Goal: Task Accomplishment & Management: Complete application form

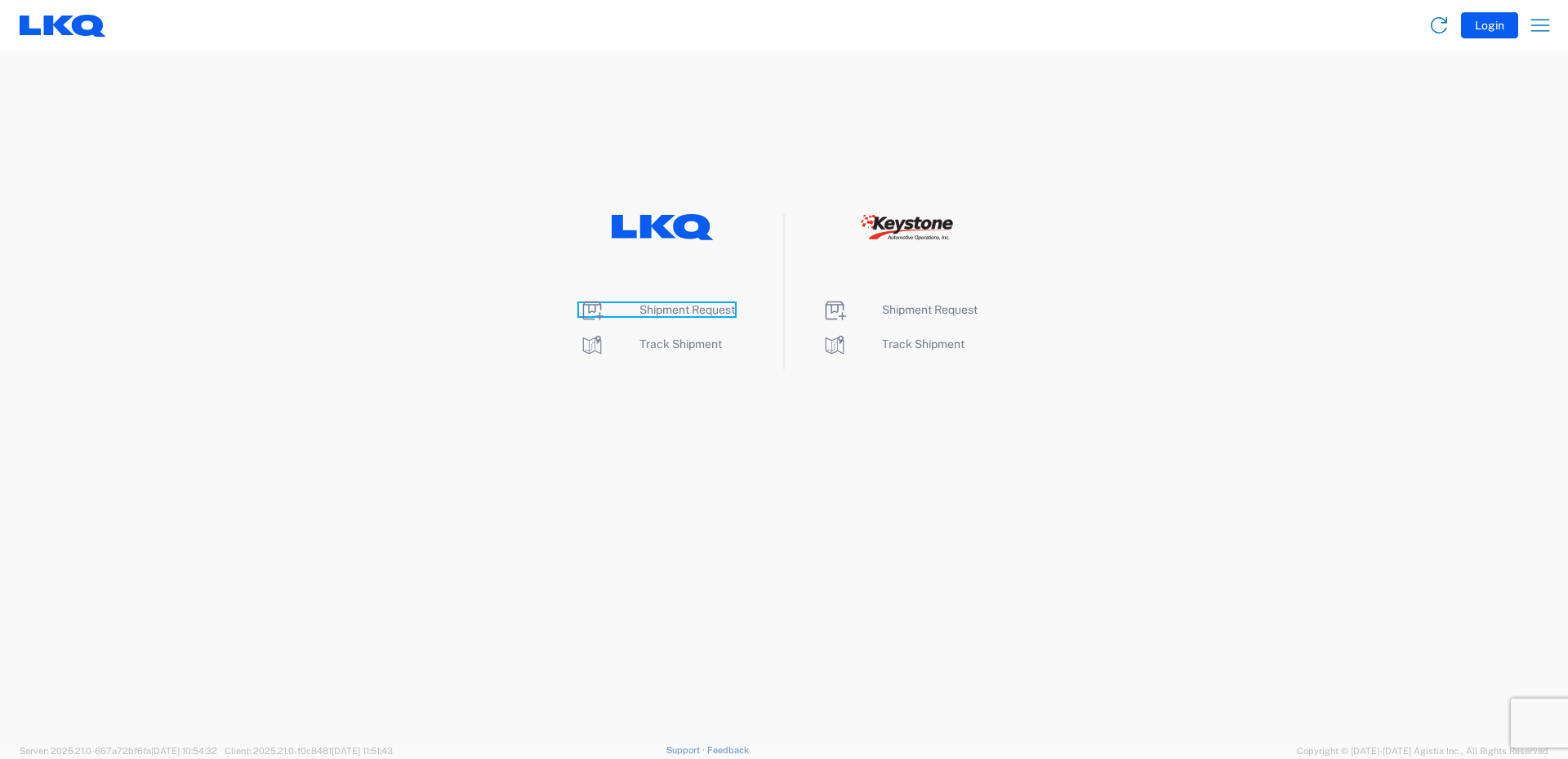
click at [677, 309] on span "Shipment Request" at bounding box center [687, 309] width 96 height 13
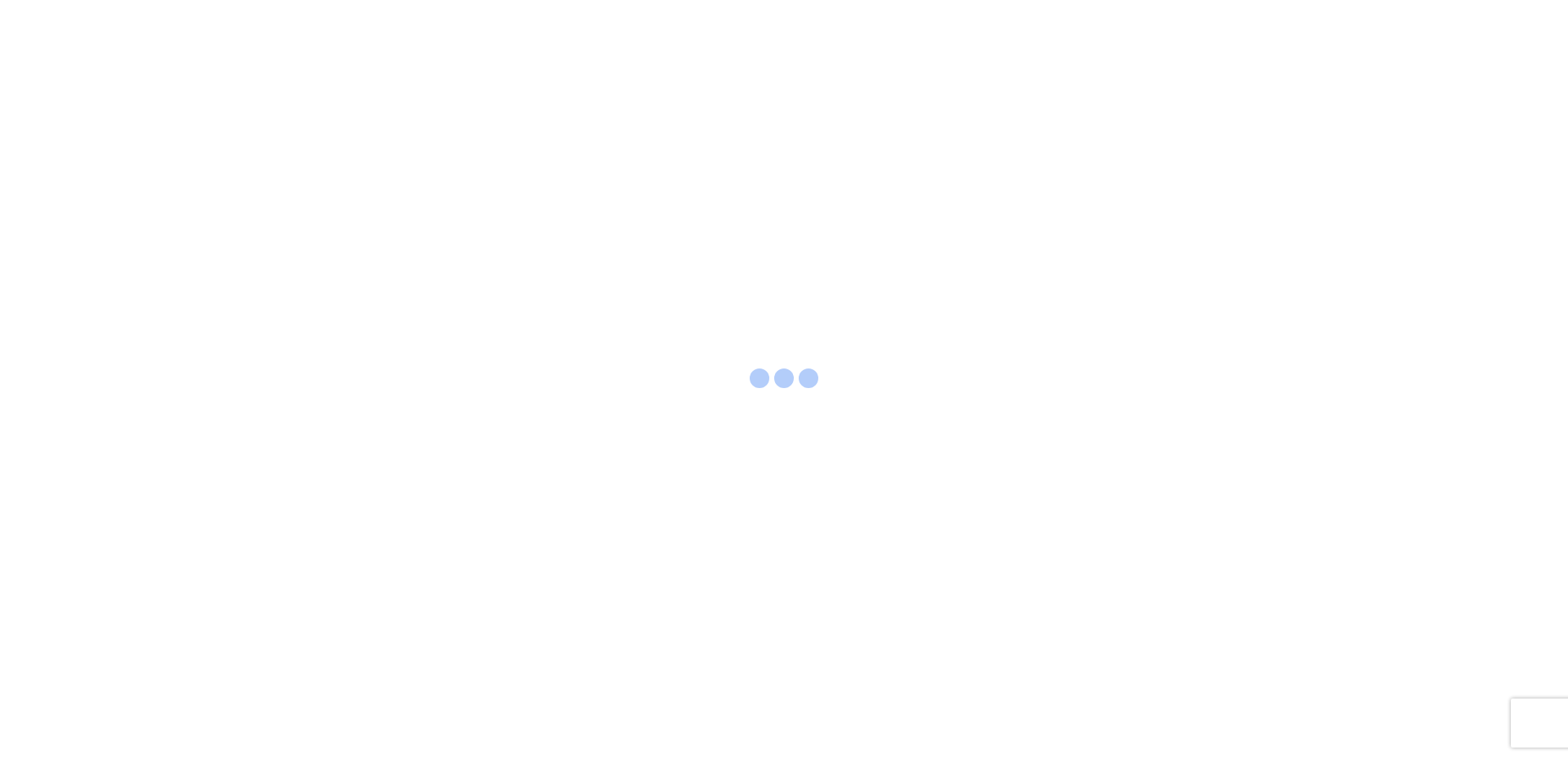
select select "FULL"
select select "LBS"
select select "IN"
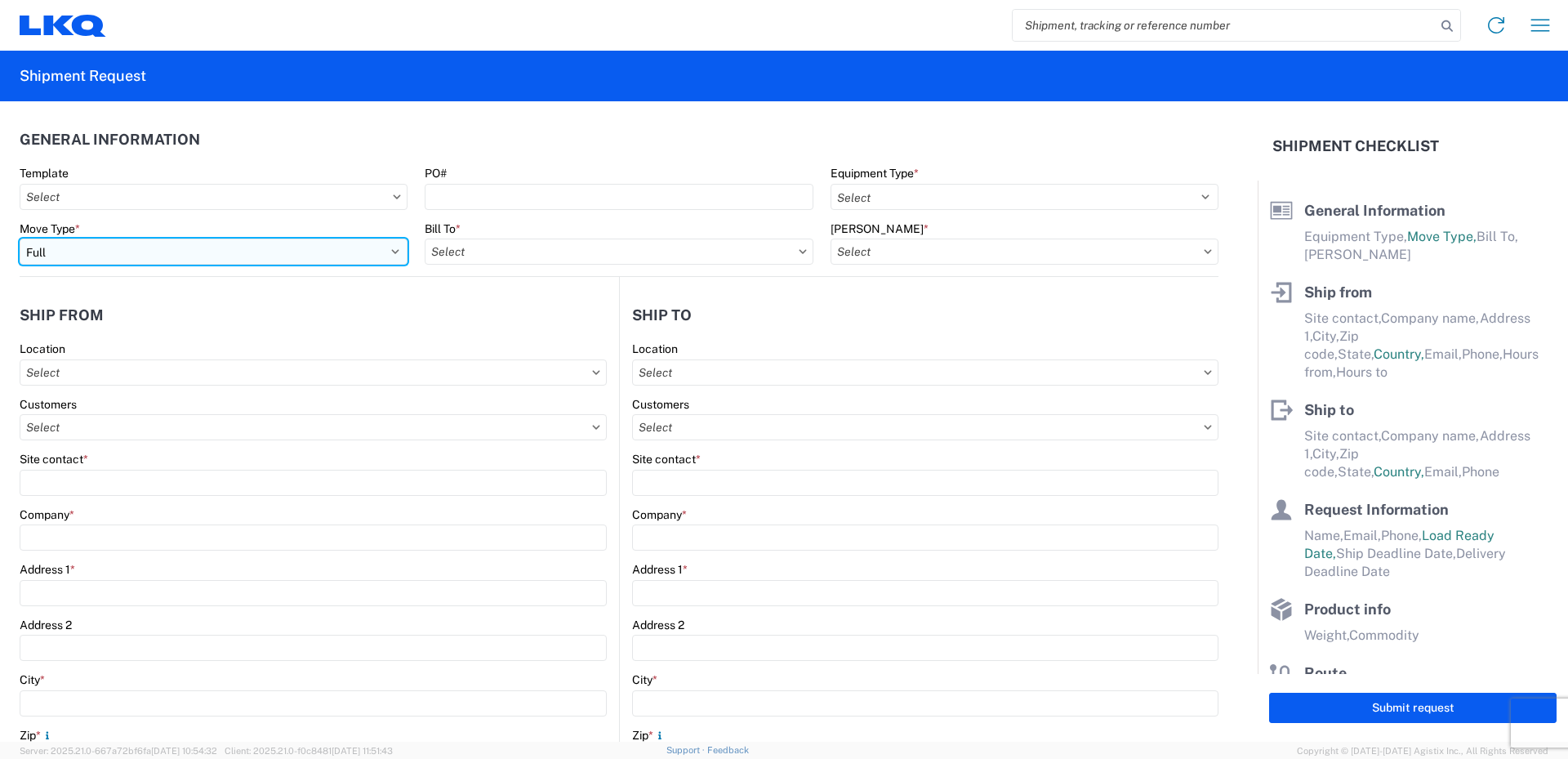
click at [313, 249] on select "Select Full Partial TL" at bounding box center [213, 251] width 388 height 26
select select "PARTIAL_TL"
click at [19, 238] on select "Select Full Partial TL" at bounding box center [213, 251] width 388 height 26
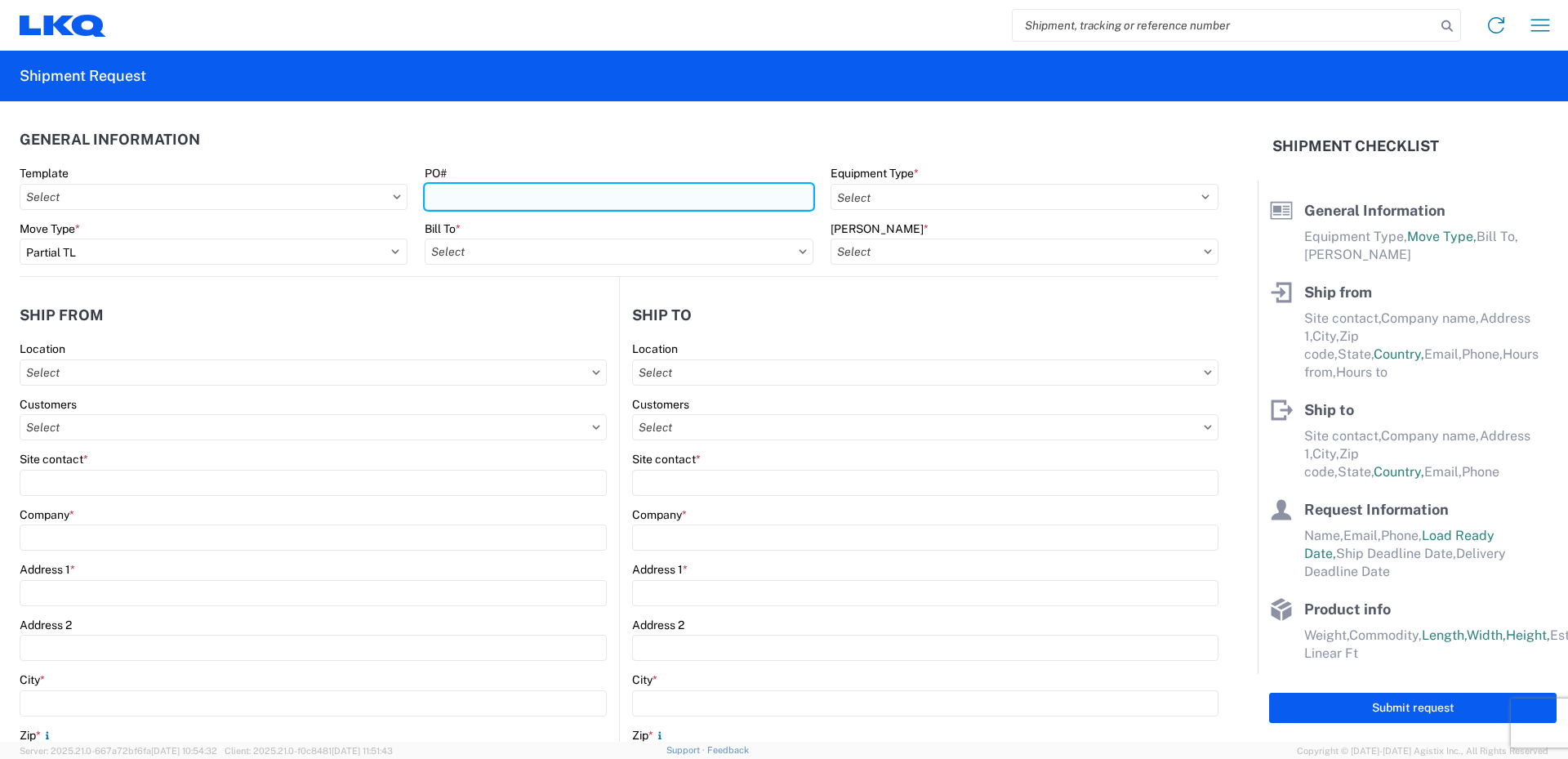
click at [514, 194] on input "PO#" at bounding box center [619, 197] width 388 height 26
type input "52026815-1"
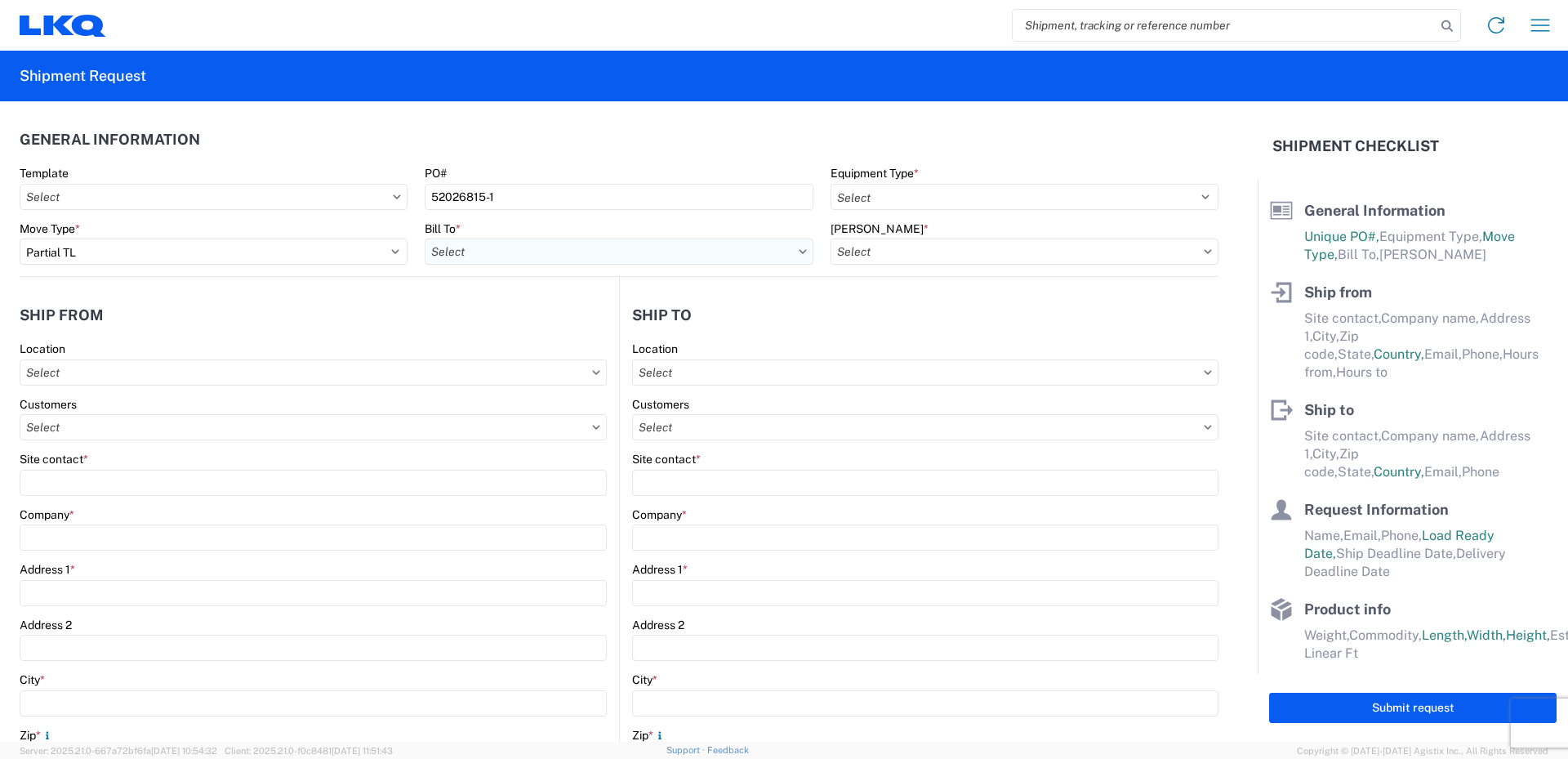
click at [502, 251] on input "text" at bounding box center [619, 251] width 388 height 26
type input "520"
click at [501, 321] on div "3520 - Grand Prairie" at bounding box center [567, 324] width 286 height 26
type input "3520 - Grand Prairie"
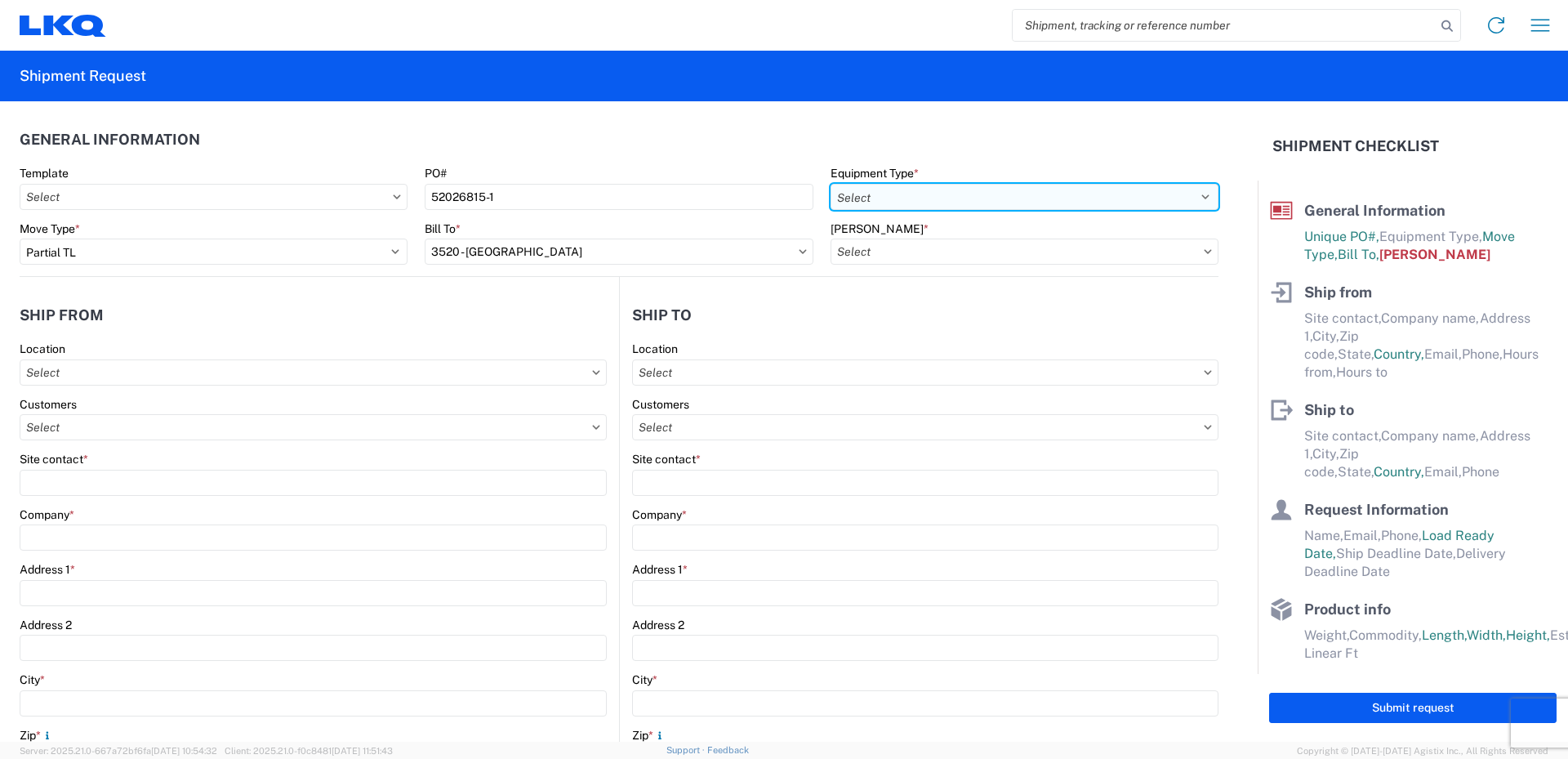
click at [875, 190] on select "Select 53’ Dry Van Flatbed Dropdeck (van) Lowboy (flatbed) Rail" at bounding box center [1024, 197] width 388 height 26
select select "STDV"
click at [830, 184] on select "Select 53’ Dry Van Flatbed Dropdeck (van) Lowboy (flatbed) Rail" at bounding box center [1024, 197] width 388 height 26
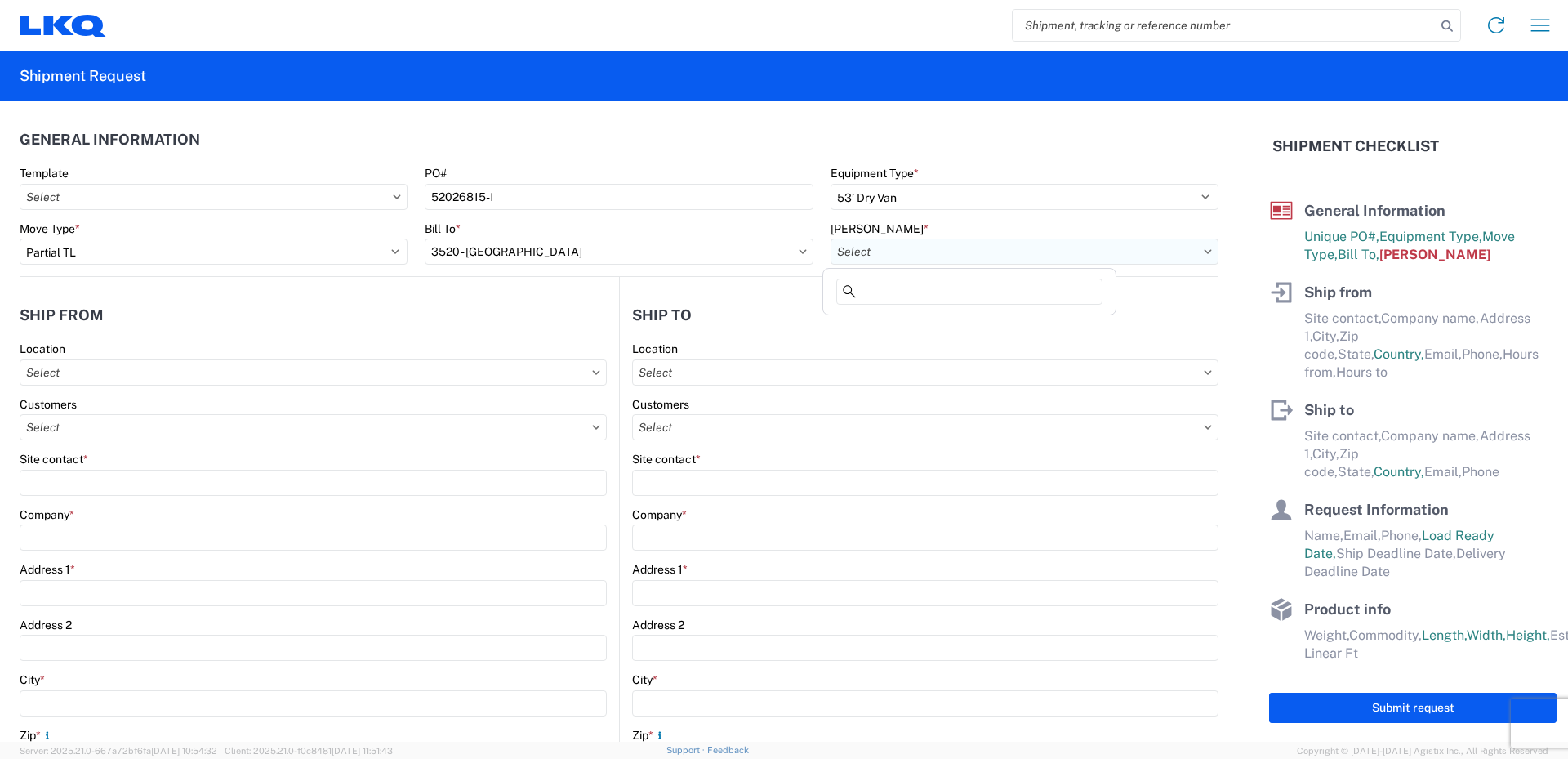
click at [852, 252] on input "text" at bounding box center [1024, 251] width 388 height 26
click at [882, 351] on div "3520-6300-66000-0000 - 3520 Freight Out" at bounding box center [969, 351] width 286 height 26
type input "3520-6300-66000-0000 - 3520 Freight Out"
click at [52, 373] on input "text" at bounding box center [313, 373] width 588 height 26
type input "520"
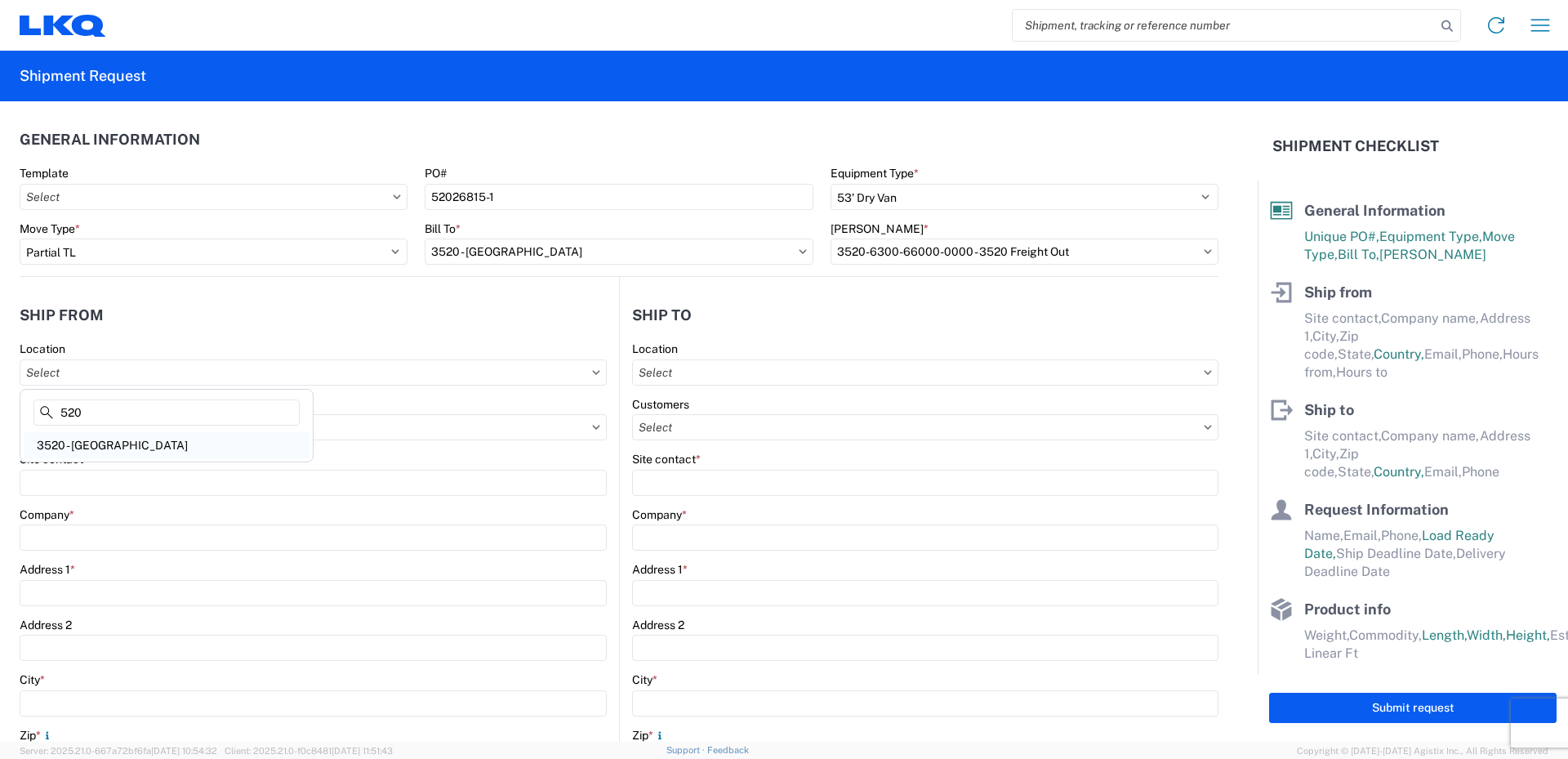
click at [88, 447] on div "3520 - Grand Prairie" at bounding box center [166, 445] width 286 height 26
type input "3520 - Grand Prairie"
type input "FinishMaster Grand Prairie"
type input "4003 Grand Lakes Way"
type input "Suite 200"
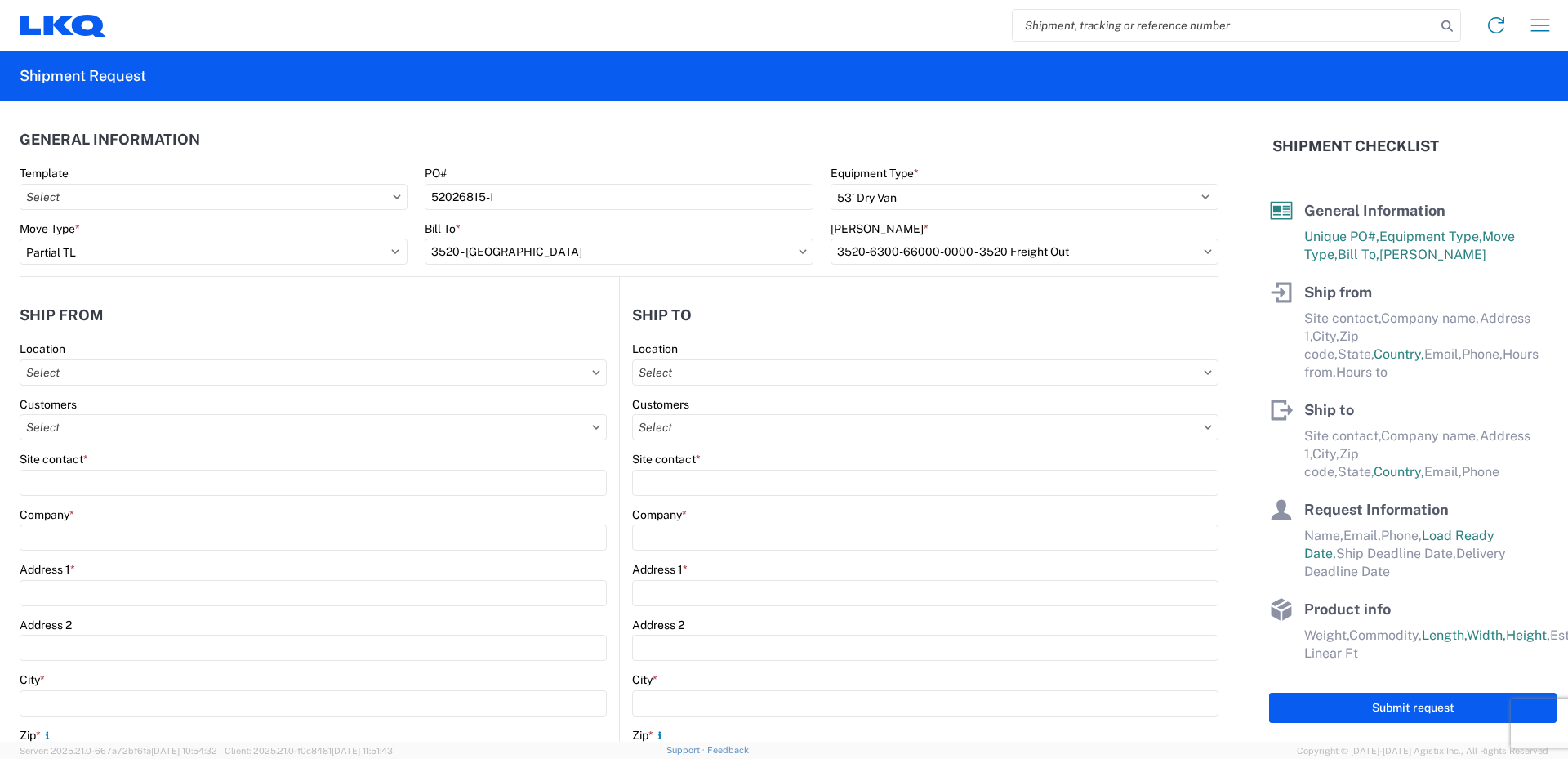
type input "Grand Prairie"
type input "75050"
select select "TX"
select select "US"
type input "08:00"
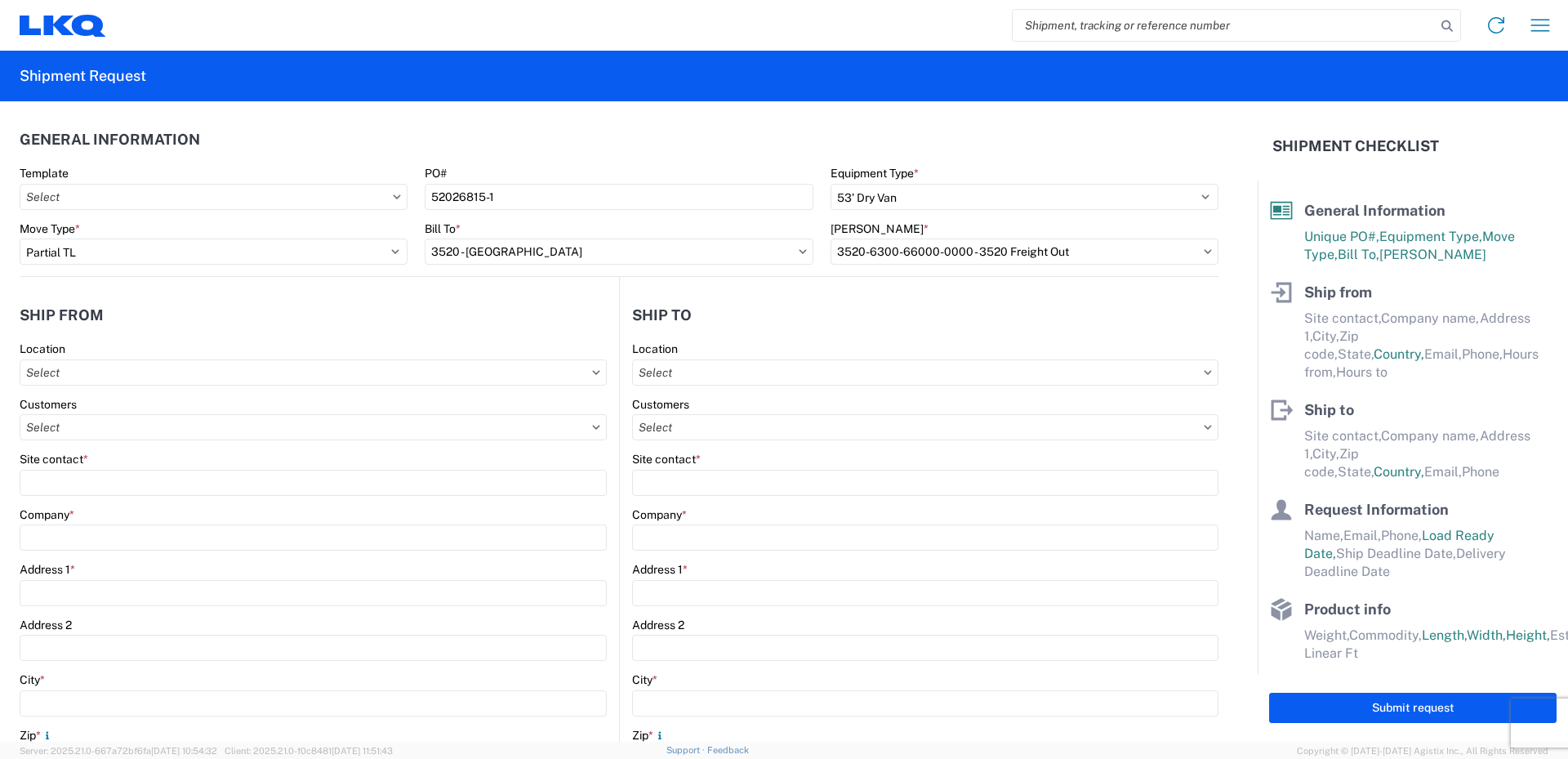
type input "14:00"
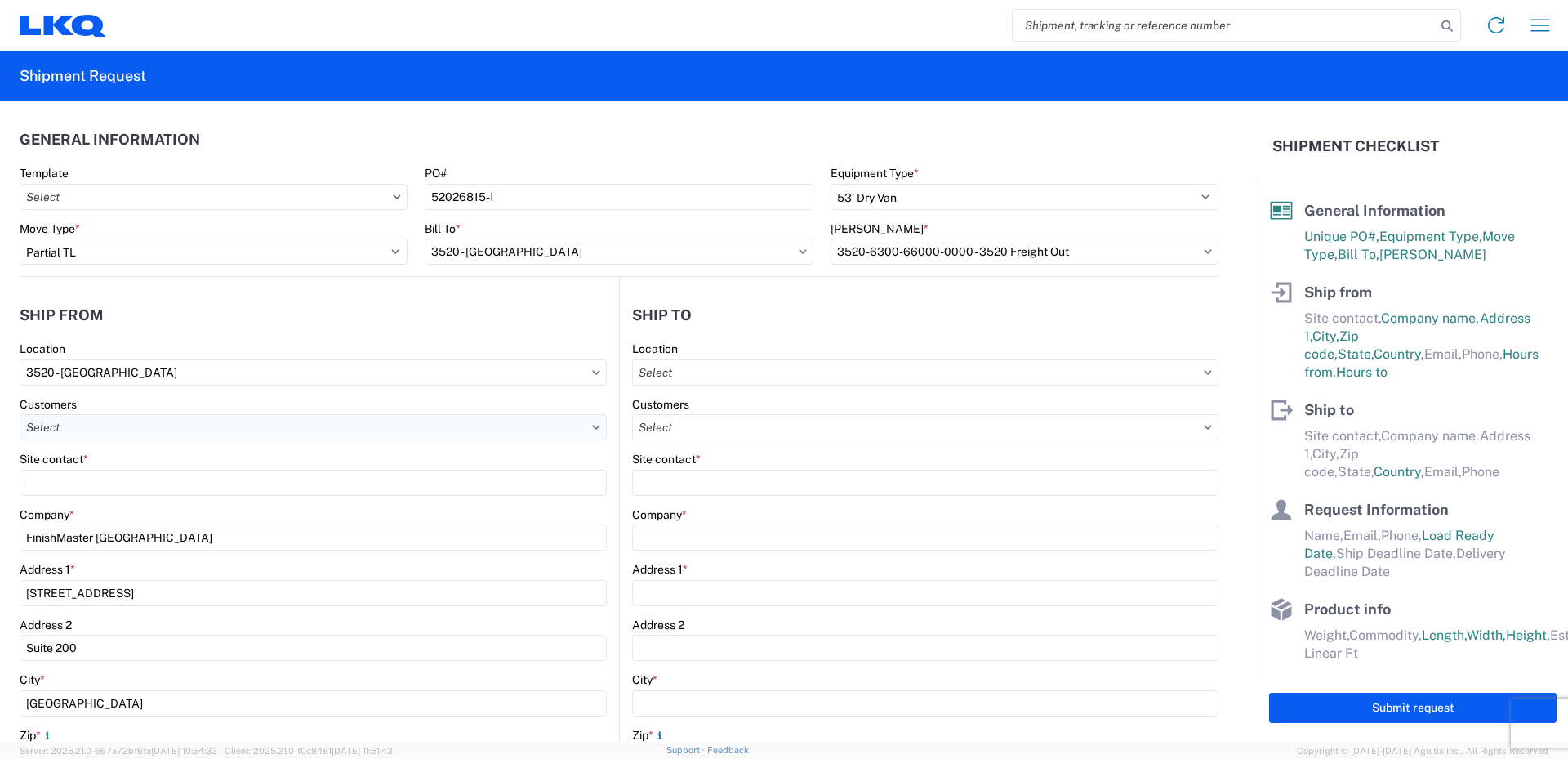
scroll to position [82, 0]
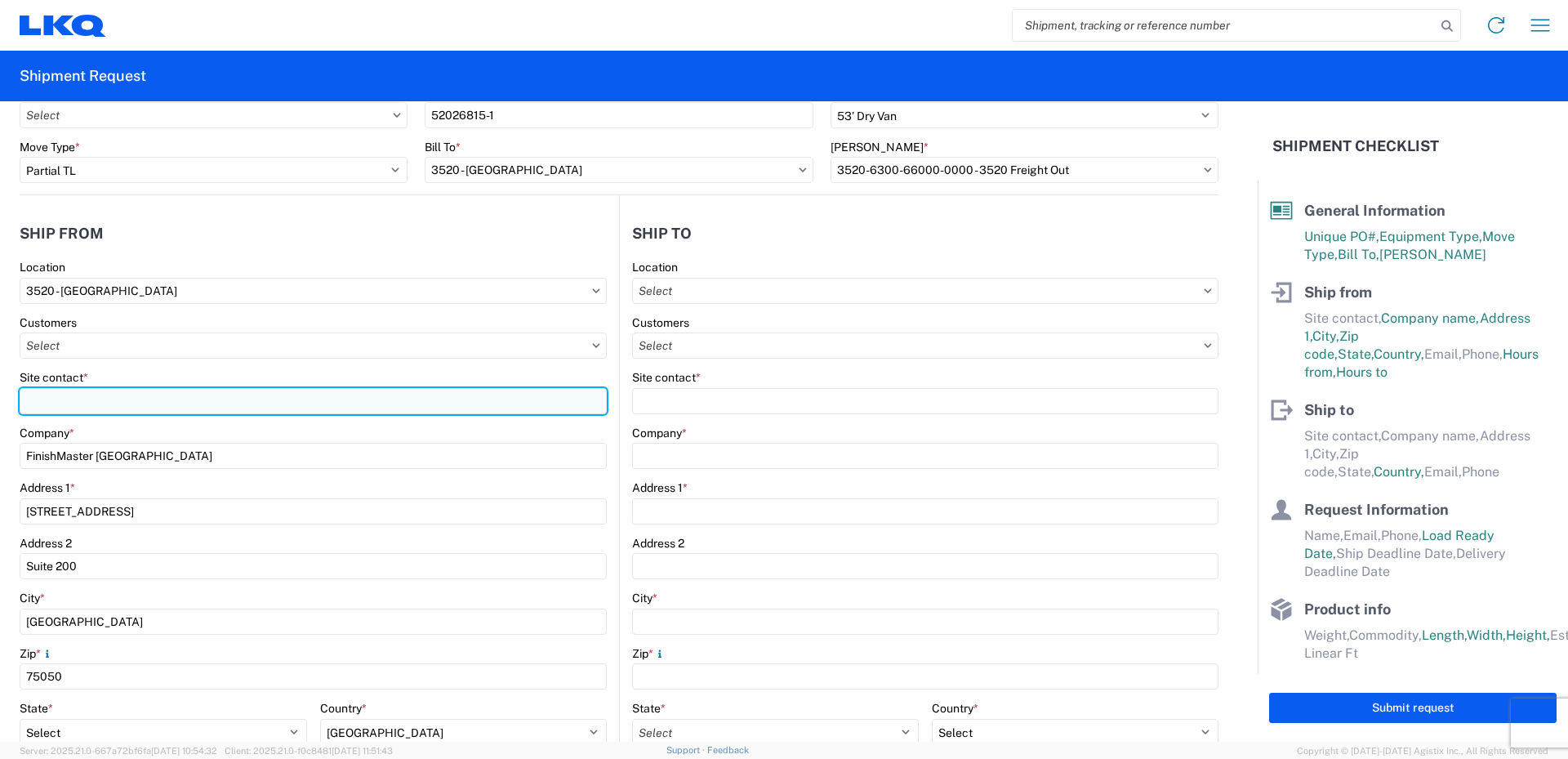
click at [45, 397] on input "Site contact *" at bounding box center [313, 401] width 588 height 26
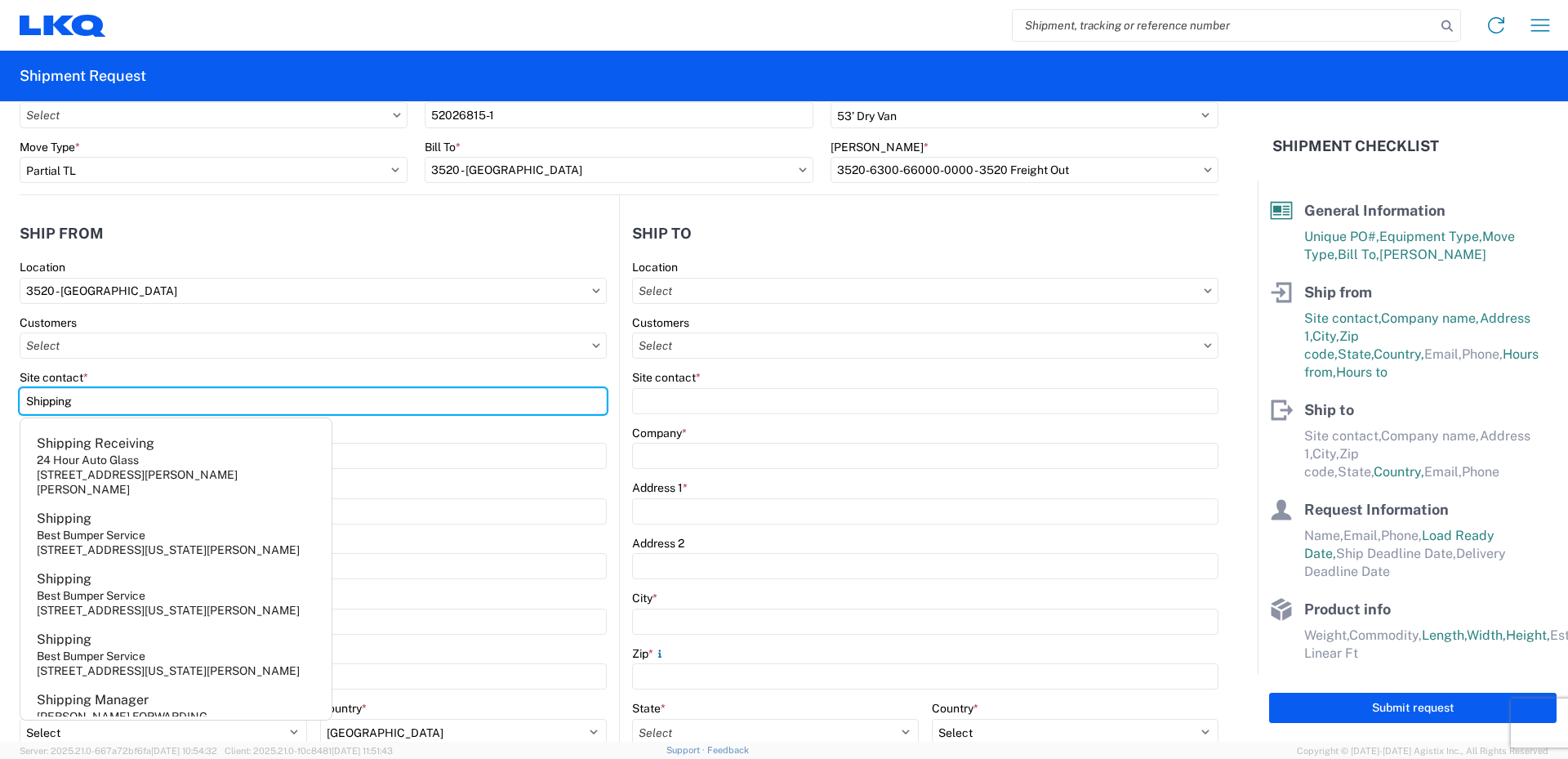
type input "Shipping"
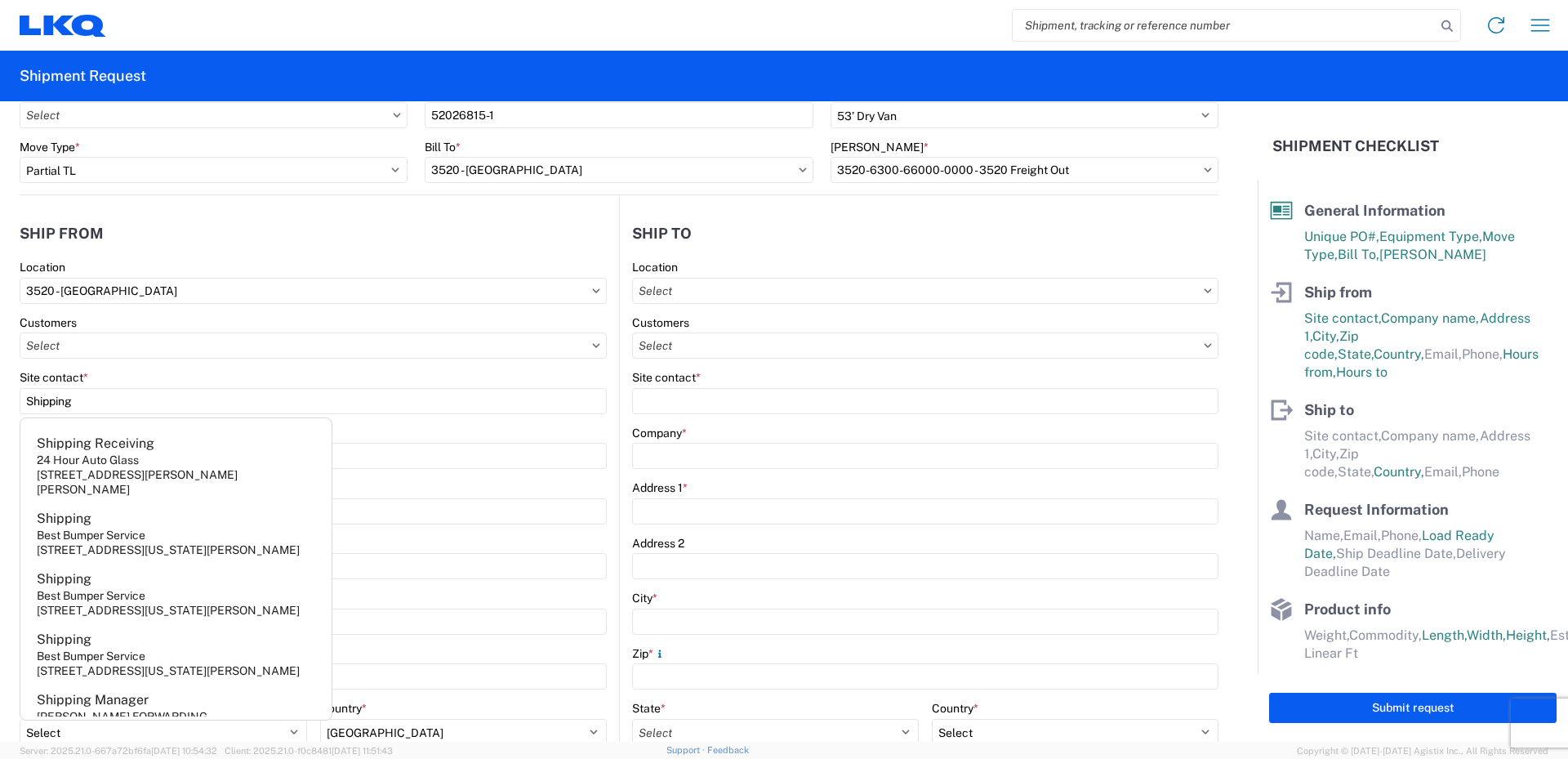
click at [126, 373] on div "Site contact *" at bounding box center [313, 377] width 588 height 15
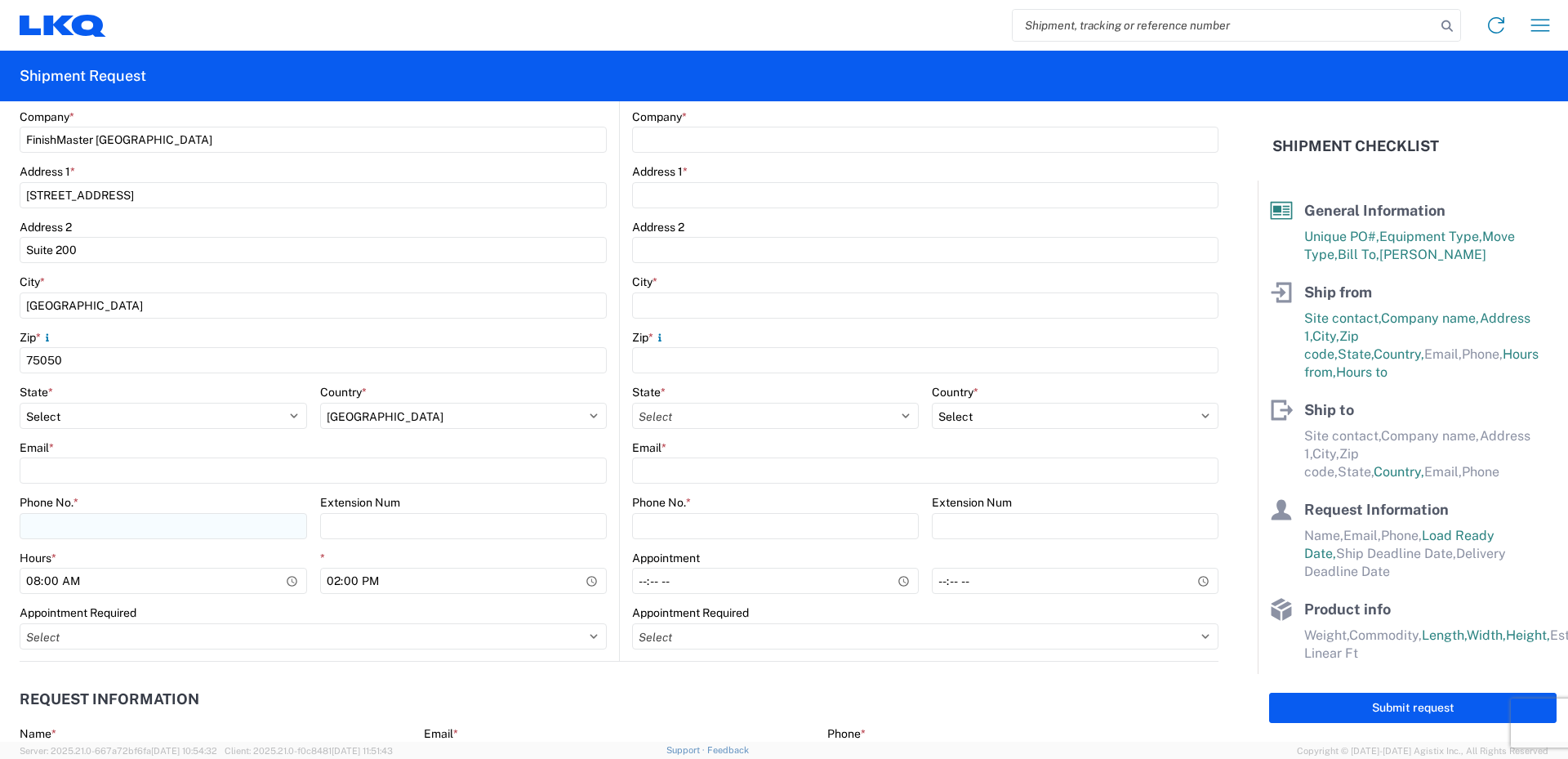
scroll to position [408, 0]
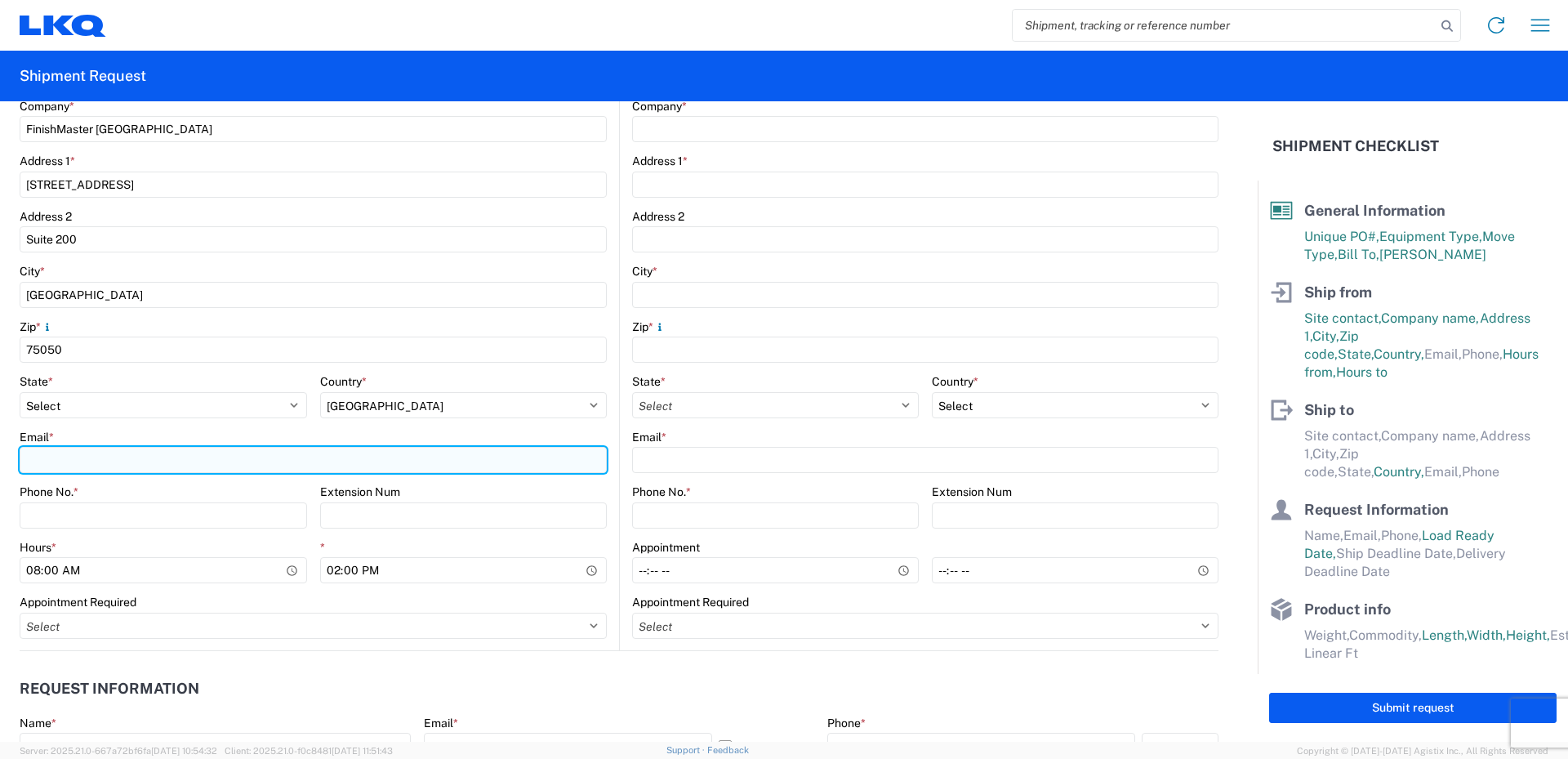
click at [40, 460] on input "Email *" at bounding box center [313, 460] width 588 height 26
type input "3520transfers@lkqcorp.com"
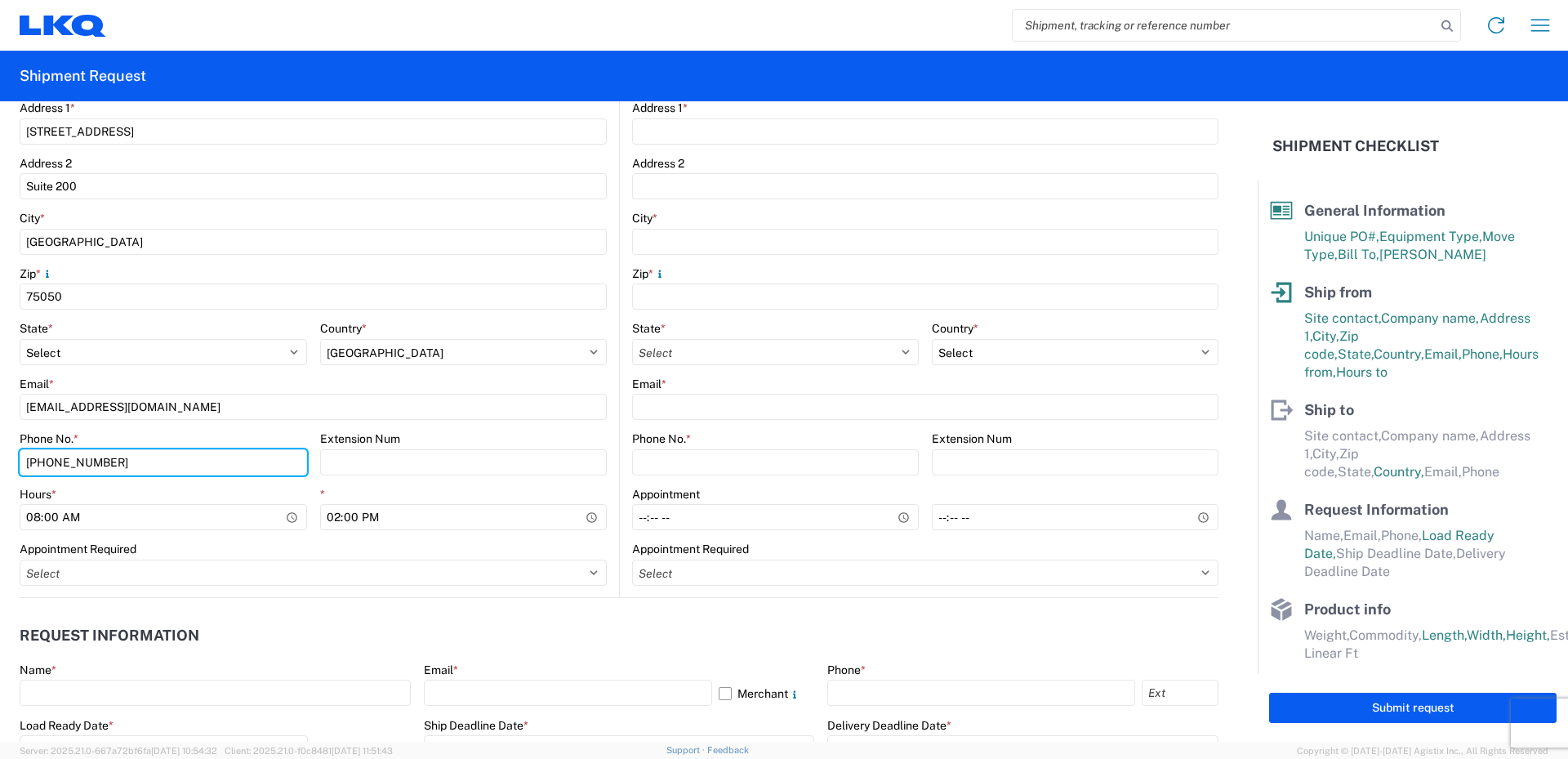
scroll to position [490, 0]
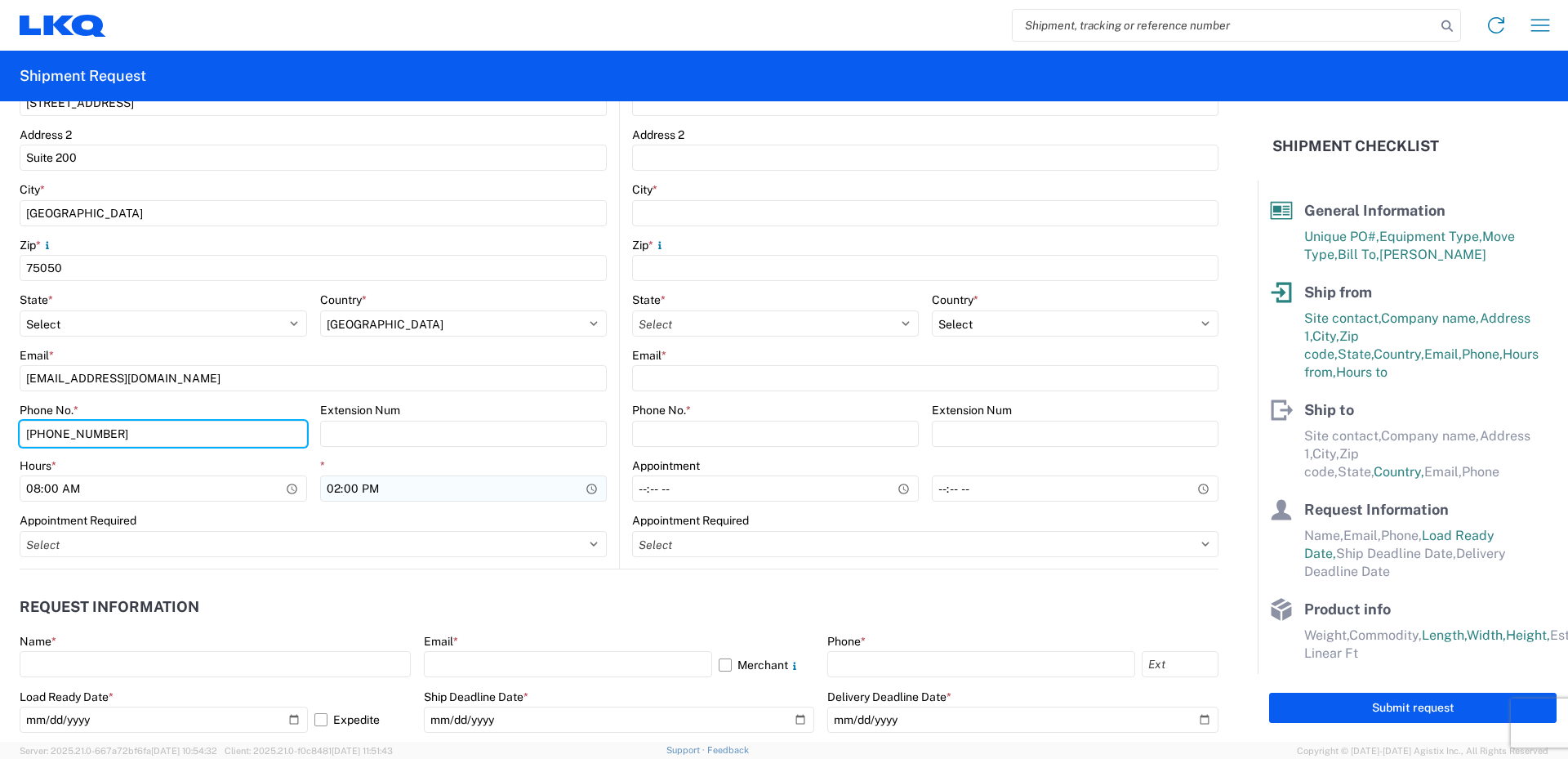
type input "469-540-7041"
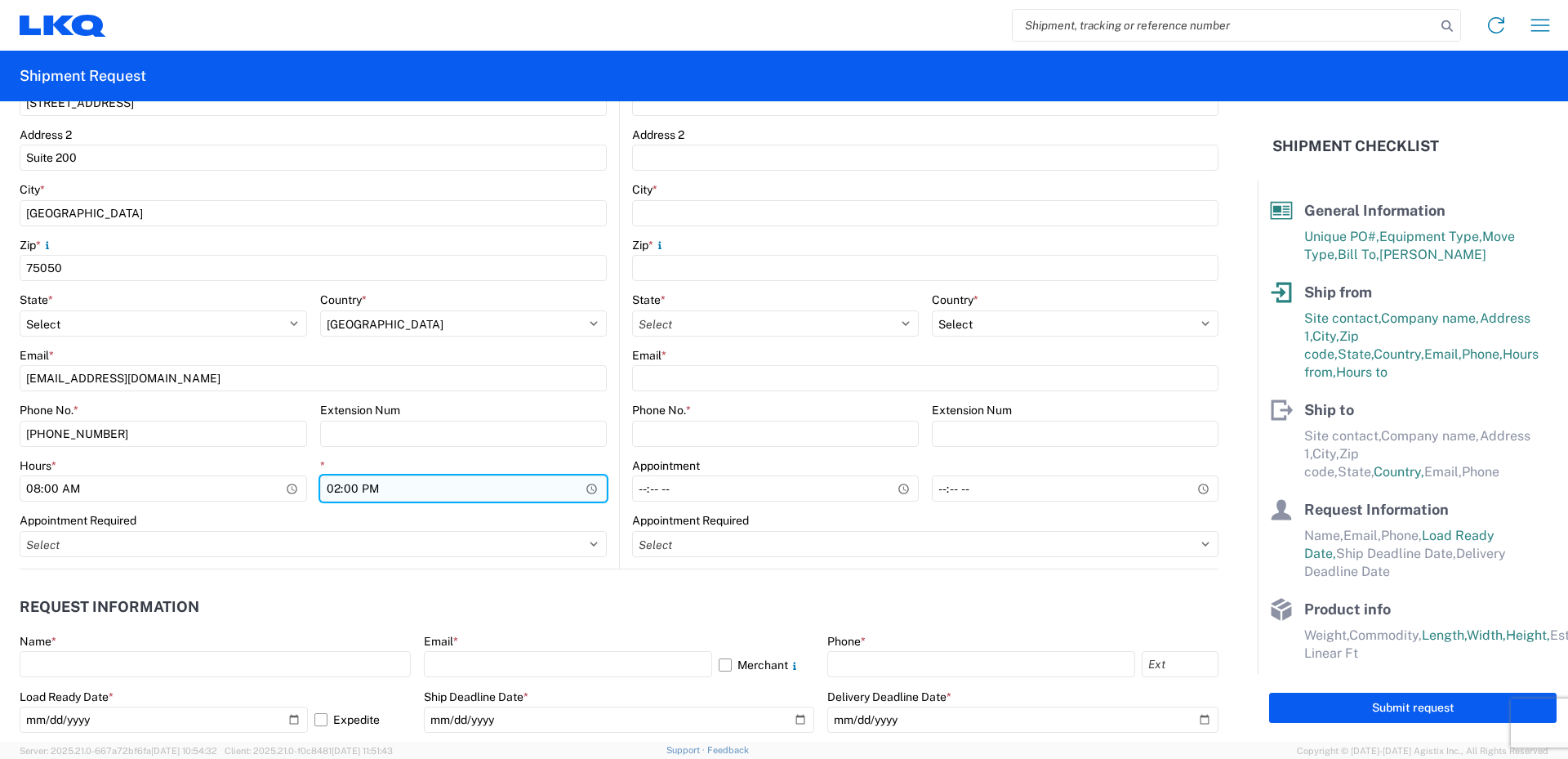
click at [332, 491] on input "14:00" at bounding box center [464, 489] width 288 height 26
type input "18:00"
click at [357, 456] on agx-form-control-wrapper-v2 "Extension Num" at bounding box center [464, 431] width 288 height 55
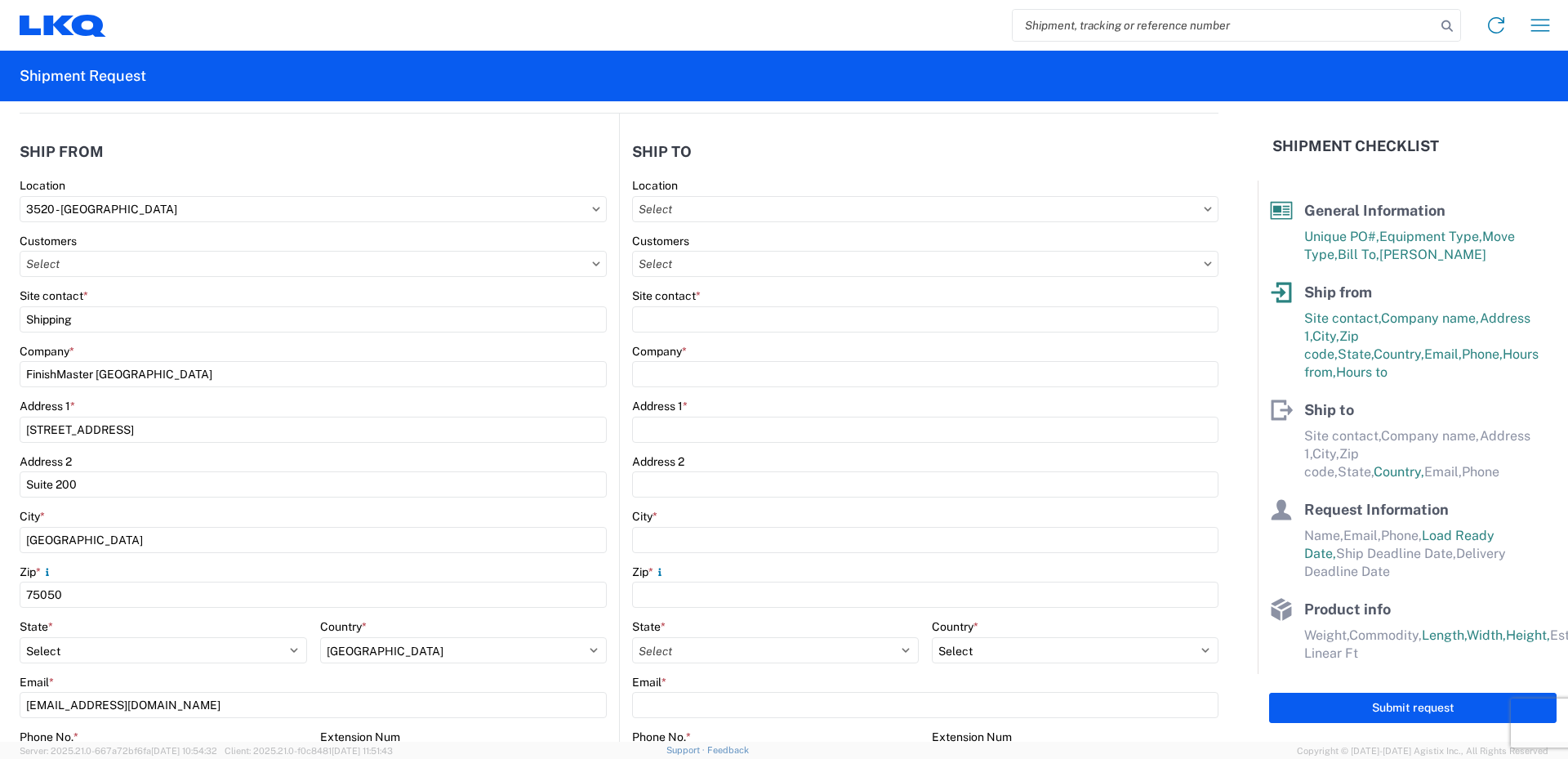
scroll to position [0, 0]
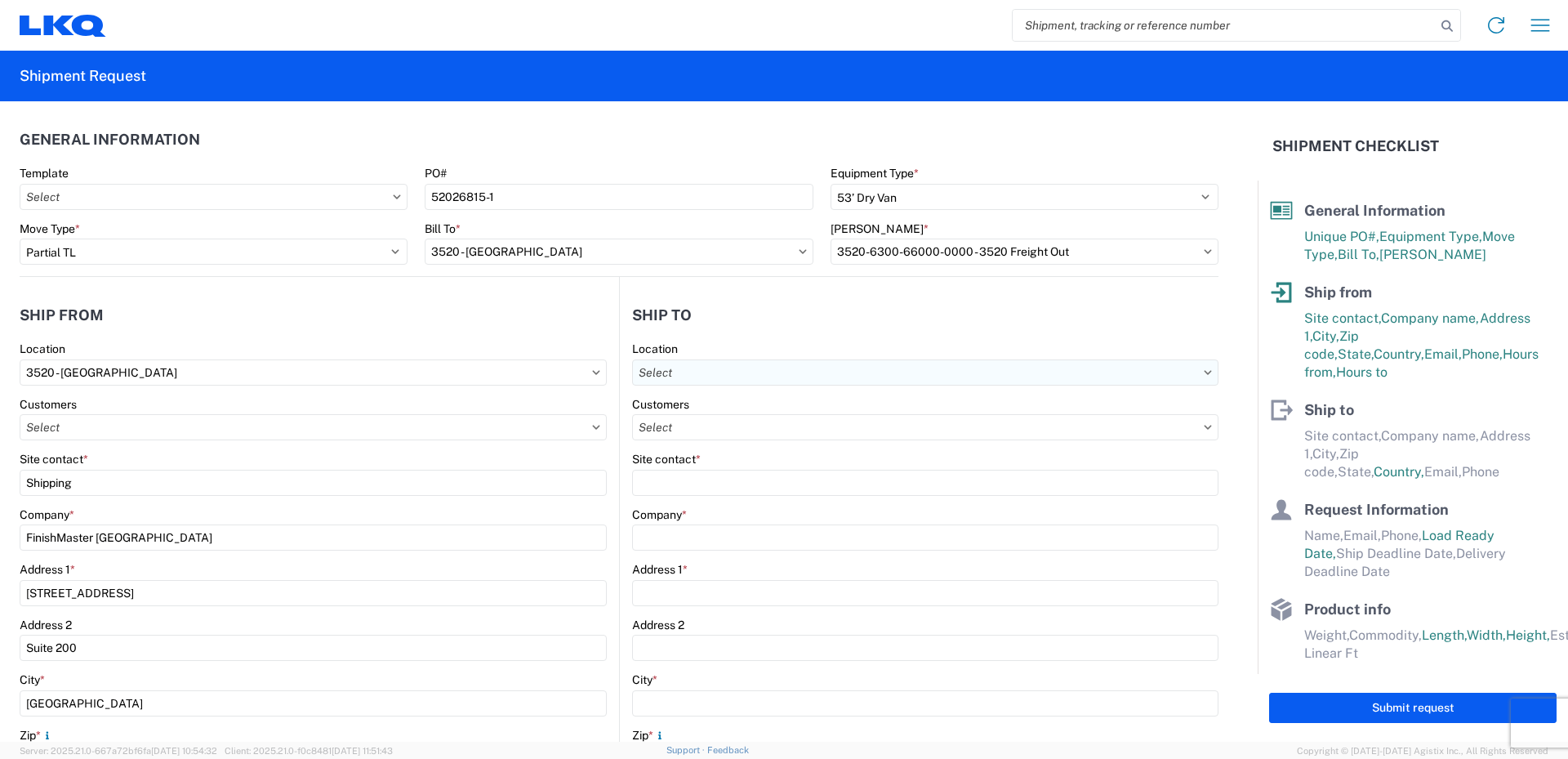
click at [685, 375] on input "text" at bounding box center [925, 373] width 587 height 26
type input "021"
click at [687, 447] on div "3021 - Kansas City MO" at bounding box center [773, 445] width 286 height 26
type input "3021 - Kansas City MO"
type input "LKQ Corporation"
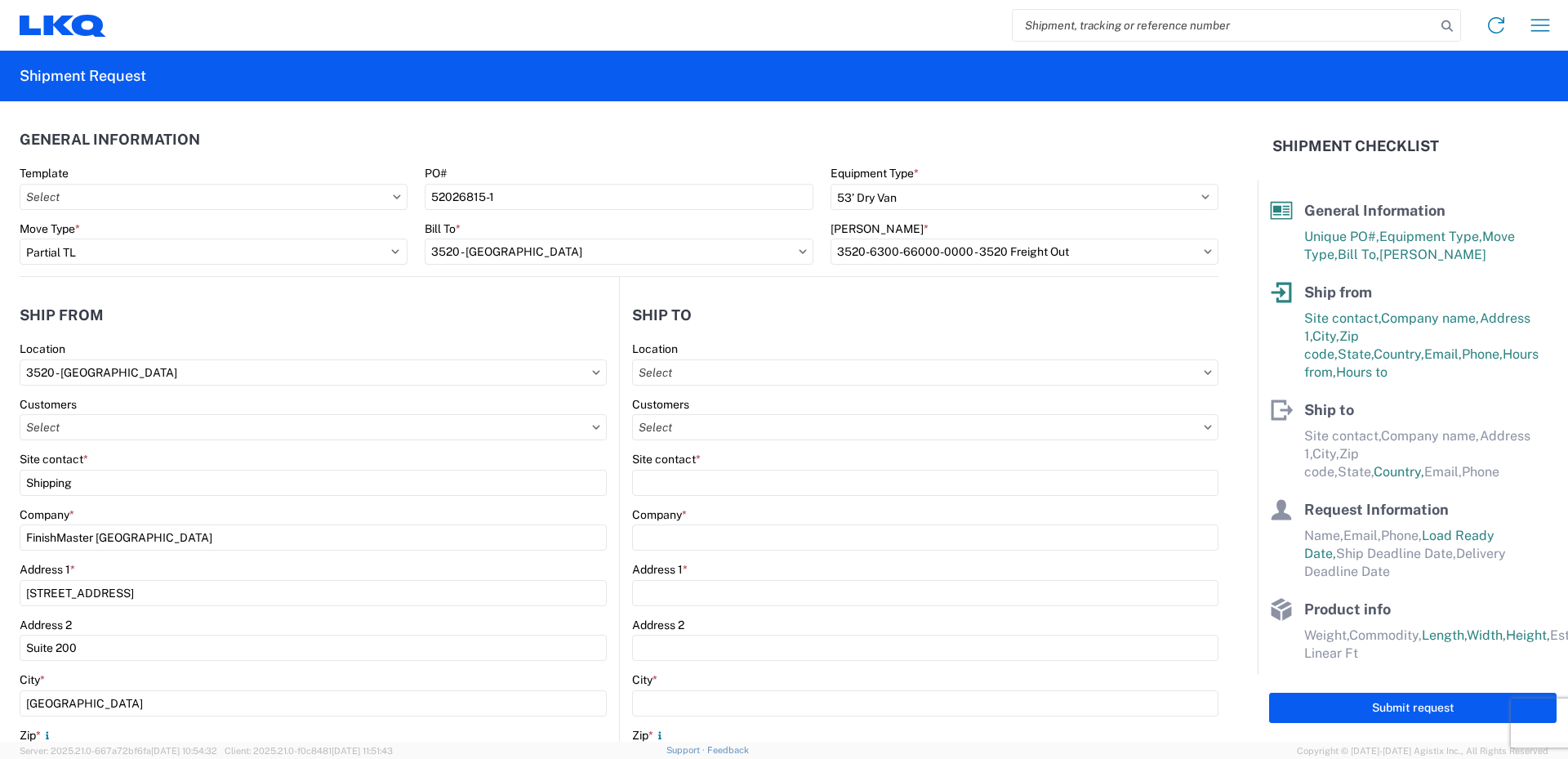
type input "24550 West 43rd Street"
type input "Suite 100"
type input "Shawnee"
type input "66226"
select select "US"
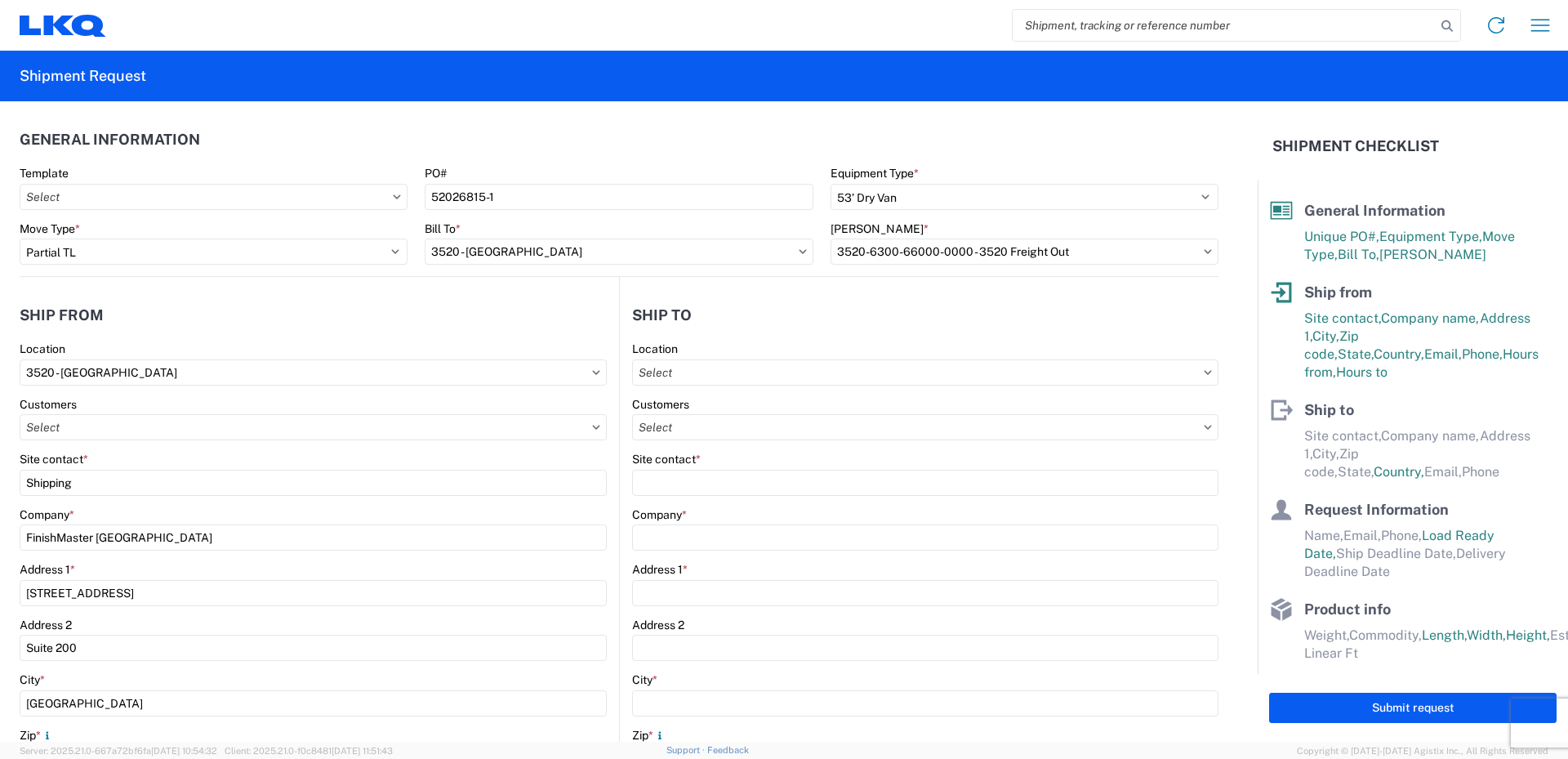
type input "913-982-4221"
type input "07:00"
type input "21:00"
select select
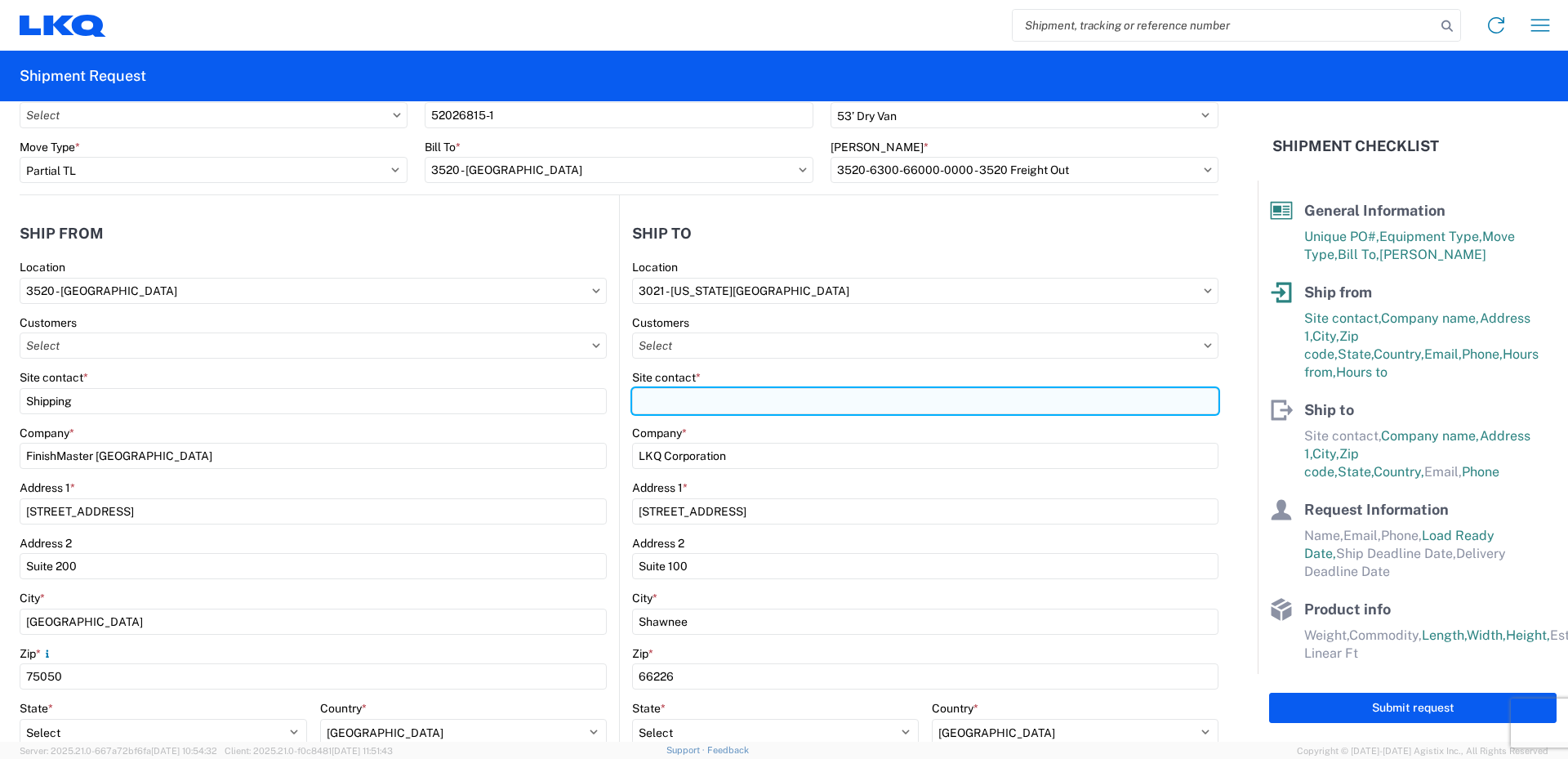
click at [673, 401] on input "Site contact *" at bounding box center [925, 401] width 587 height 26
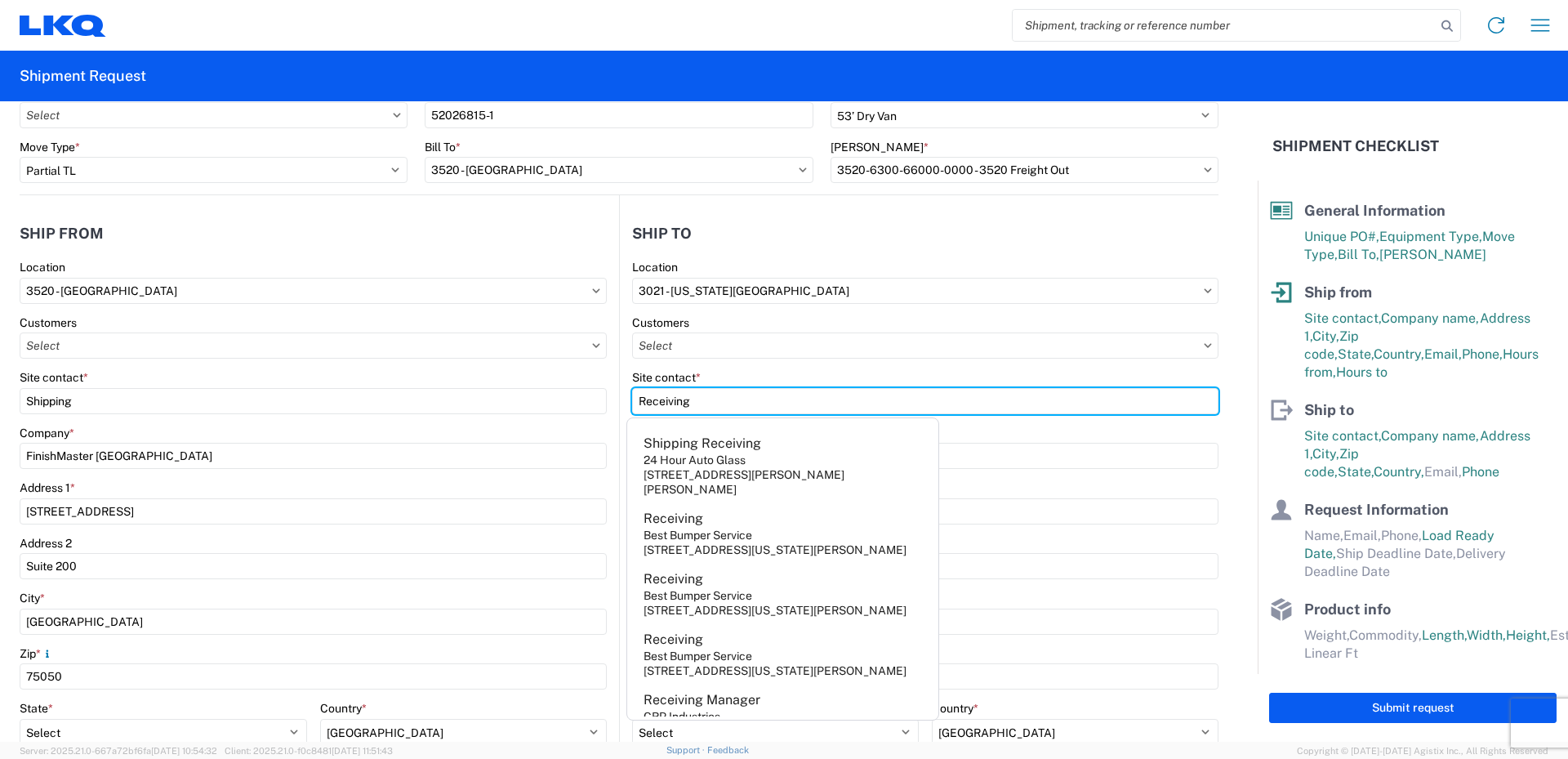
type input "Receiving"
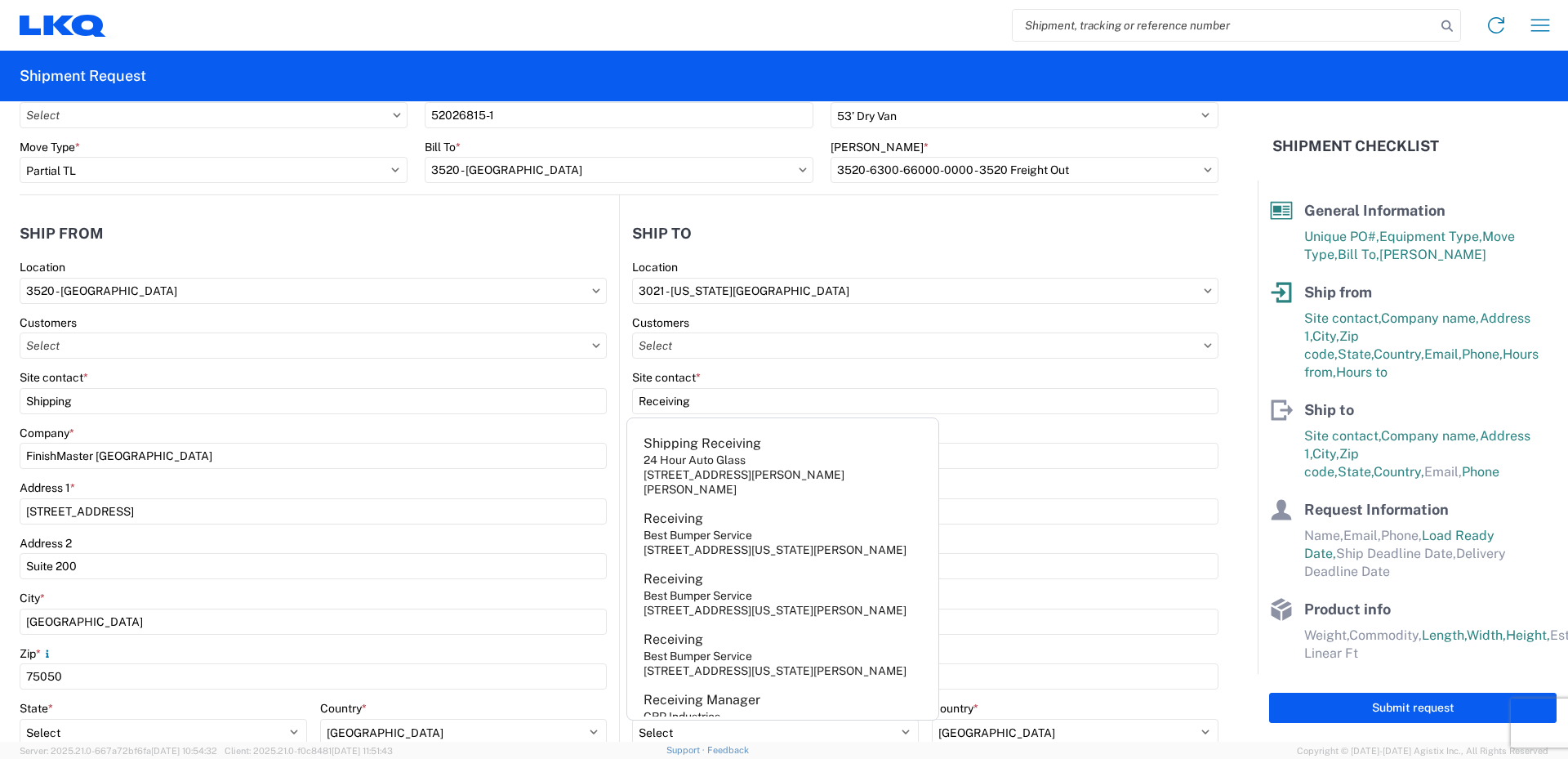
click at [732, 367] on agx-form-control-wrapper-v2 "Customers" at bounding box center [925, 343] width 587 height 55
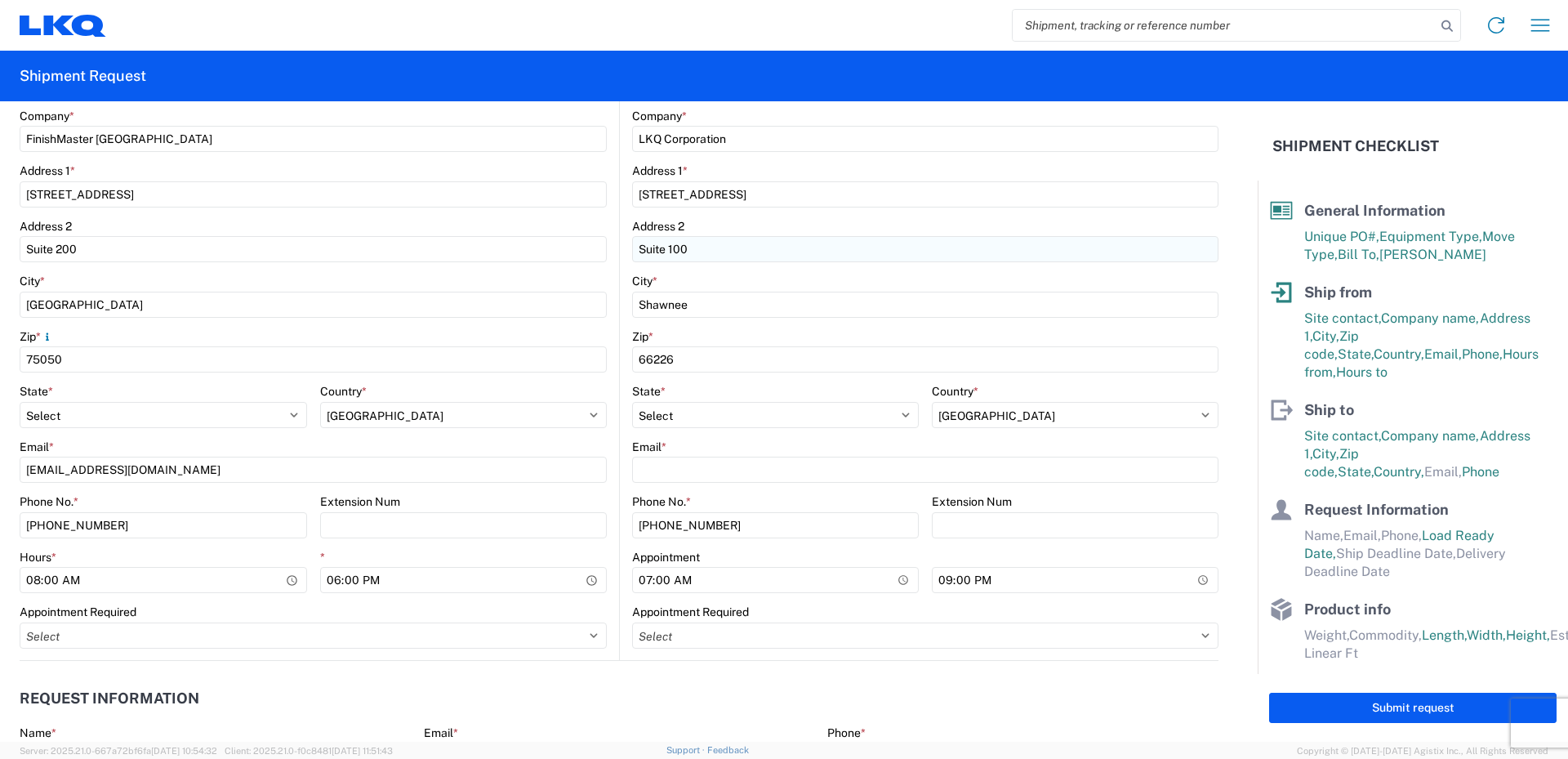
scroll to position [408, 0]
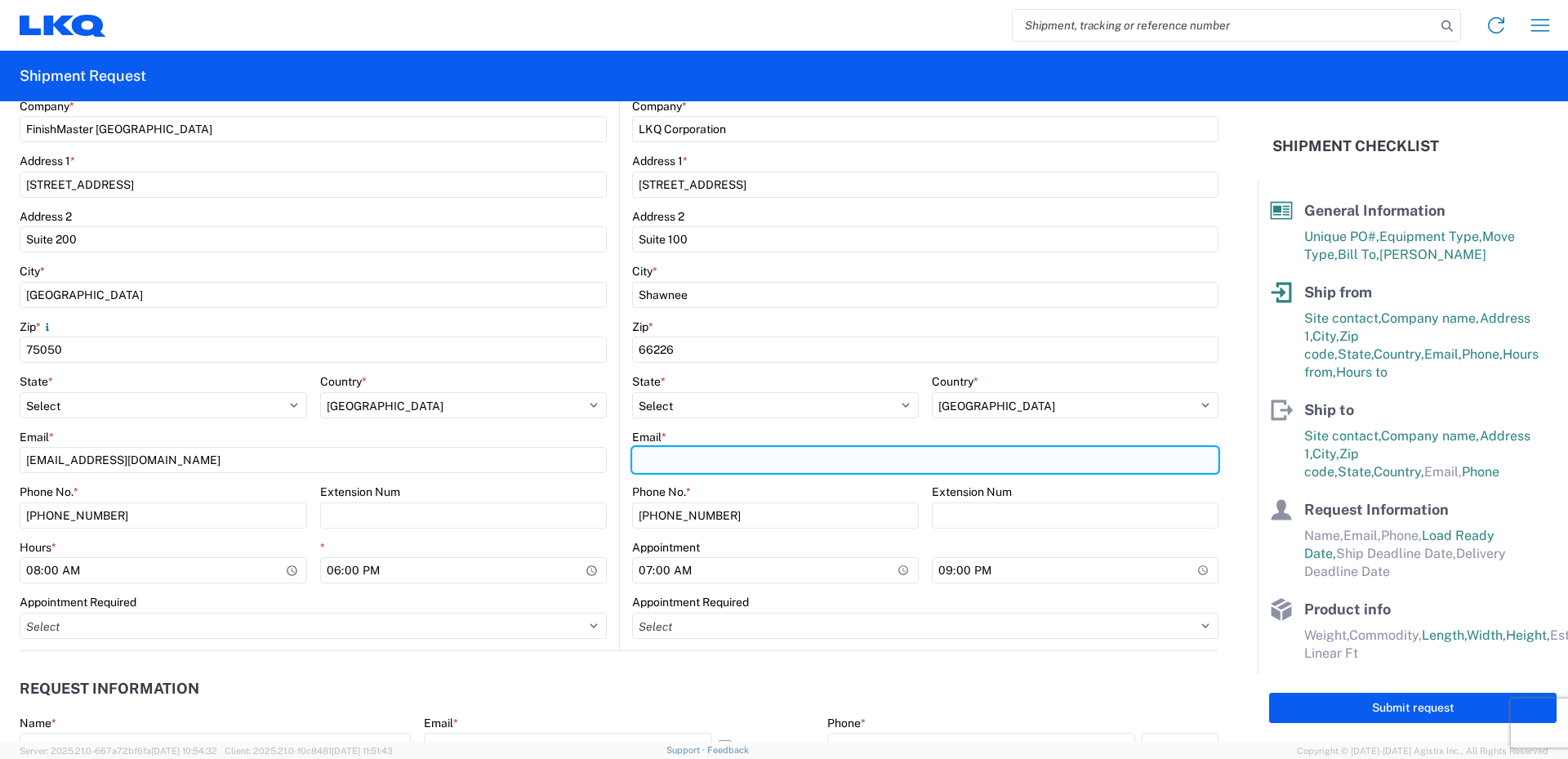
click at [648, 466] on input "Email *" at bounding box center [925, 460] width 587 height 26
type input "3021transfers@lkqcorp.com"
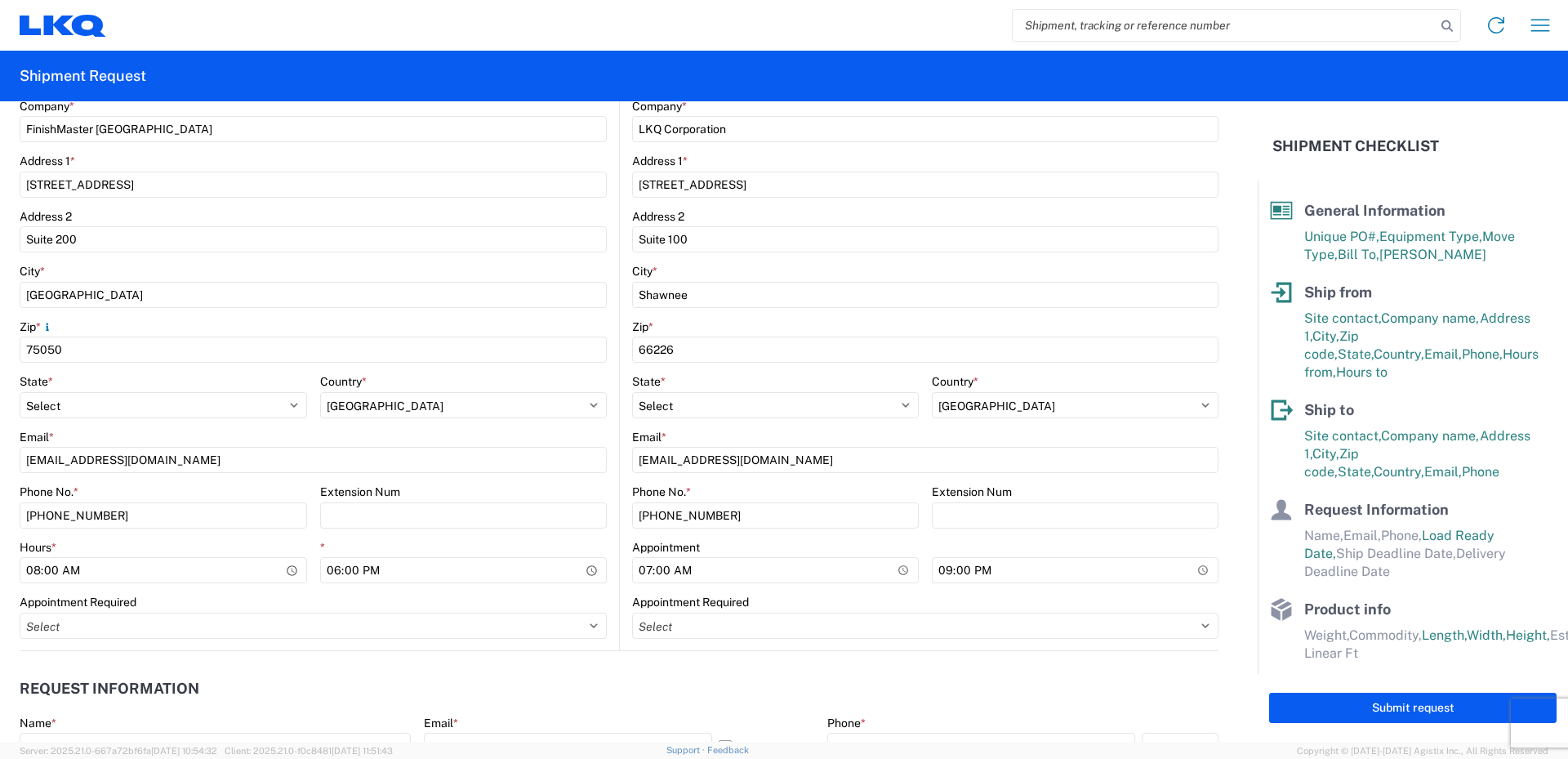
click at [784, 482] on agx-form-control-wrapper-v2 "Email * 3021transfers@lkqcorp.com" at bounding box center [925, 457] width 587 height 55
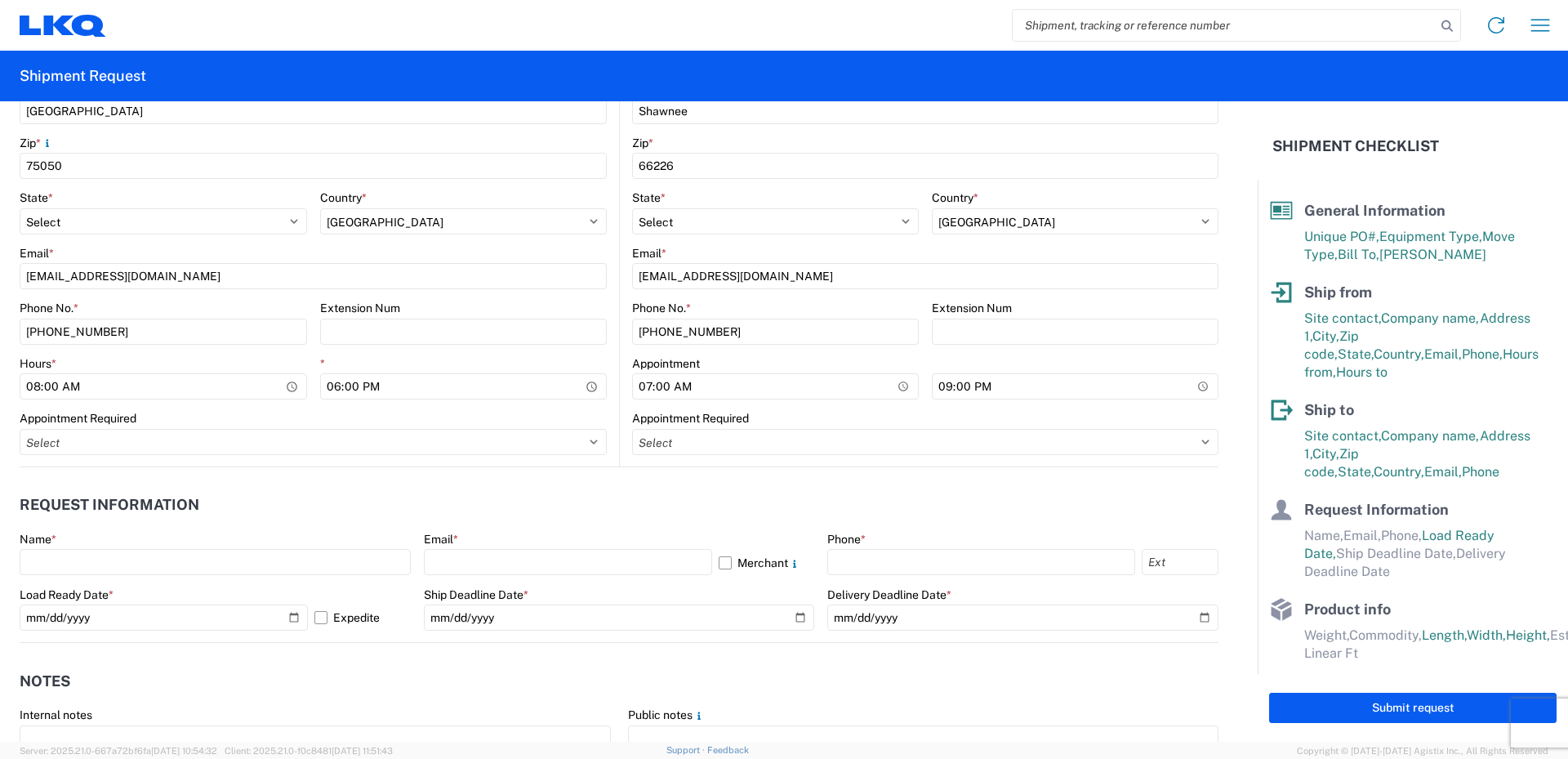
scroll to position [653, 0]
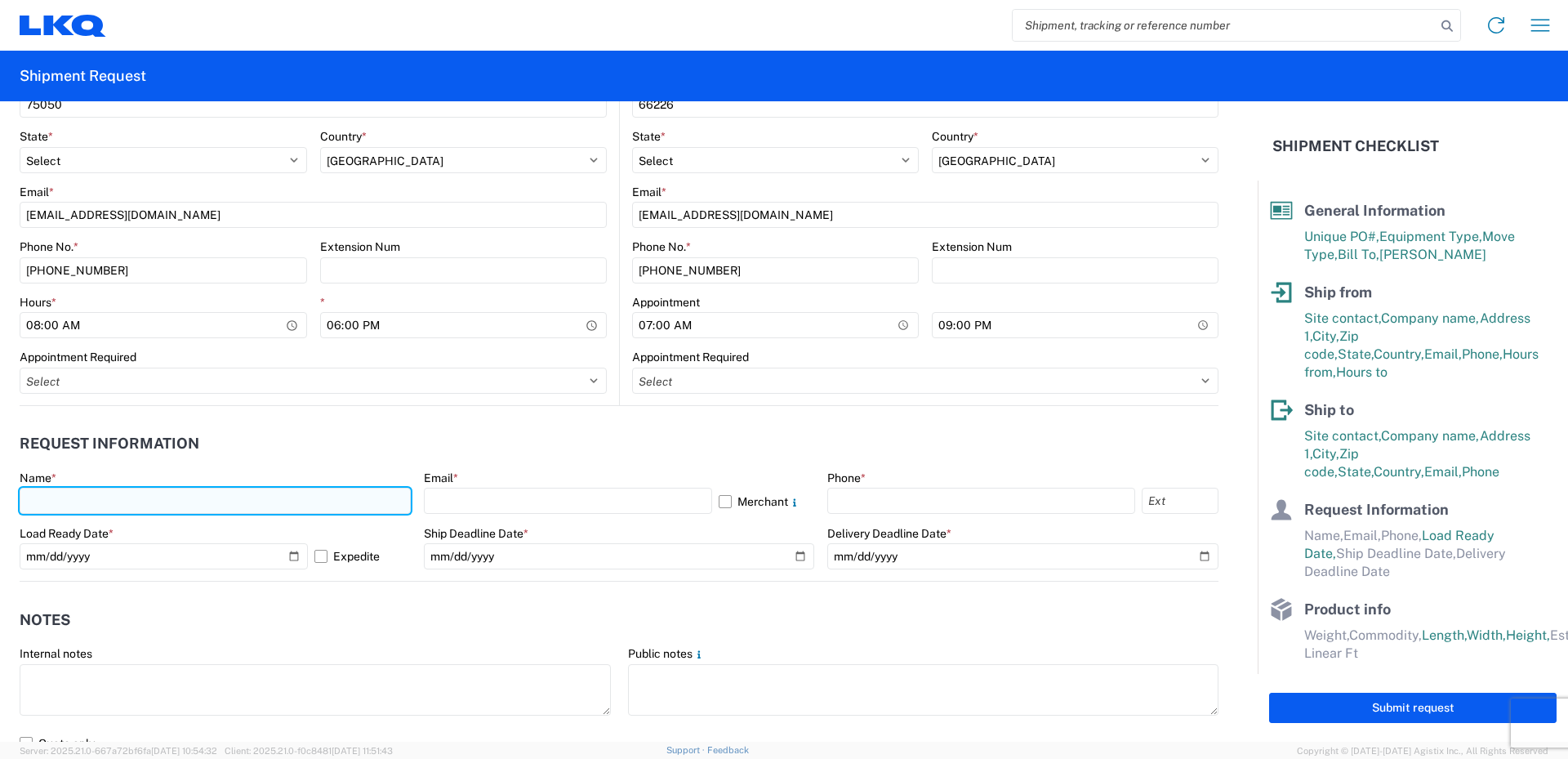
click at [45, 500] on input "text" at bounding box center [214, 500] width 391 height 26
type input "Vance Prince"
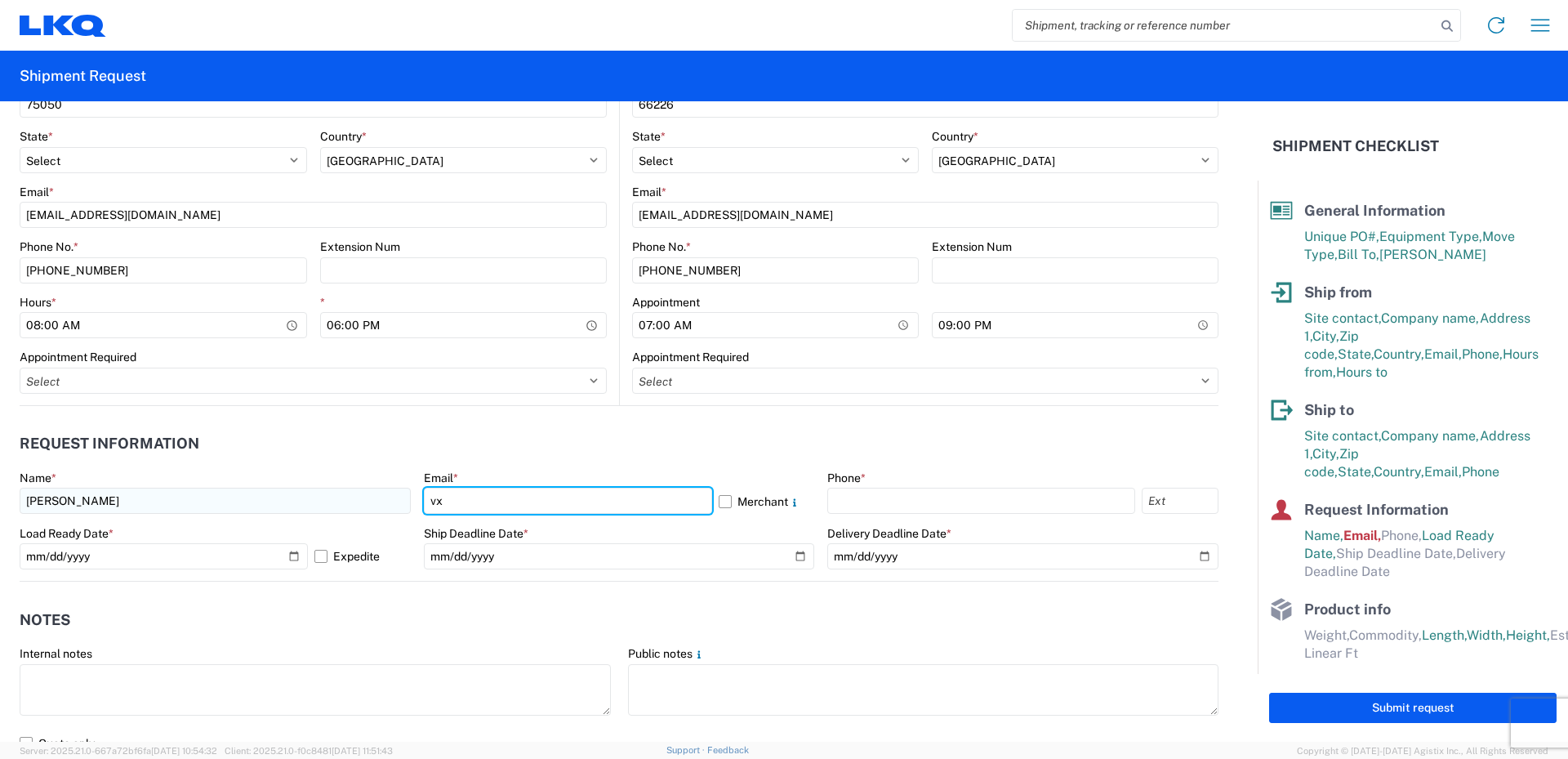
type input "vxprince@lkqcorp.com"
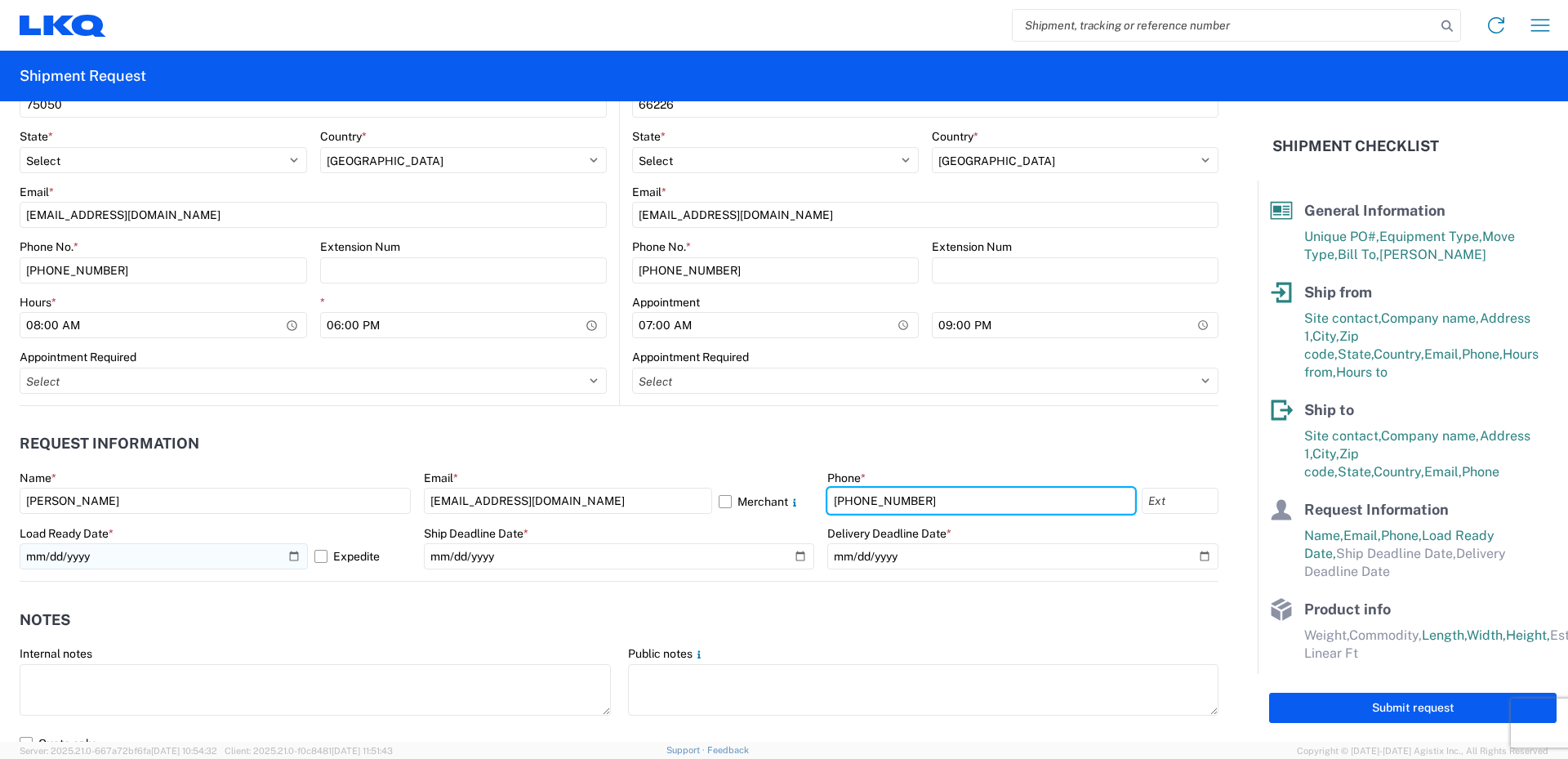
type input "469-540-7041"
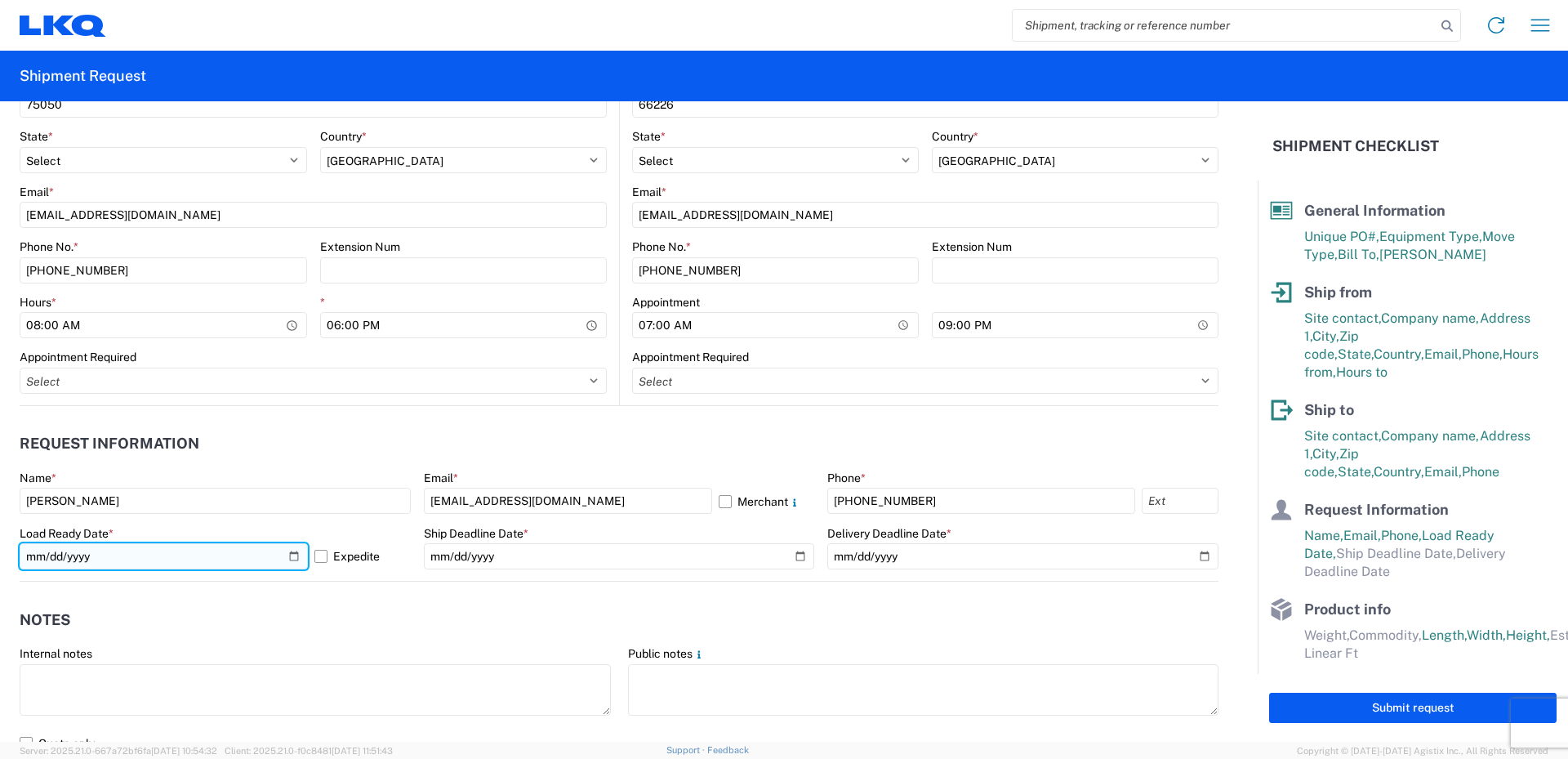
click at [290, 559] on input "2025-10-16" at bounding box center [163, 557] width 288 height 26
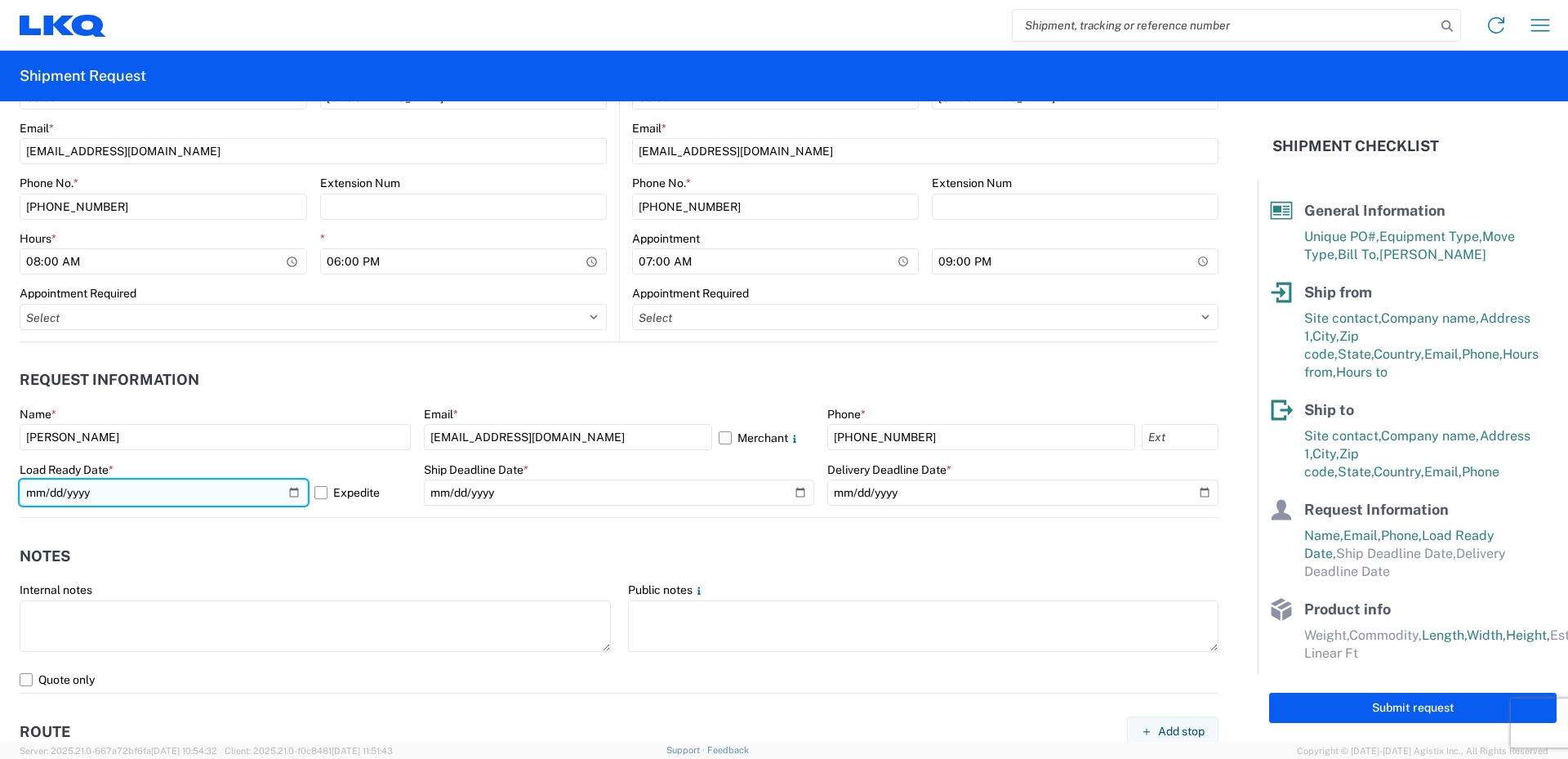
scroll to position [735, 0]
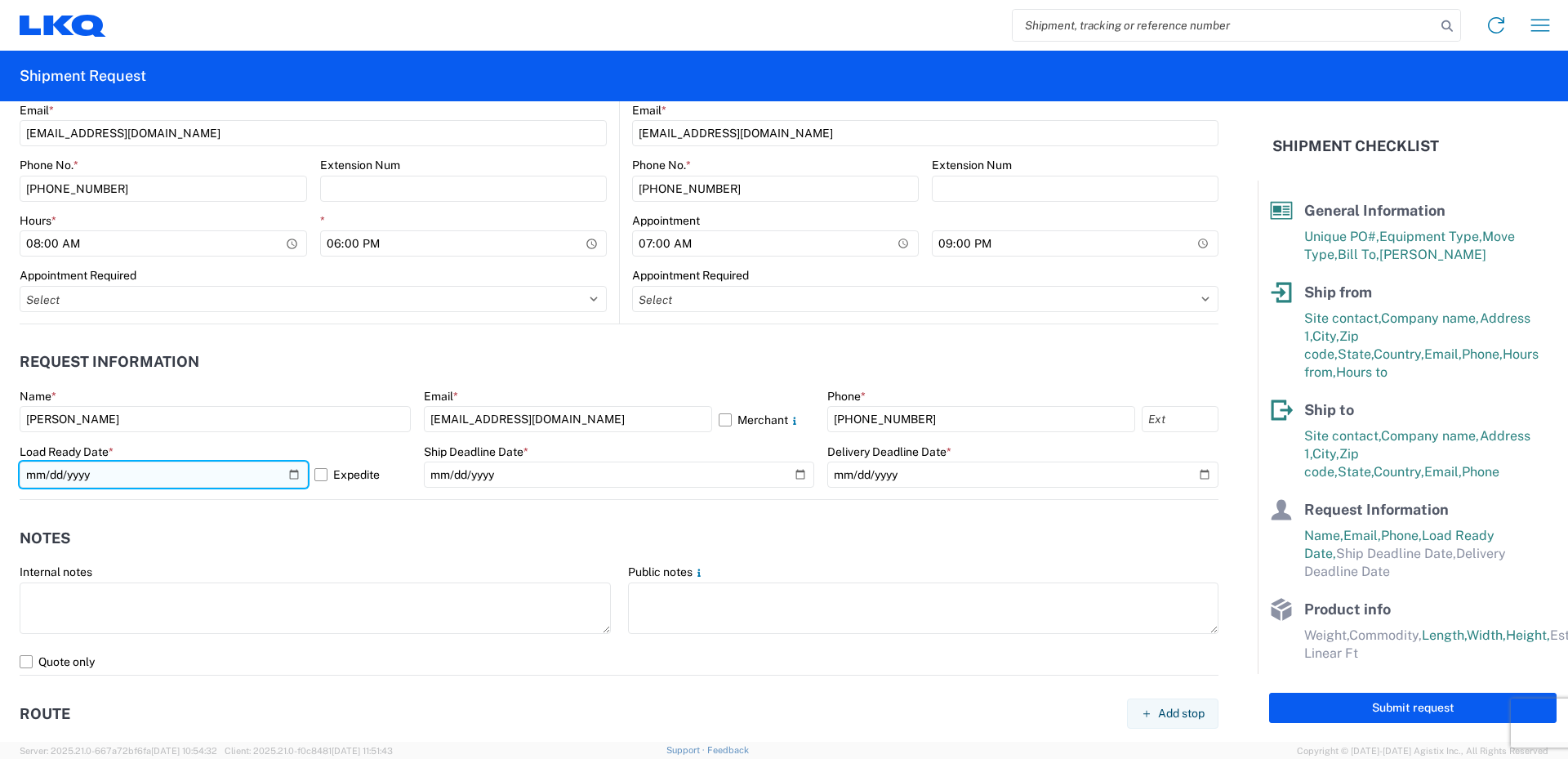
click at [291, 475] on input "2025-10-16" at bounding box center [163, 475] width 288 height 26
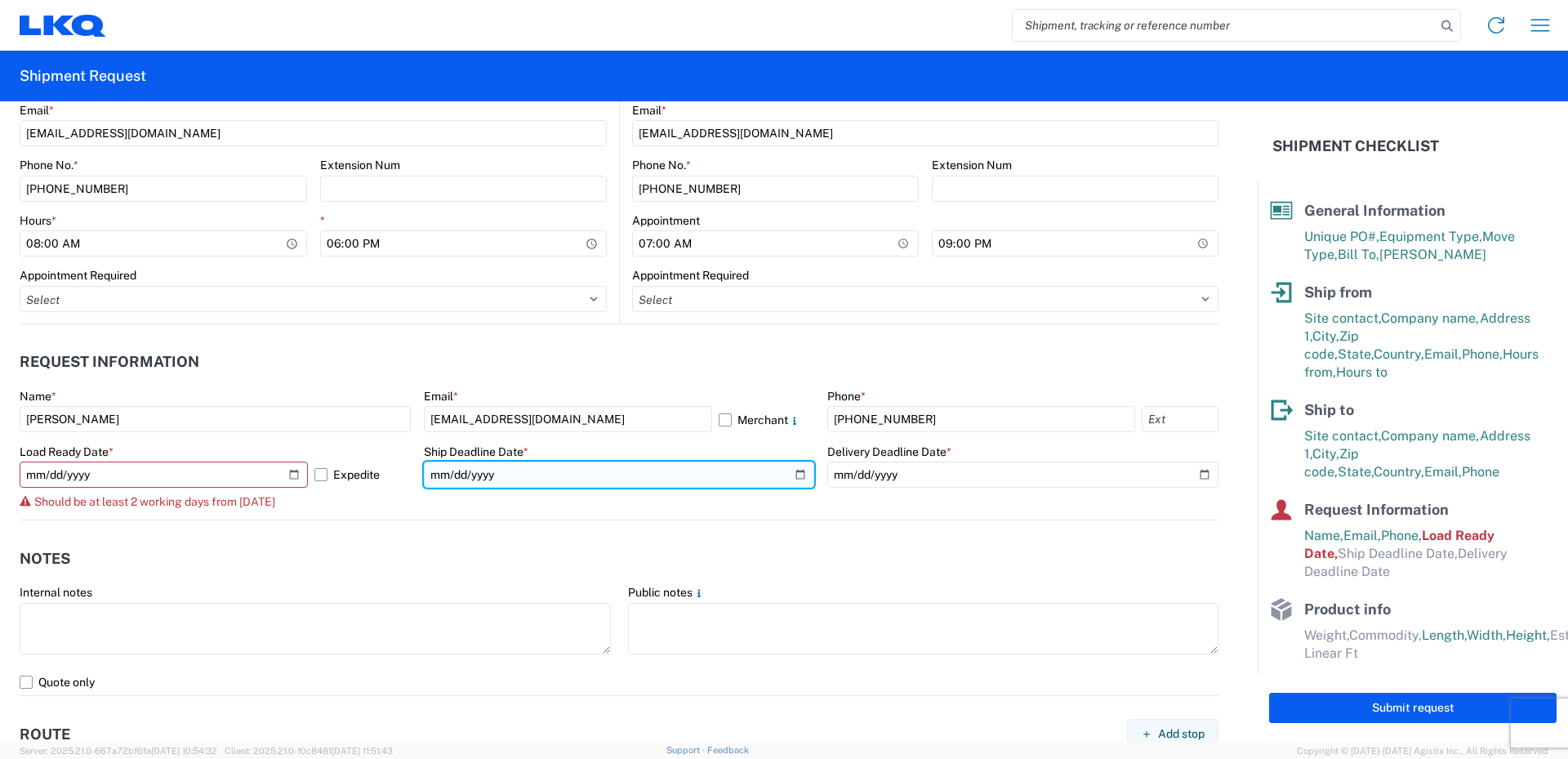
click at [793, 472] on input "date" at bounding box center [619, 475] width 391 height 26
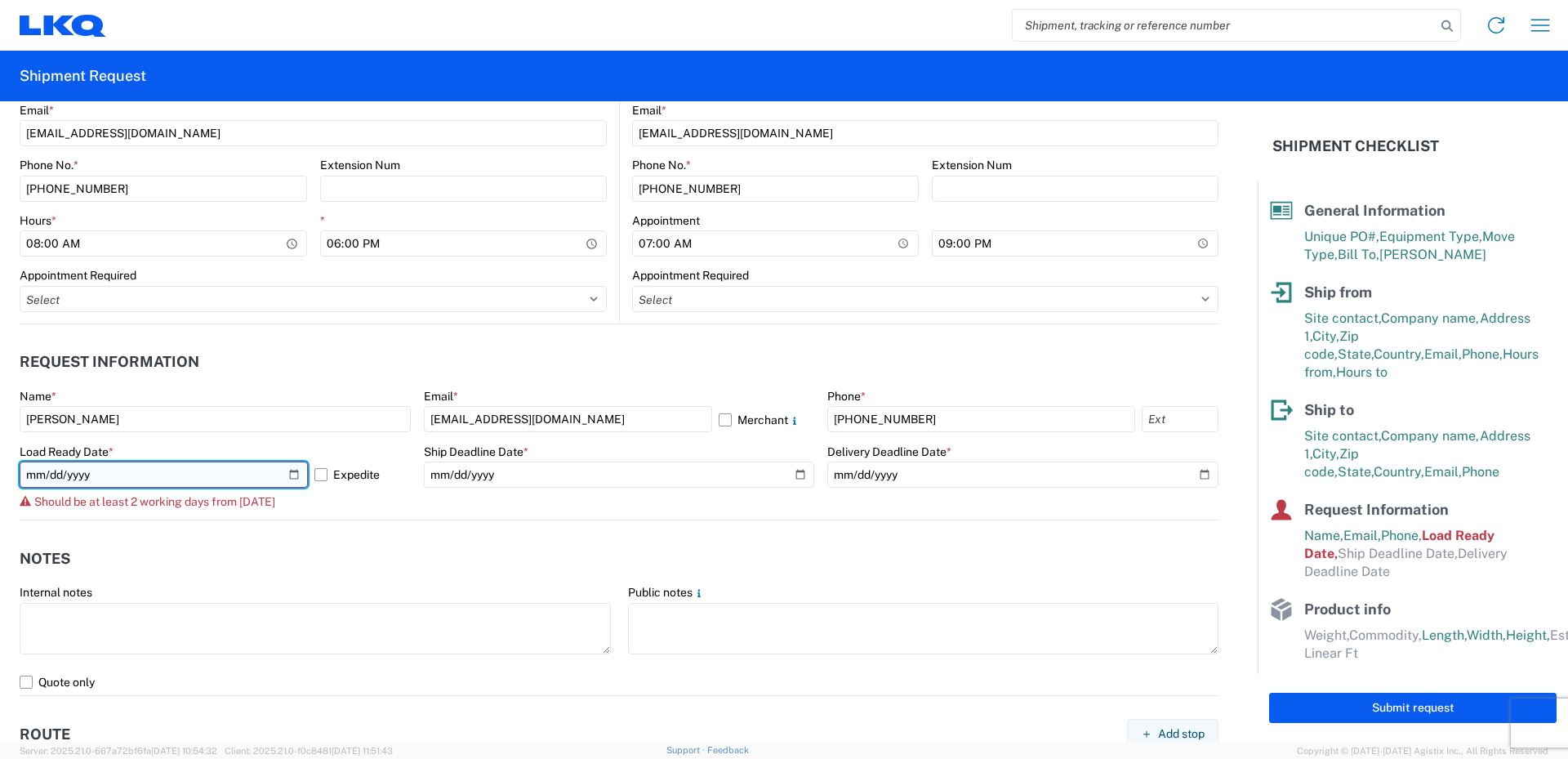
click at [287, 476] on input "2025-10-15" at bounding box center [163, 475] width 288 height 26
type input "2025-10-16"
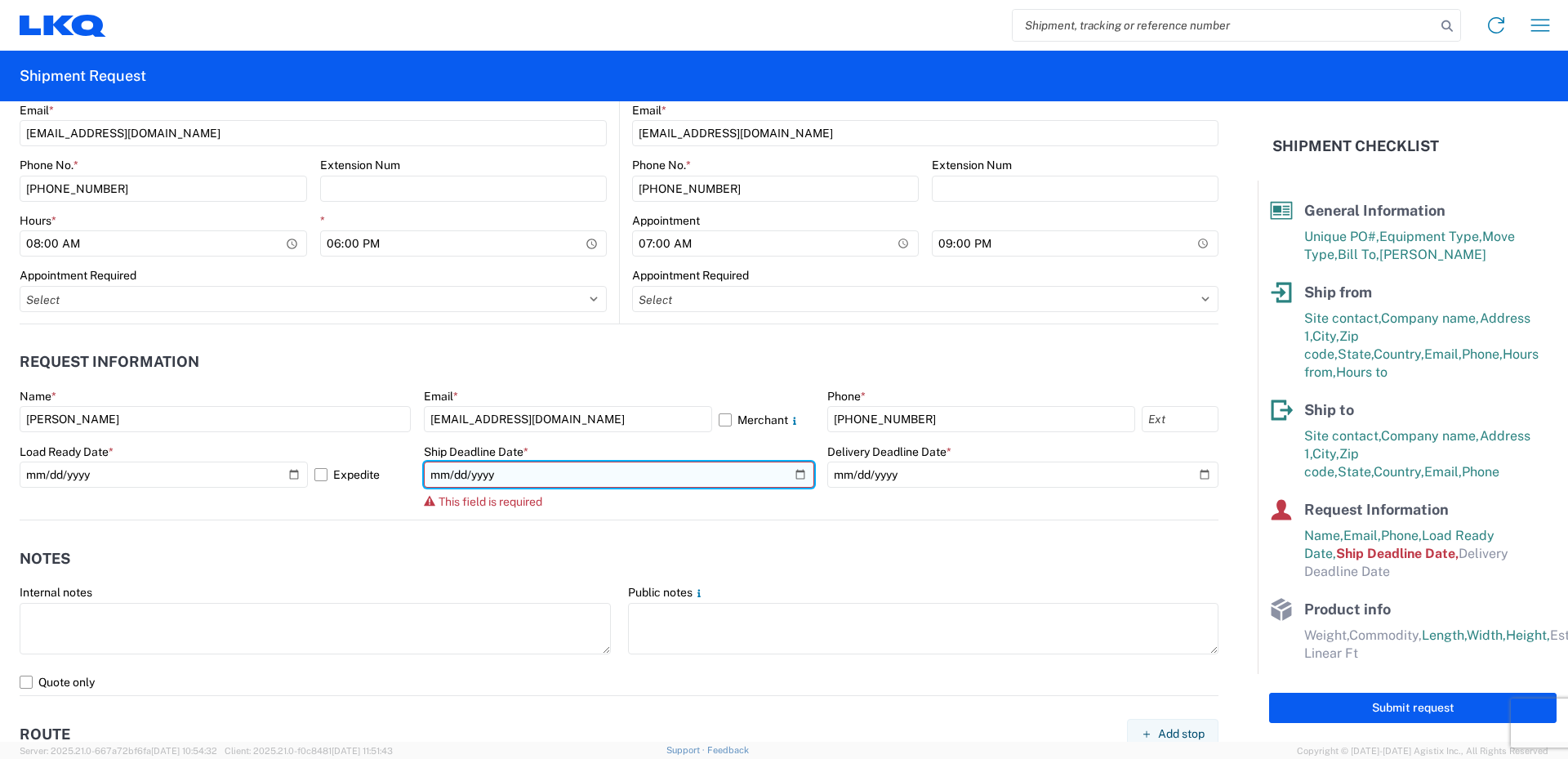
click at [795, 473] on input "date" at bounding box center [619, 475] width 391 height 26
type input "2025-10-16"
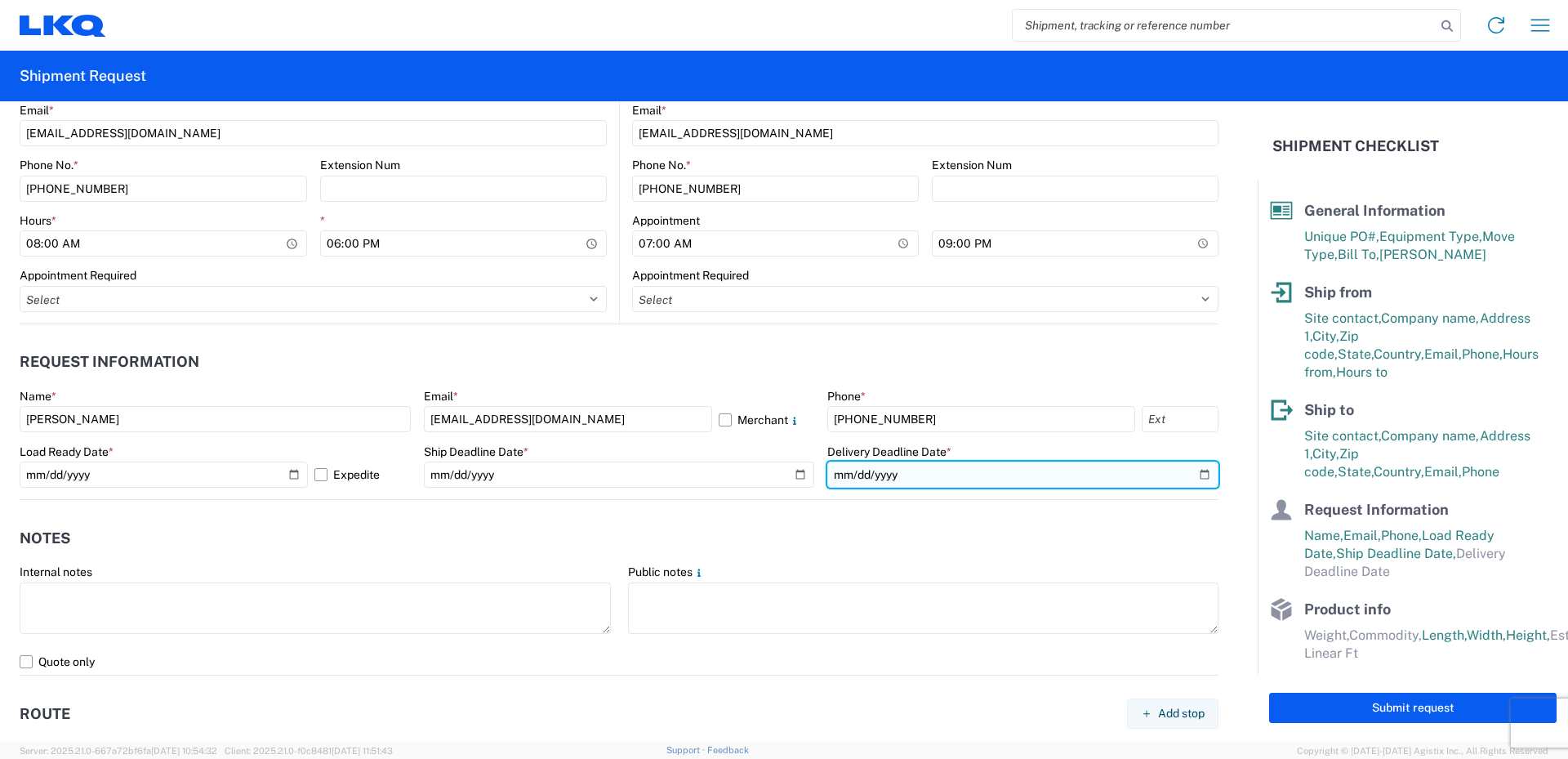
click at [1187, 477] on input "date" at bounding box center [1023, 475] width 391 height 26
type input "2025-10-16"
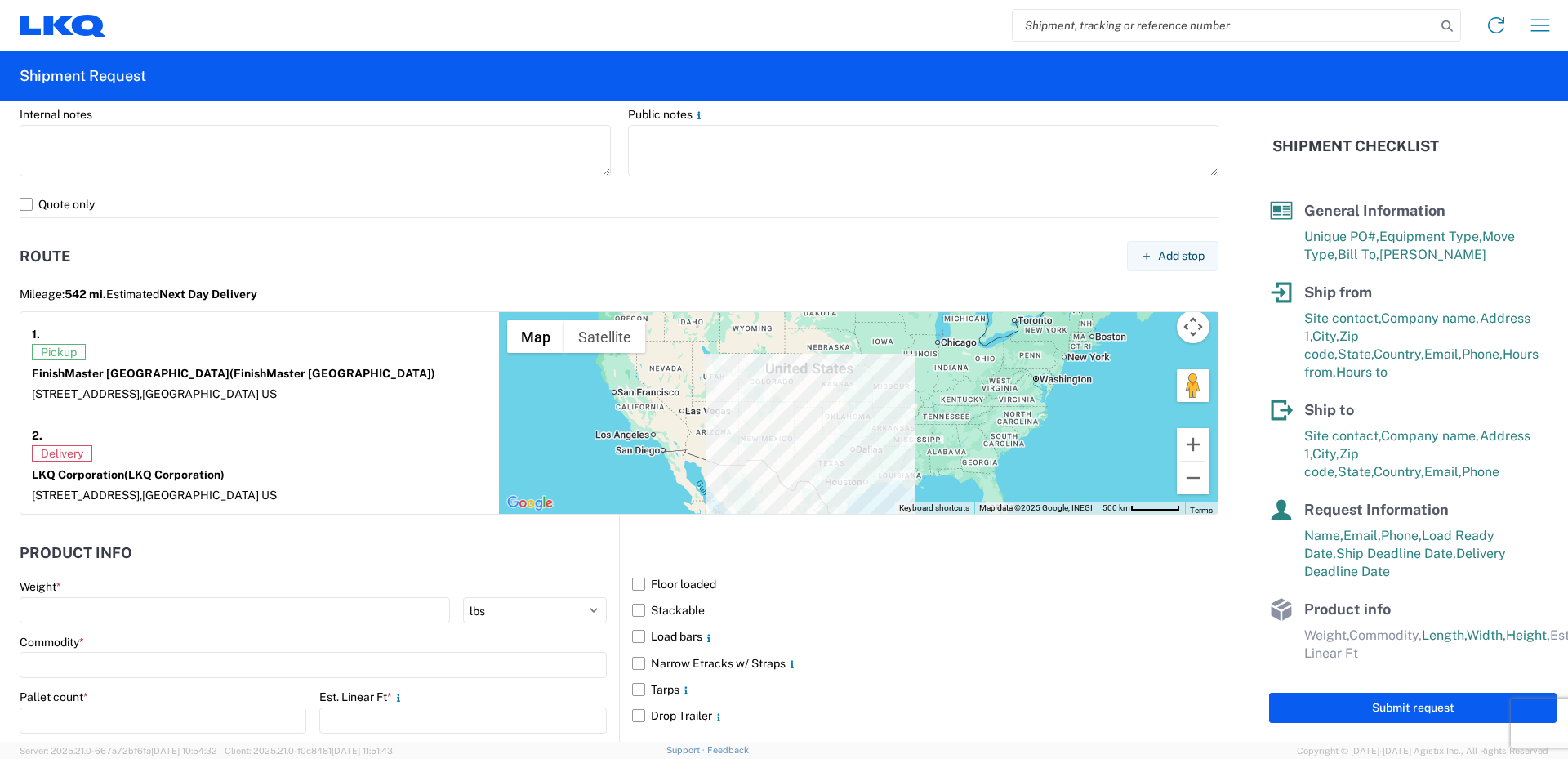
scroll to position [1225, 0]
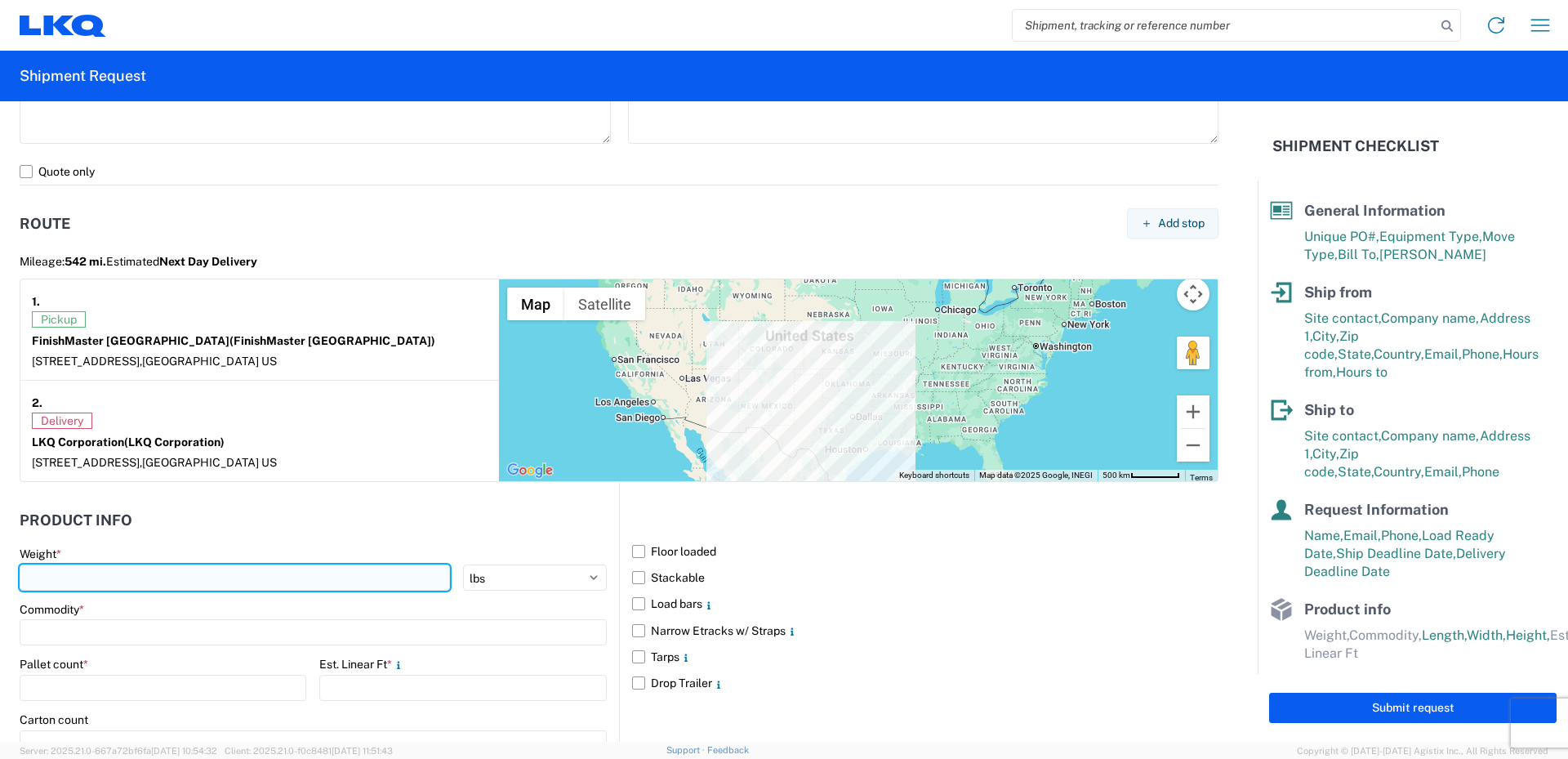
click at [40, 576] on input "number" at bounding box center [235, 578] width 430 height 26
click at [79, 572] on input "number" at bounding box center [235, 578] width 430 height 26
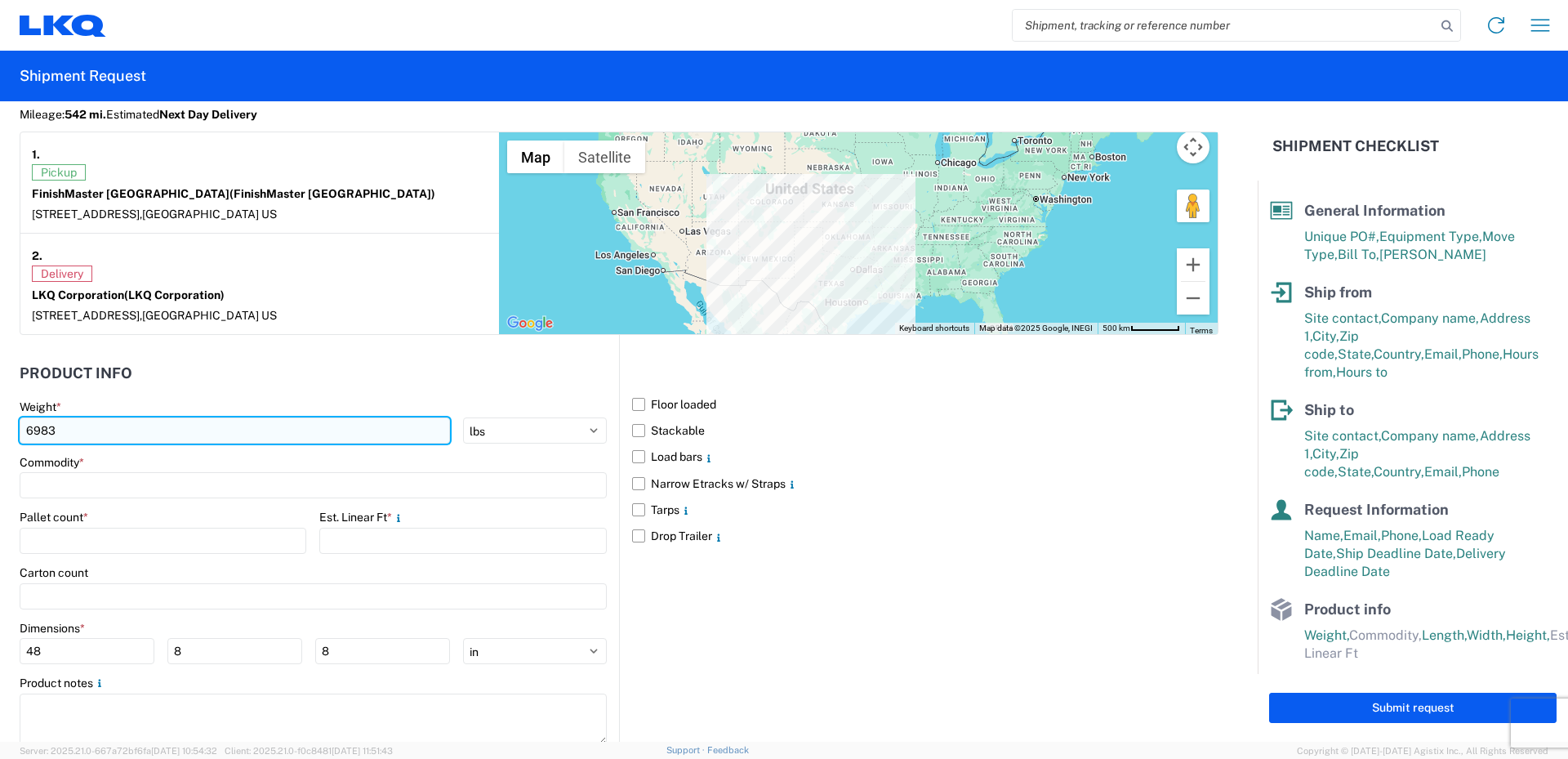
scroll to position [1389, 0]
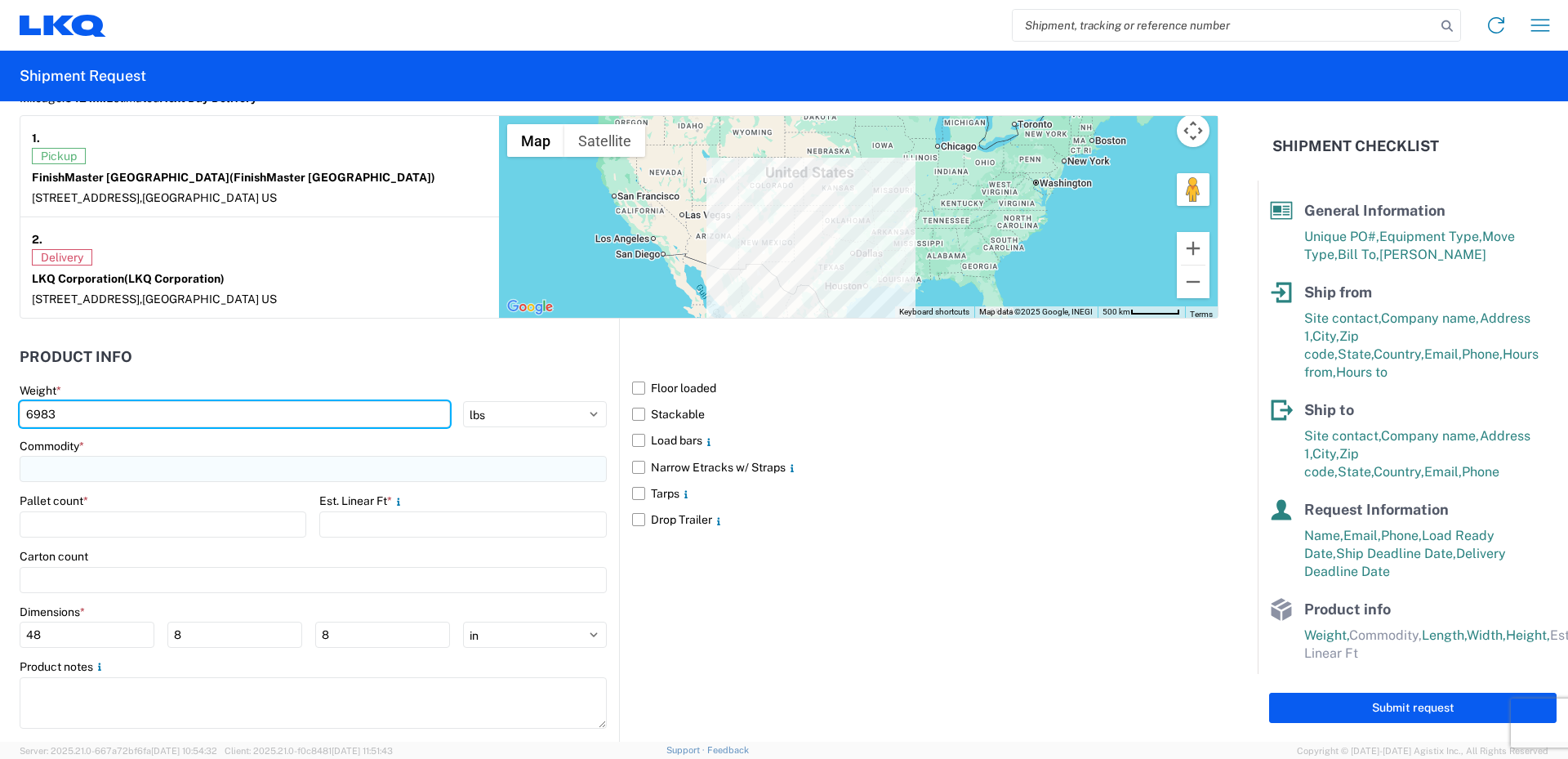
type input "6983"
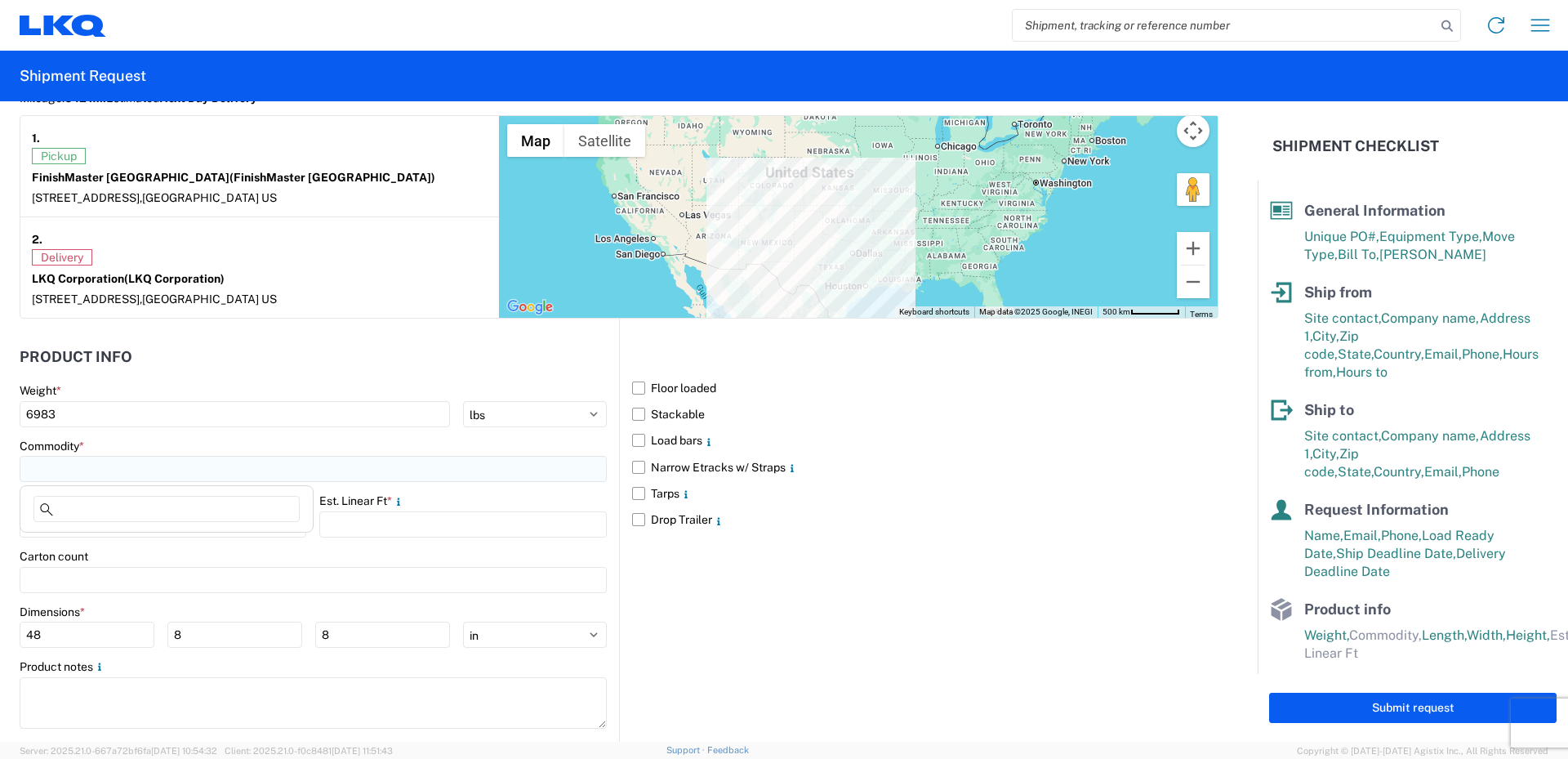
click at [52, 471] on input at bounding box center [313, 469] width 588 height 26
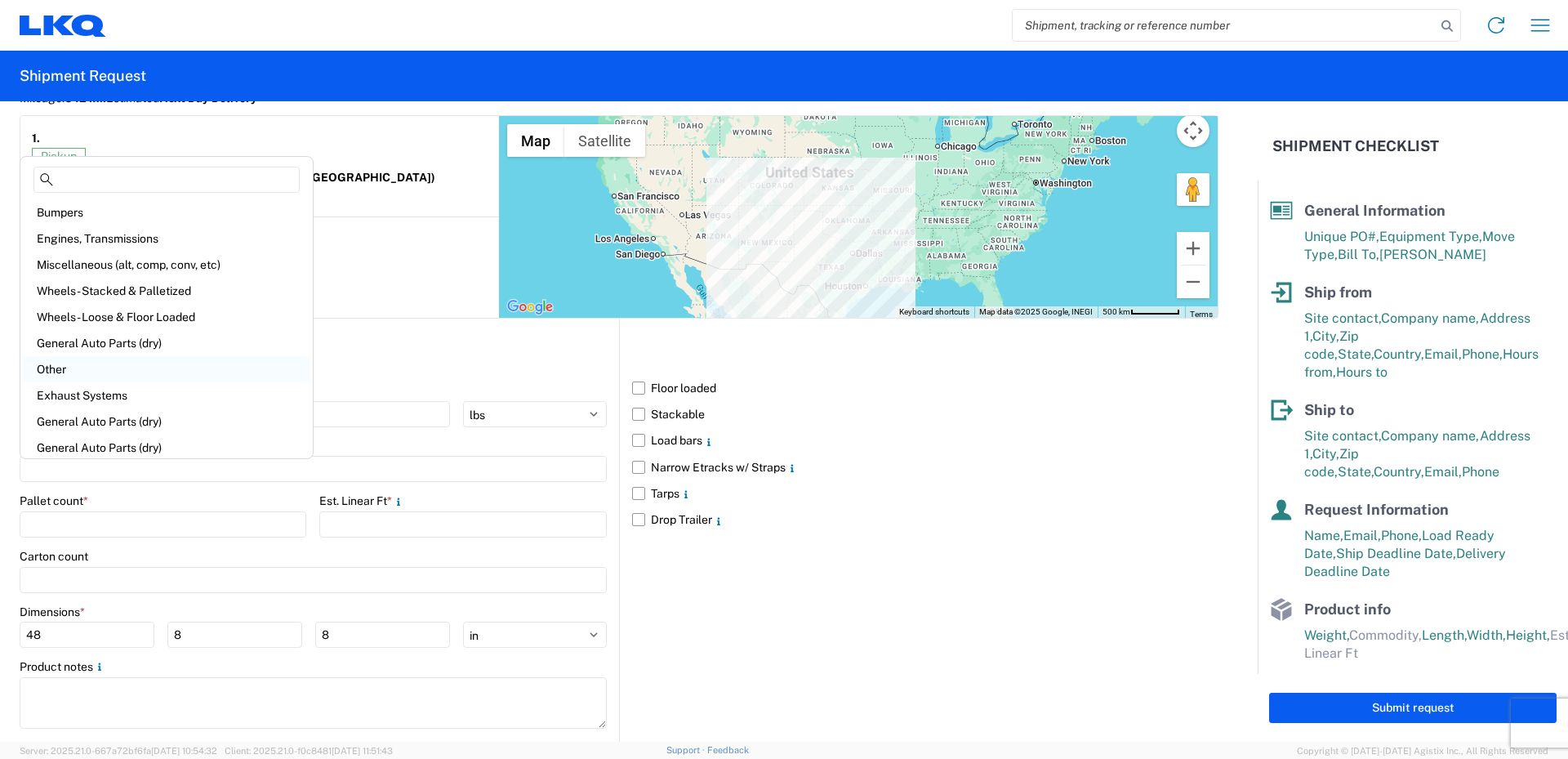
click at [67, 373] on div "Other" at bounding box center [166, 369] width 286 height 26
type input "Other"
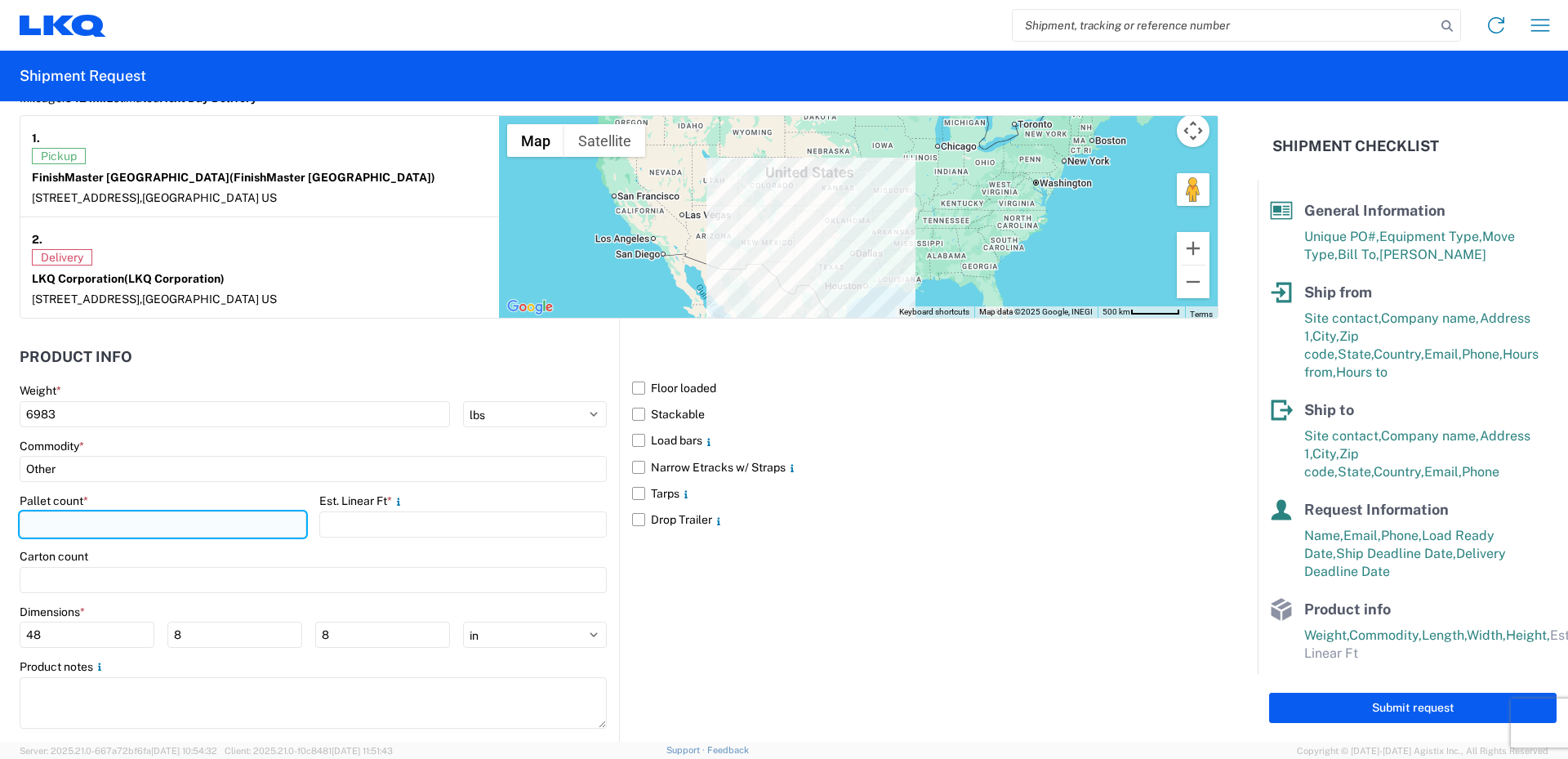
click at [52, 520] on input "number" at bounding box center [163, 524] width 287 height 26
type input "8"
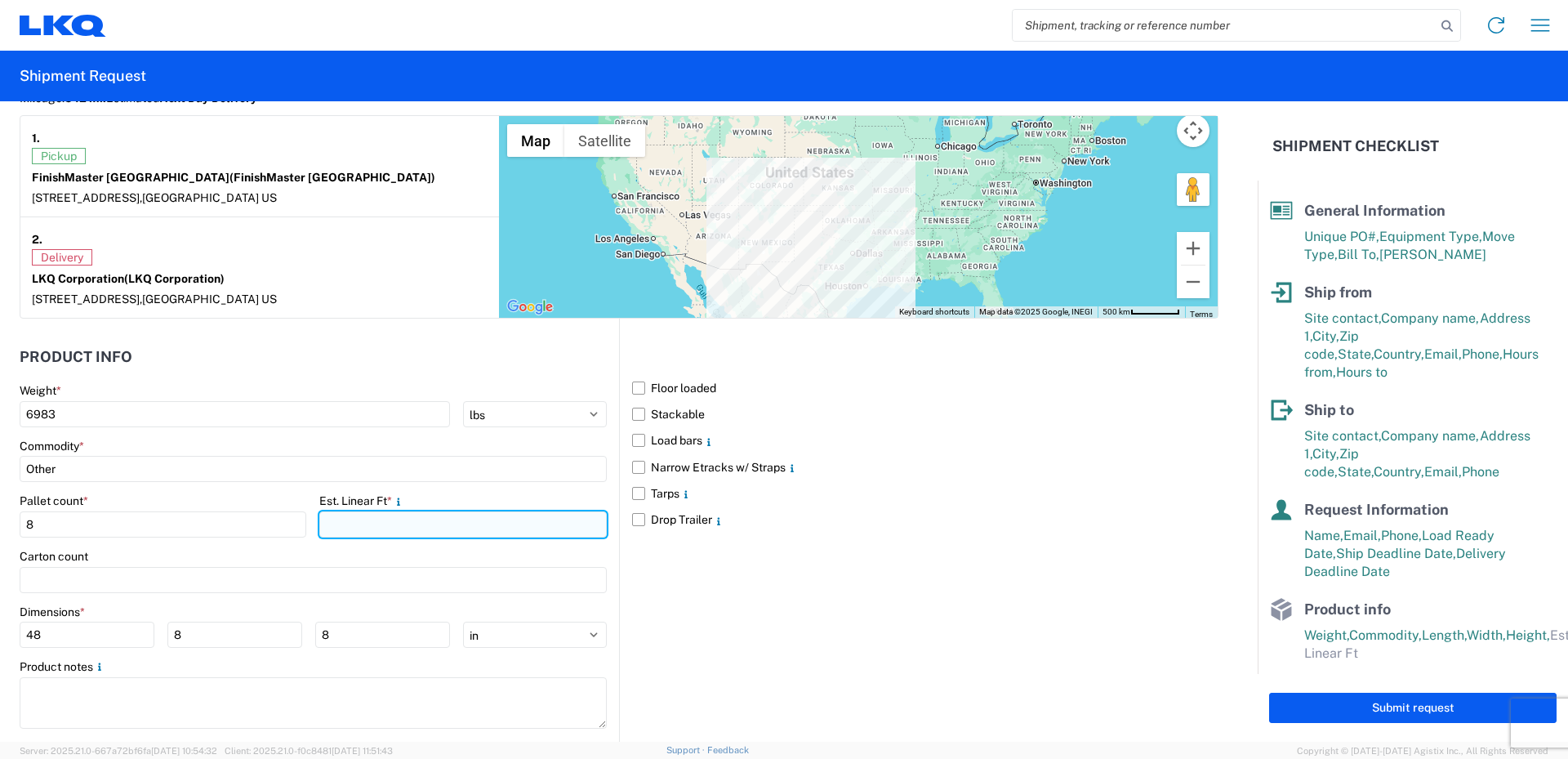
click at [352, 520] on input "number" at bounding box center [463, 524] width 287 height 26
type input "32"
click at [309, 549] on div "Carton count" at bounding box center [313, 557] width 588 height 15
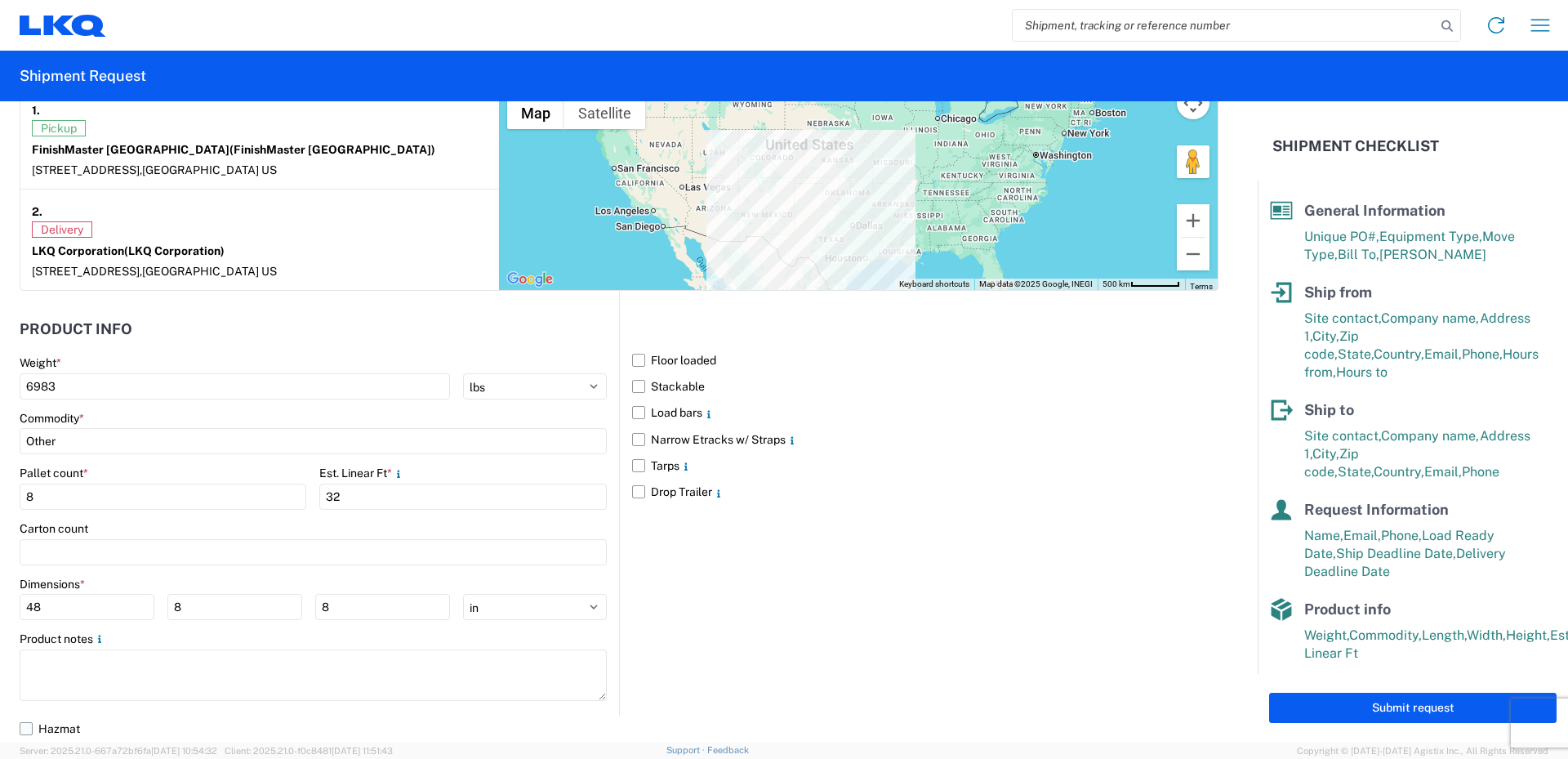
click at [24, 722] on label "Hazmat" at bounding box center [619, 729] width 1199 height 26
click at [0, 0] on input "Hazmat" at bounding box center [0, 0] width 0 height 0
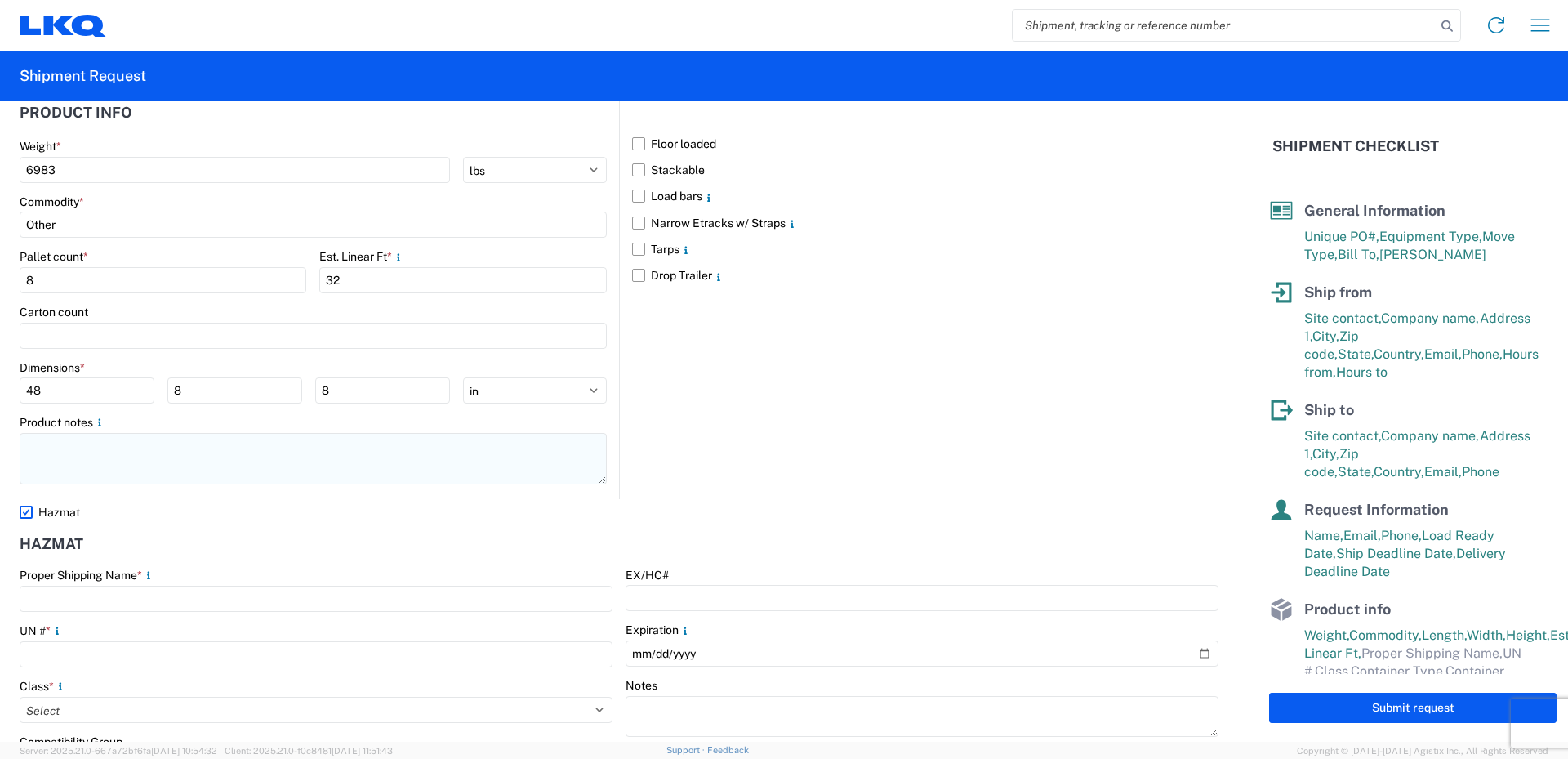
scroll to position [1662, 0]
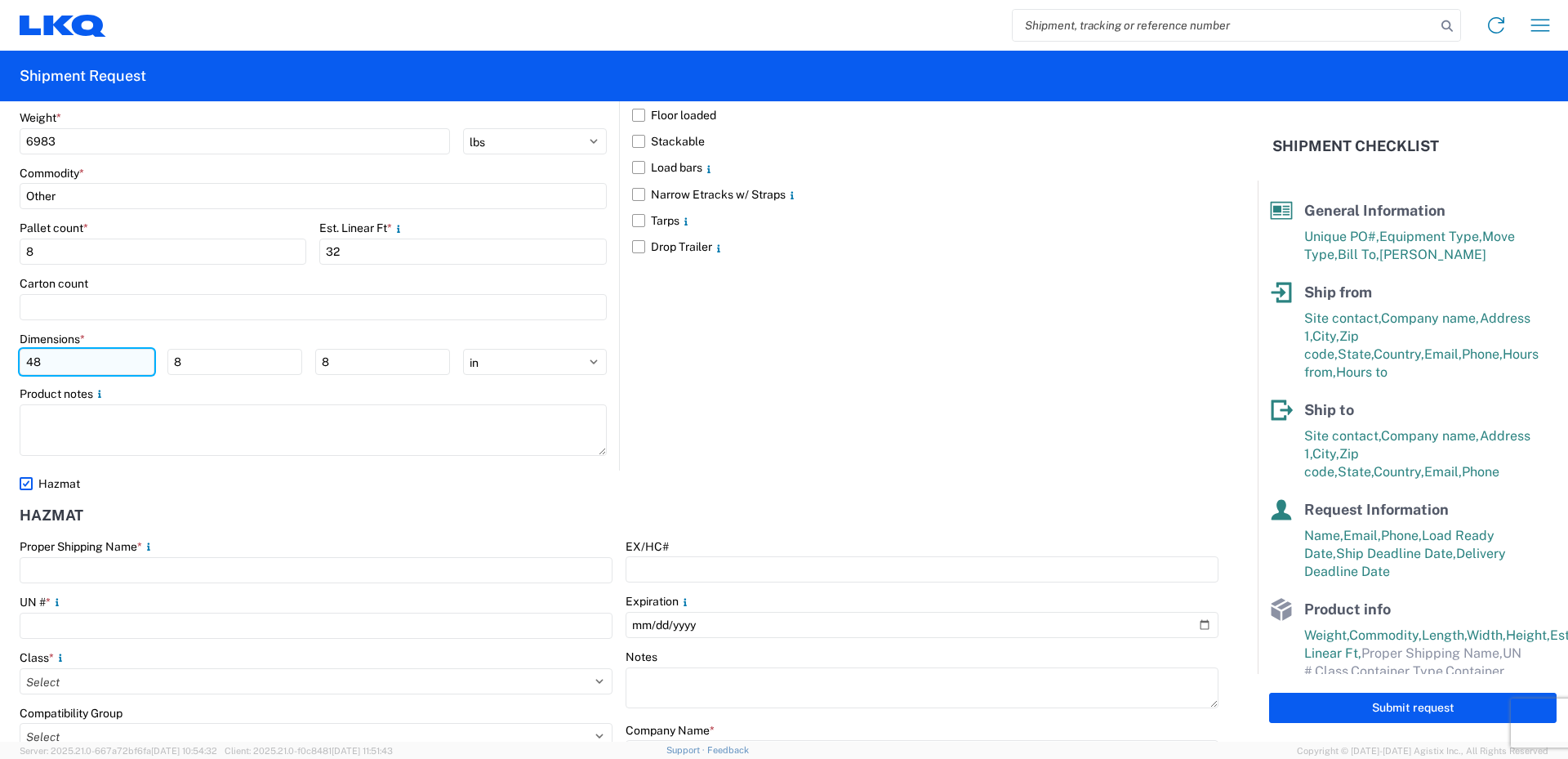
click at [134, 362] on input "48" at bounding box center [86, 362] width 135 height 26
type input "42"
click at [199, 362] on input "8" at bounding box center [235, 362] width 135 height 26
type input "42"
click at [354, 364] on input "8" at bounding box center [383, 362] width 135 height 26
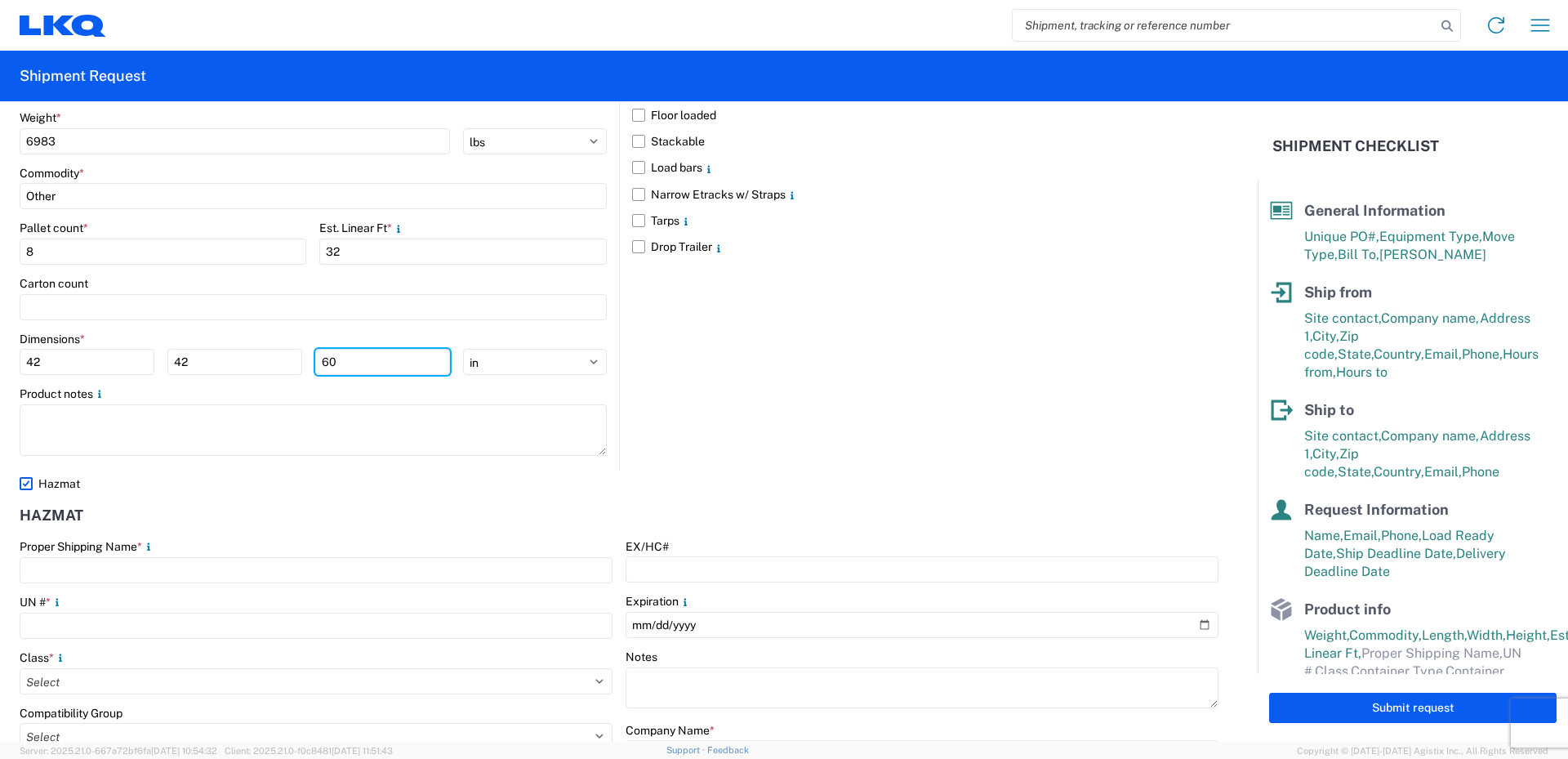
type input "60"
click at [347, 381] on main "Weight * 6983 kgs lbs Commodity * Other Pallet count * 8 Est. Linear Ft * 32 Ca…" at bounding box center [319, 291] width 600 height 361
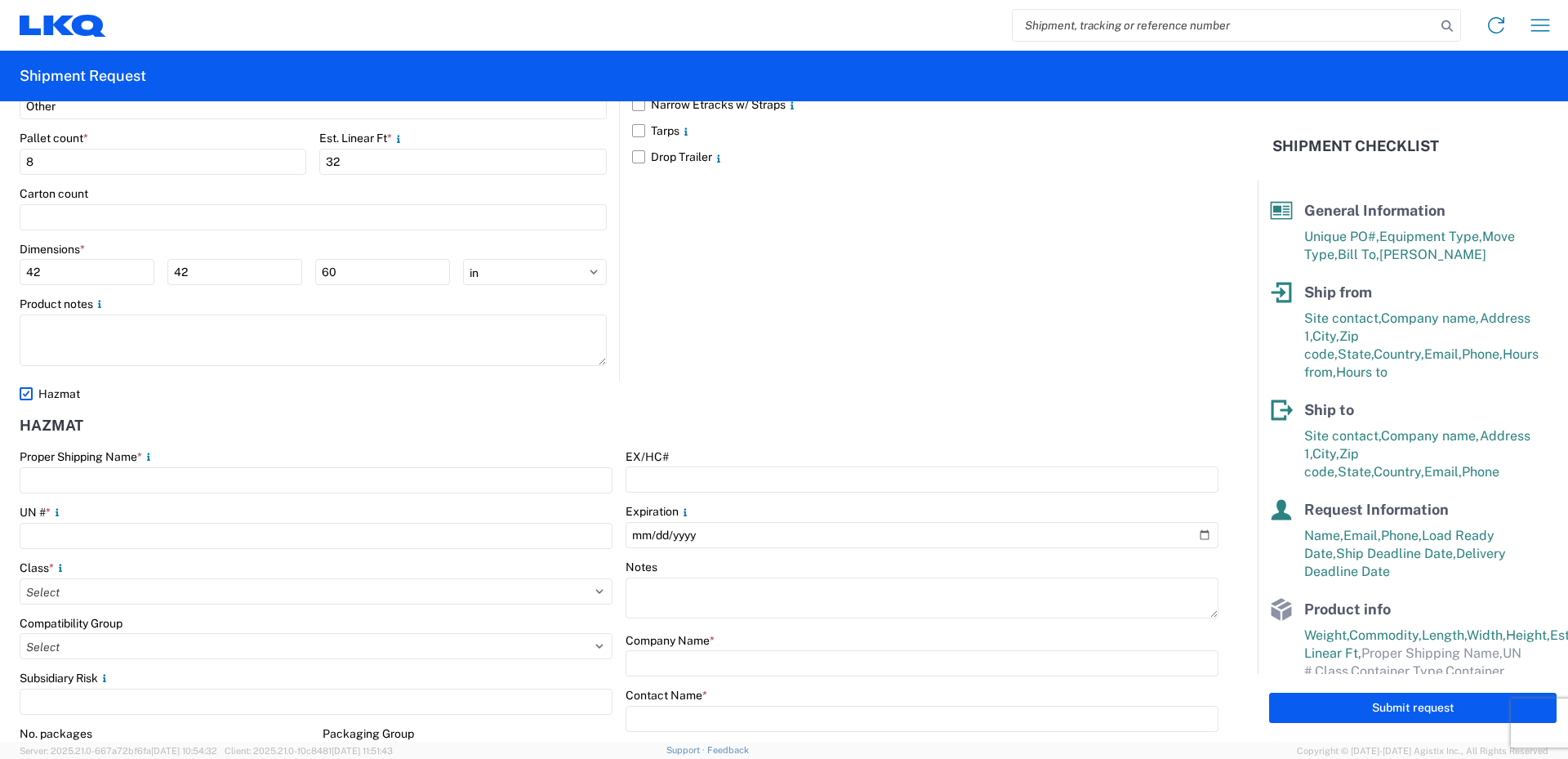
scroll to position [1825, 0]
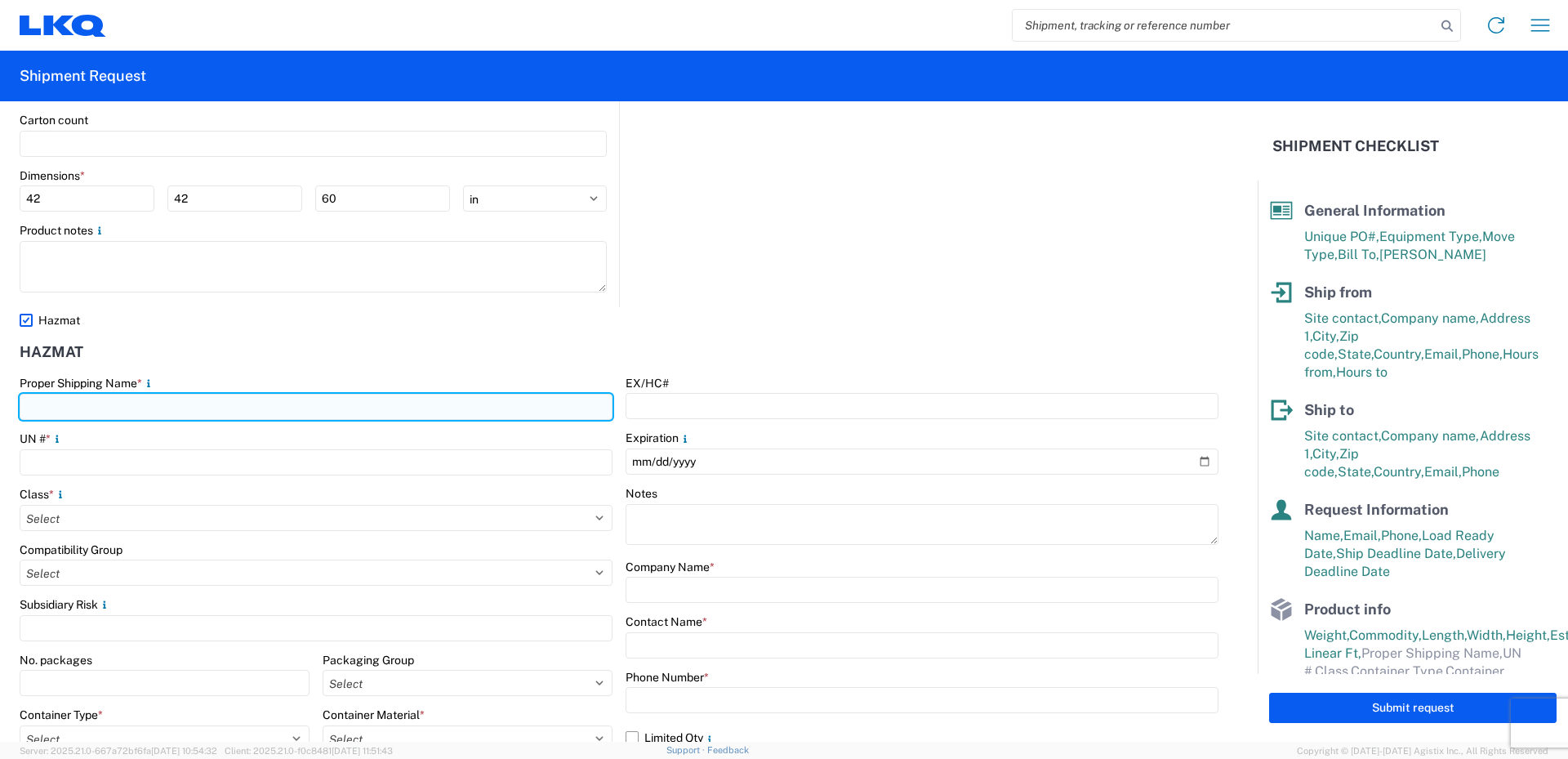
click at [33, 405] on input "text" at bounding box center [315, 407] width 593 height 26
type input "Paint"
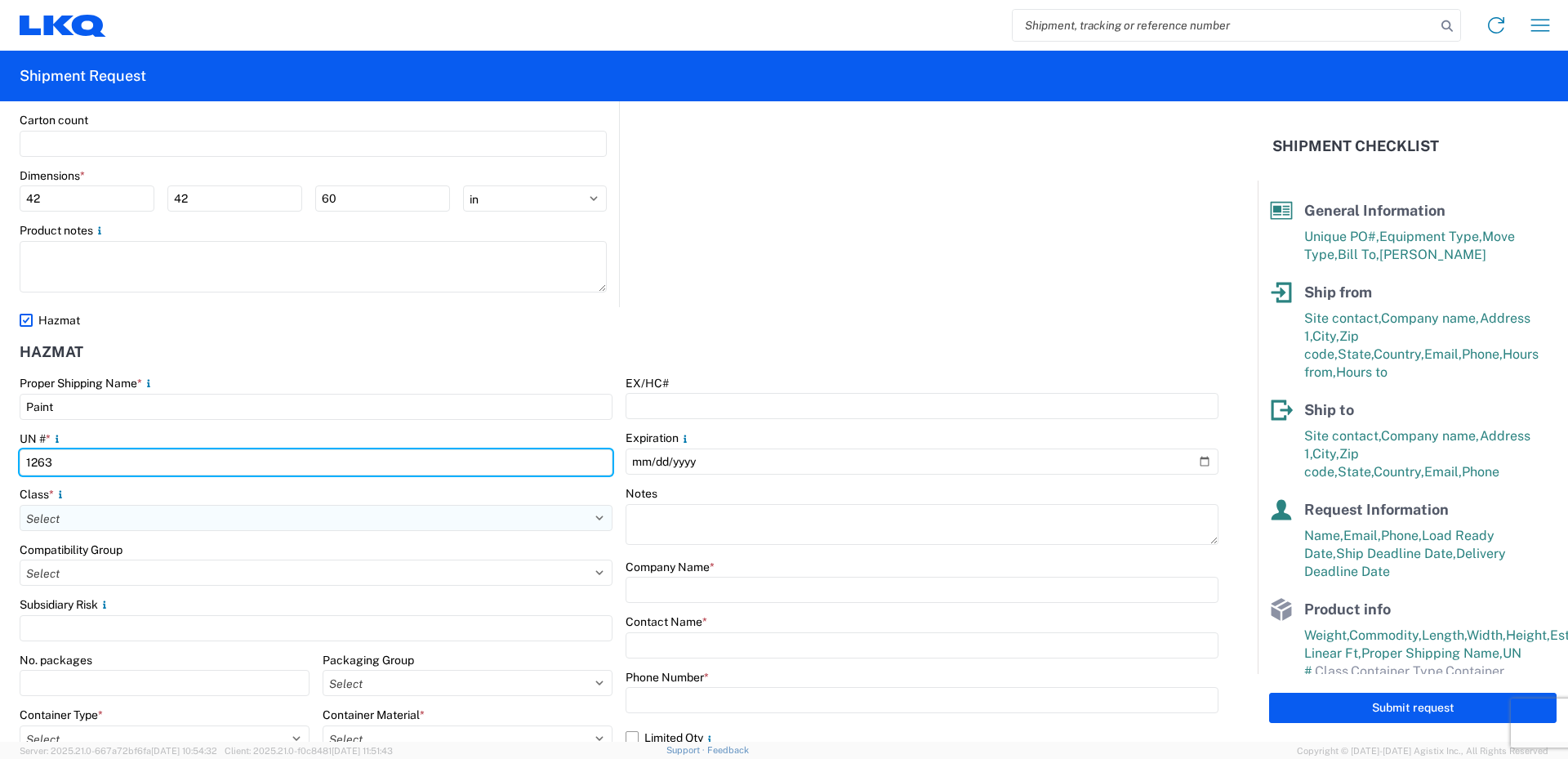
type input "1263"
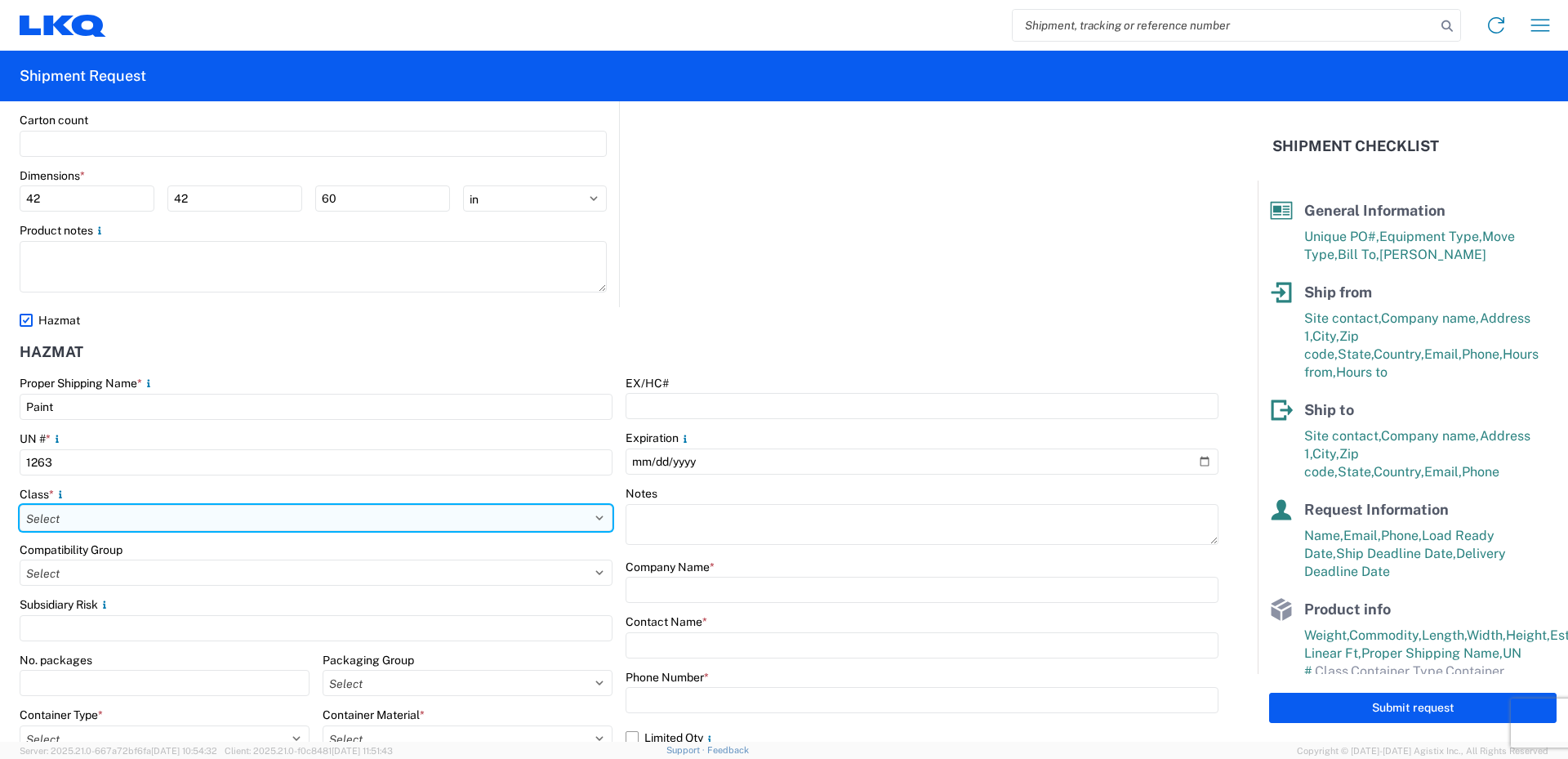
click at [80, 515] on select "Select 1 Explosive 1.1 Explosive 1.2 Explosive 1.3 Explosive 1.4 Explosive 1.5 …" at bounding box center [315, 518] width 593 height 26
select select "3 Flammable Liquid"
click at [19, 505] on select "Select 1 Explosive 1.1 Explosive 1.2 Explosive 1.3 Explosive 1.4 Explosive 1.5 …" at bounding box center [315, 518] width 593 height 26
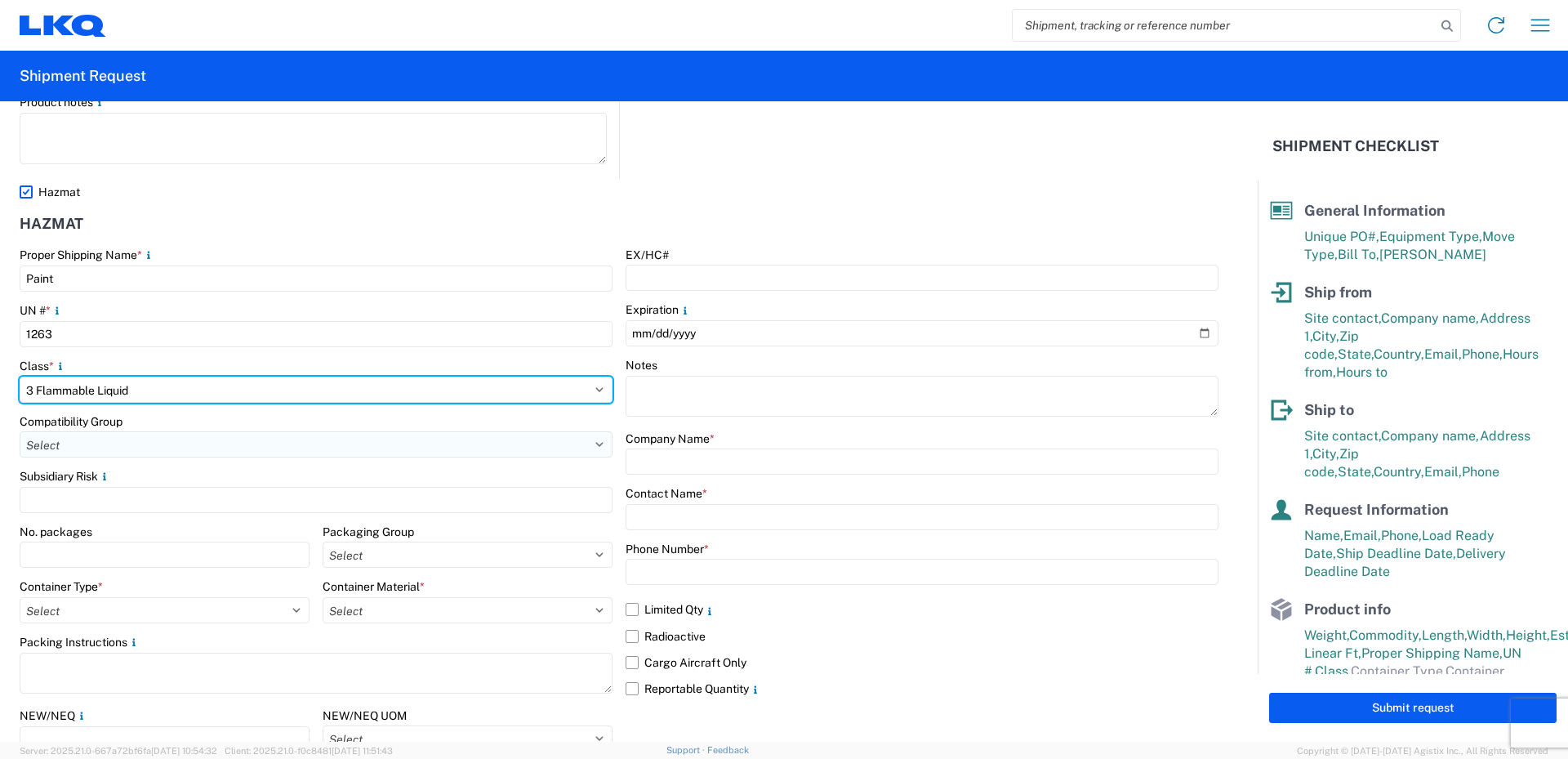
scroll to position [2070, 0]
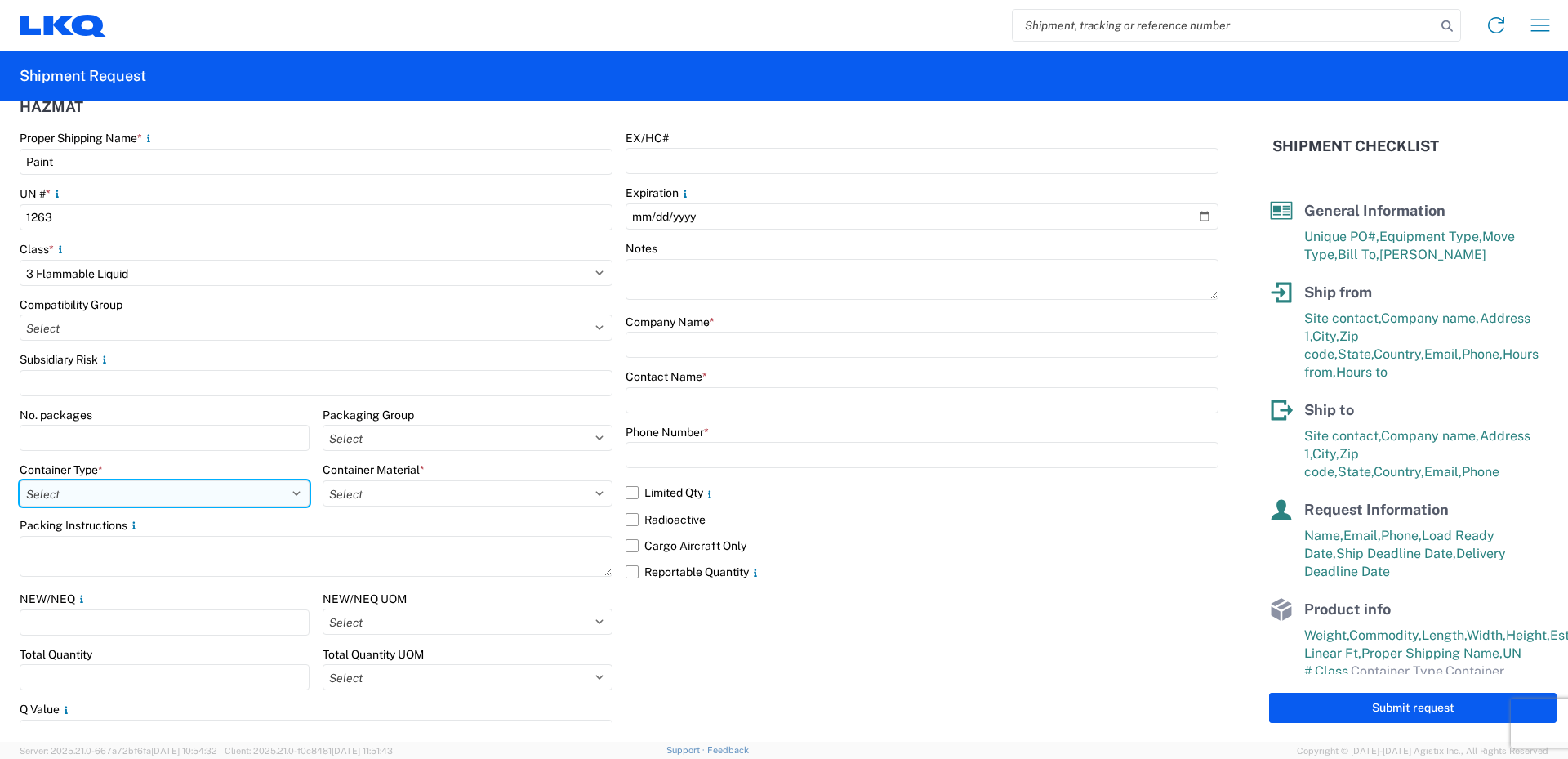
click at [126, 490] on select "Select 5 - Bags 4 - Boxes 6 - Composite Packaging 1 - Drums 3 - Jerricans None …" at bounding box center [164, 493] width 290 height 26
select select "BOXES"
click at [19, 480] on select "Select 5 - Bags 4 - Boxes 6 - Composite Packaging 1 - Drums 3 - Jerricans None …" at bounding box center [164, 493] width 290 height 26
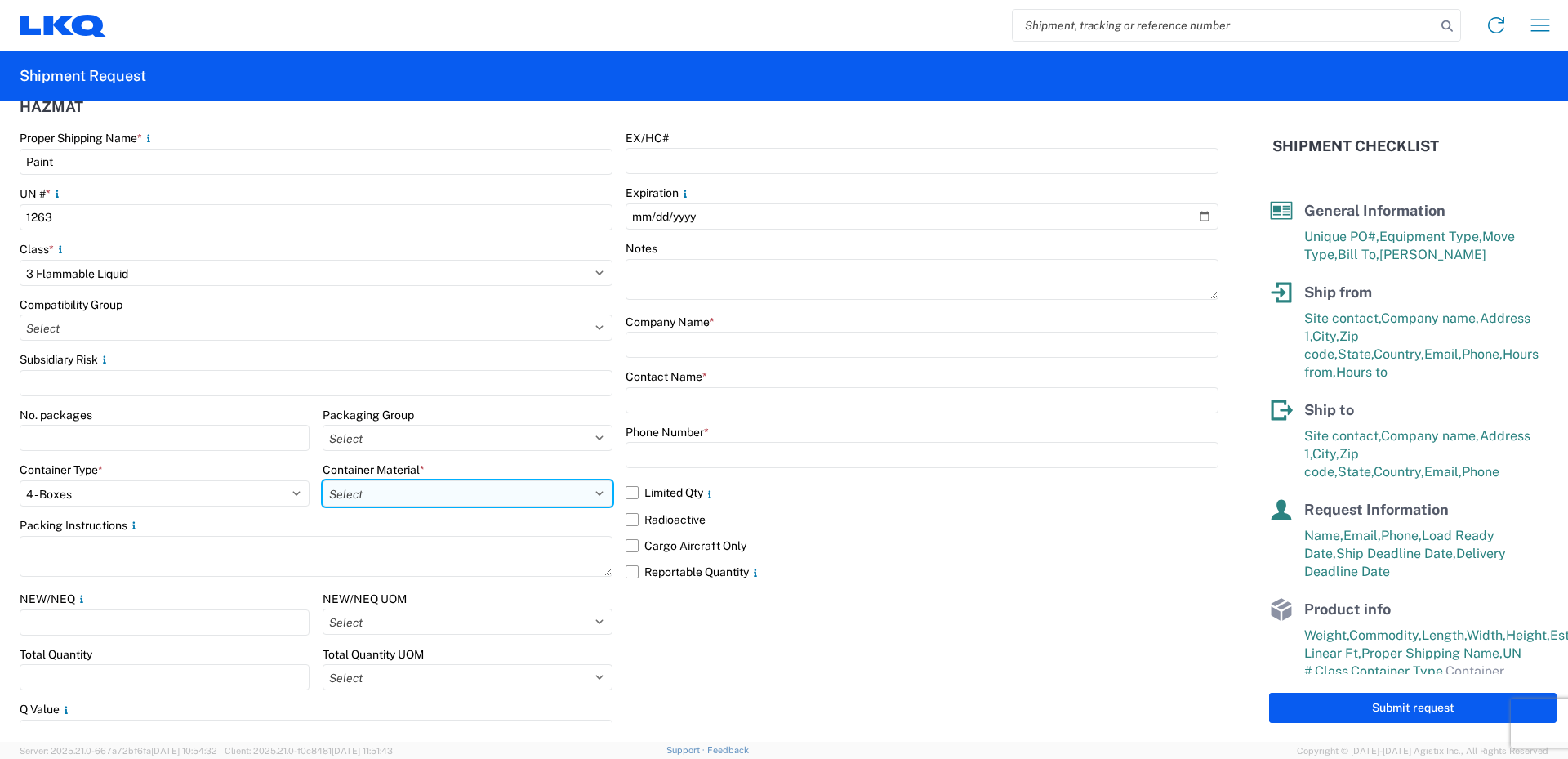
click at [417, 491] on select "Select B - Aluminum G - Fiberboard P - Glass, porcelain or stoneware (not used …" at bounding box center [467, 493] width 290 height 26
select select "PAPER_MULTI"
click at [323, 480] on select "Select B - Aluminum G - Fiberboard P - Glass, porcelain or stoneware (not used …" at bounding box center [467, 493] width 290 height 26
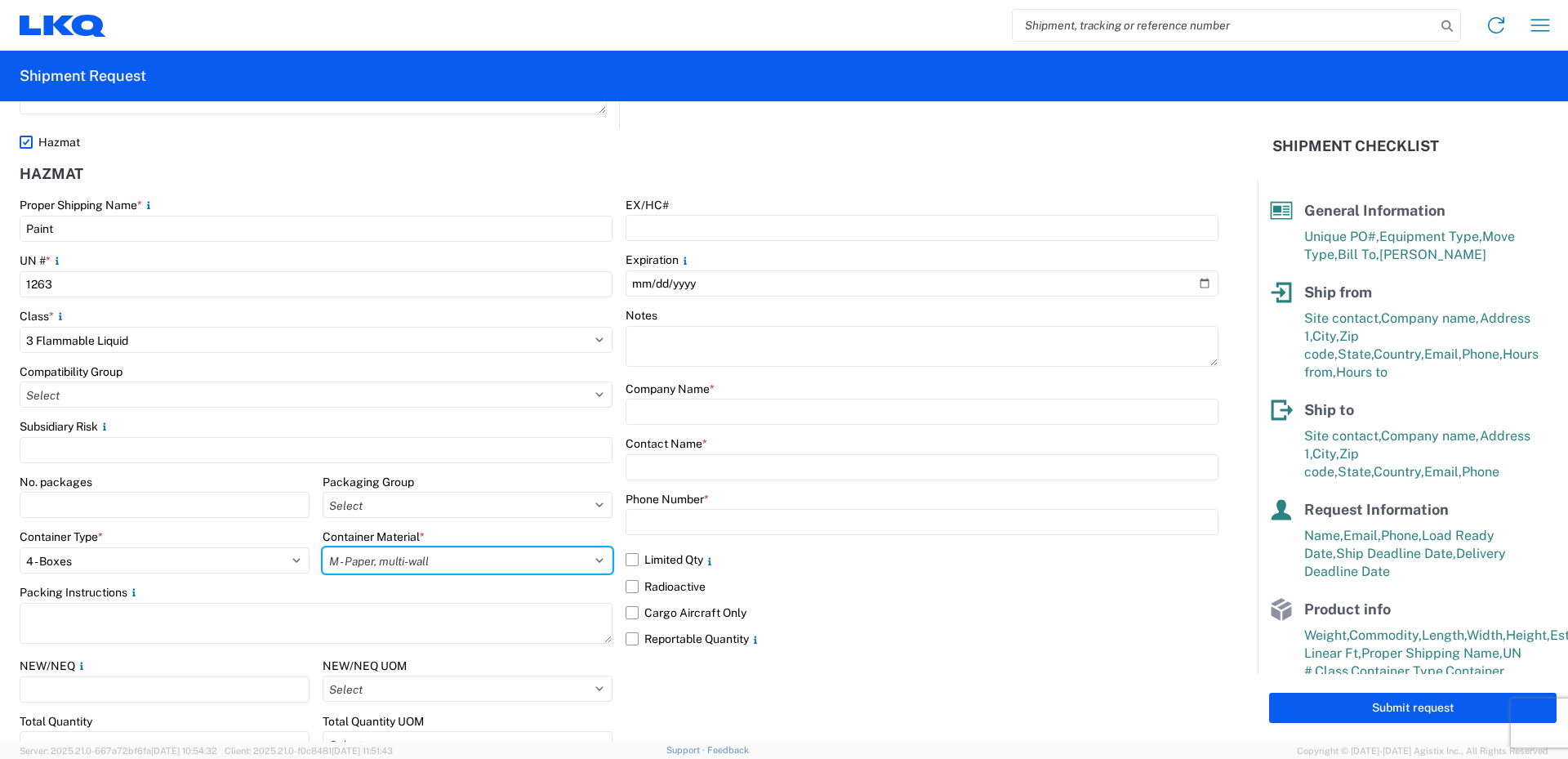
scroll to position [2004, 0]
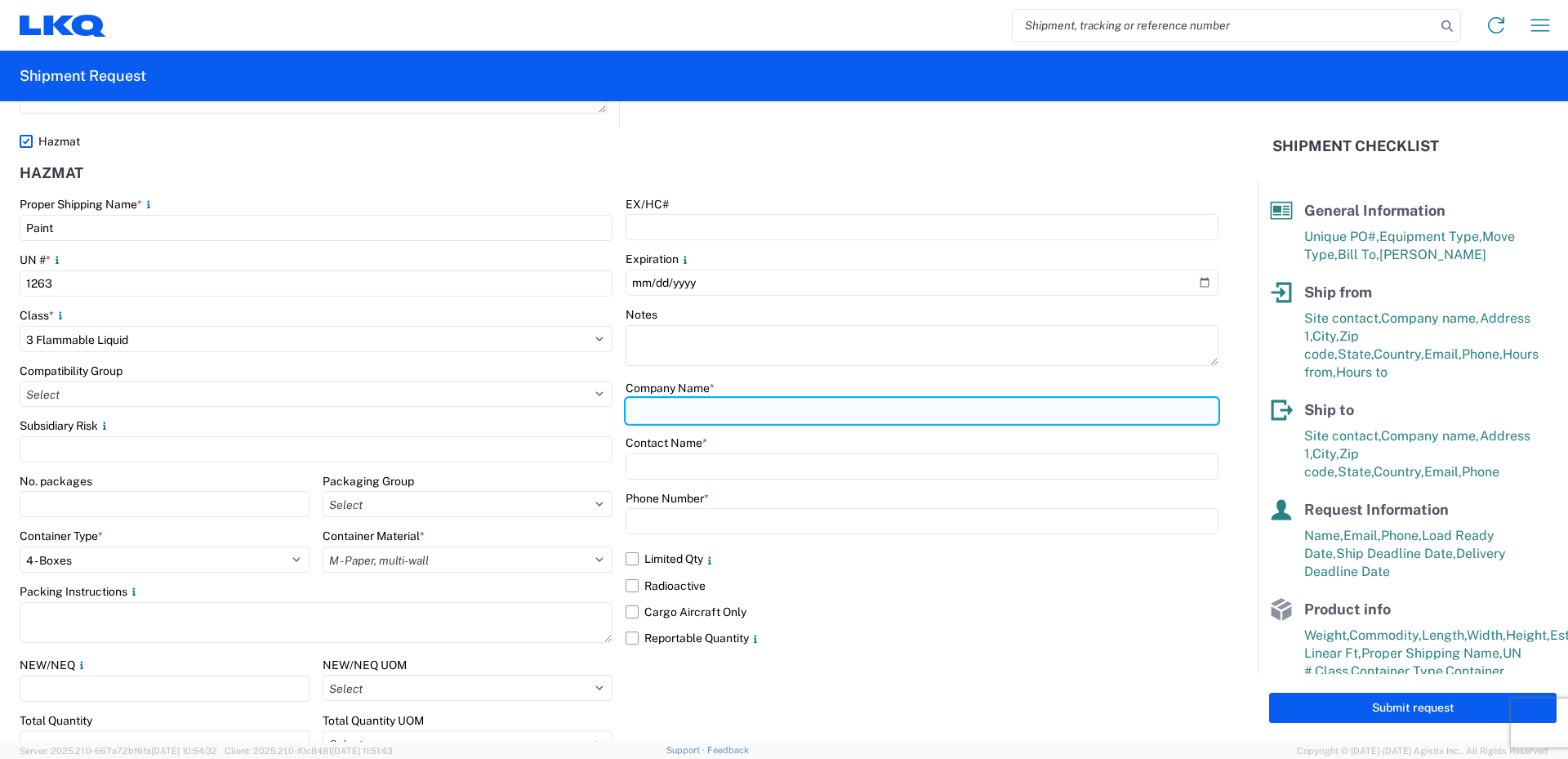
click at [667, 412] on input "text" at bounding box center [921, 410] width 593 height 26
type input "LKQ/FinishMaster"
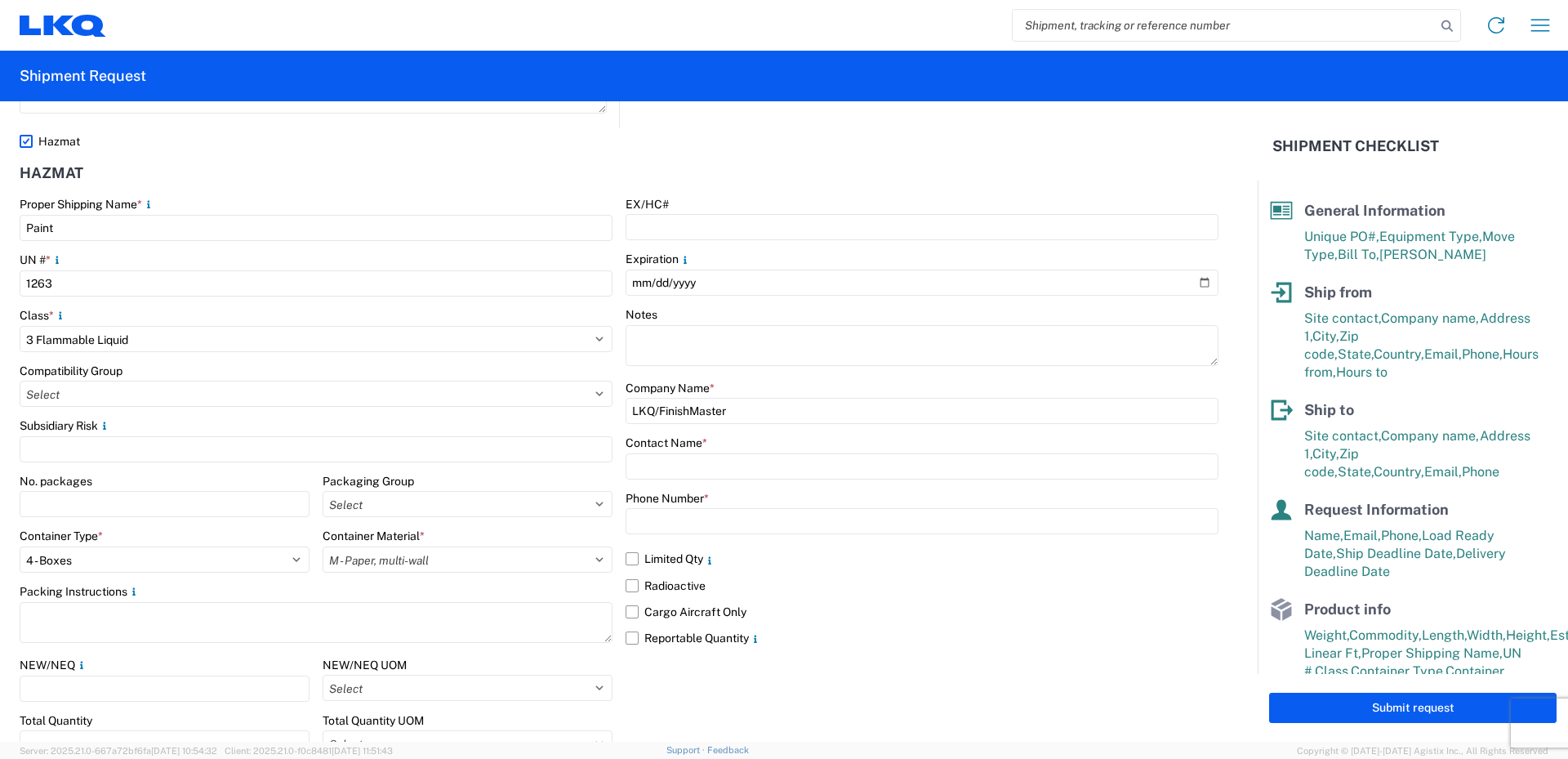
click at [770, 381] on div "Company Name *" at bounding box center [921, 388] width 593 height 15
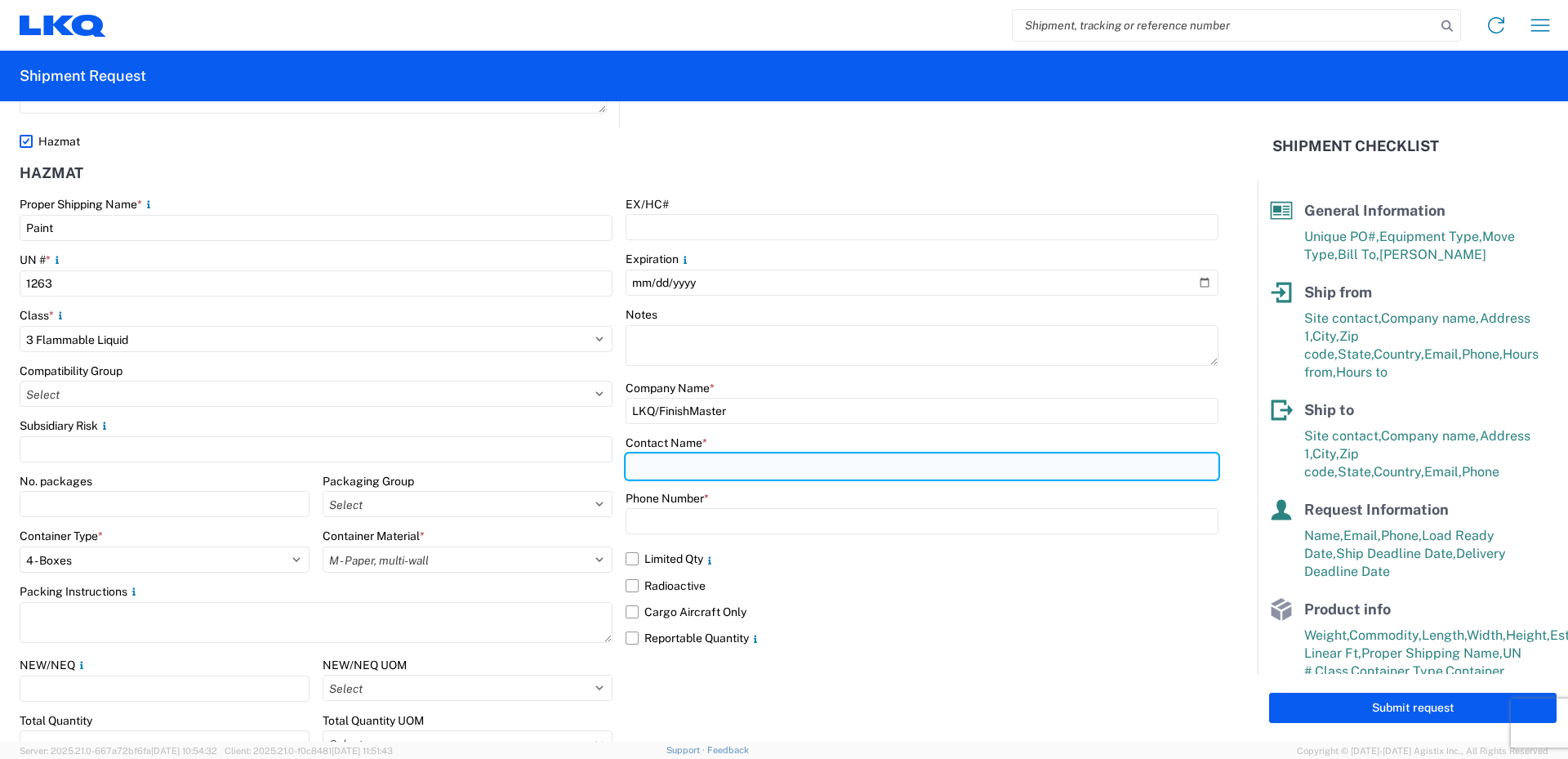
click at [641, 465] on input "text" at bounding box center [921, 466] width 593 height 26
type input "Vance Prince"
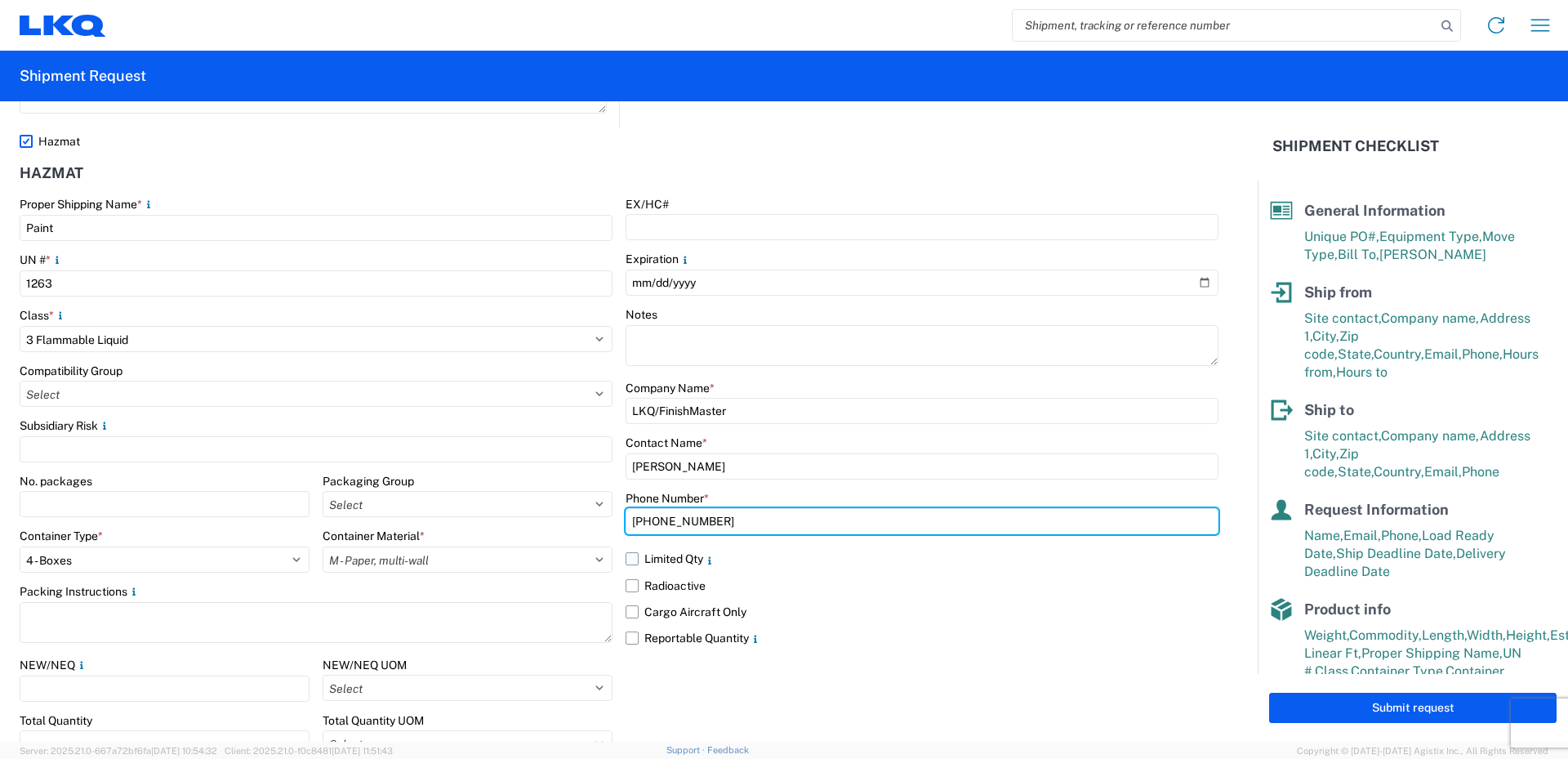
type input "469-540-7041"
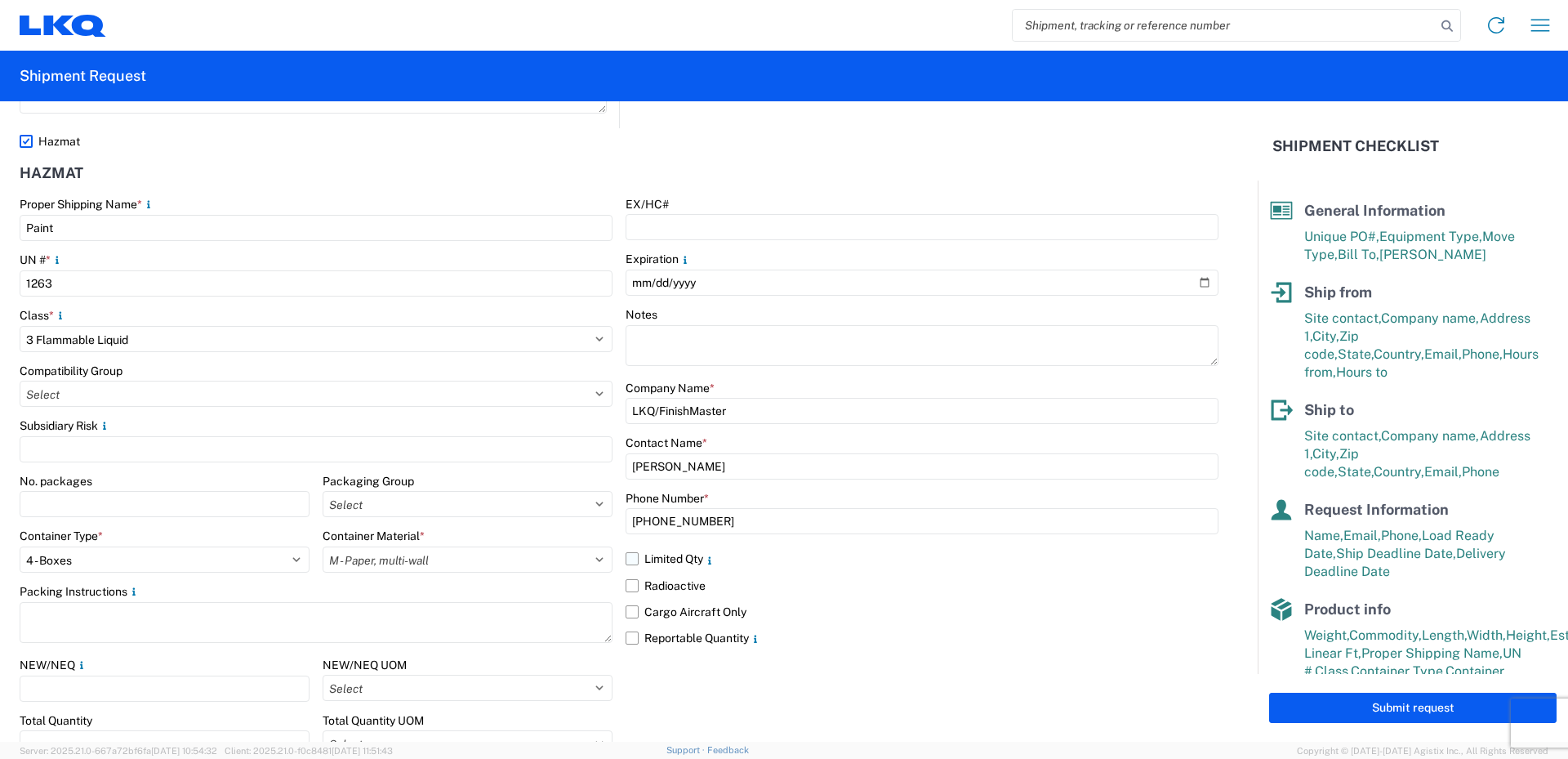
click at [631, 558] on label "Limited Qty" at bounding box center [921, 558] width 593 height 26
click at [0, 0] on input "Limited Qty" at bounding box center [0, 0] width 0 height 0
click at [631, 634] on label "Reportable Quantity" at bounding box center [921, 638] width 593 height 26
click at [0, 0] on input "Reportable Quantity" at bounding box center [0, 0] width 0 height 0
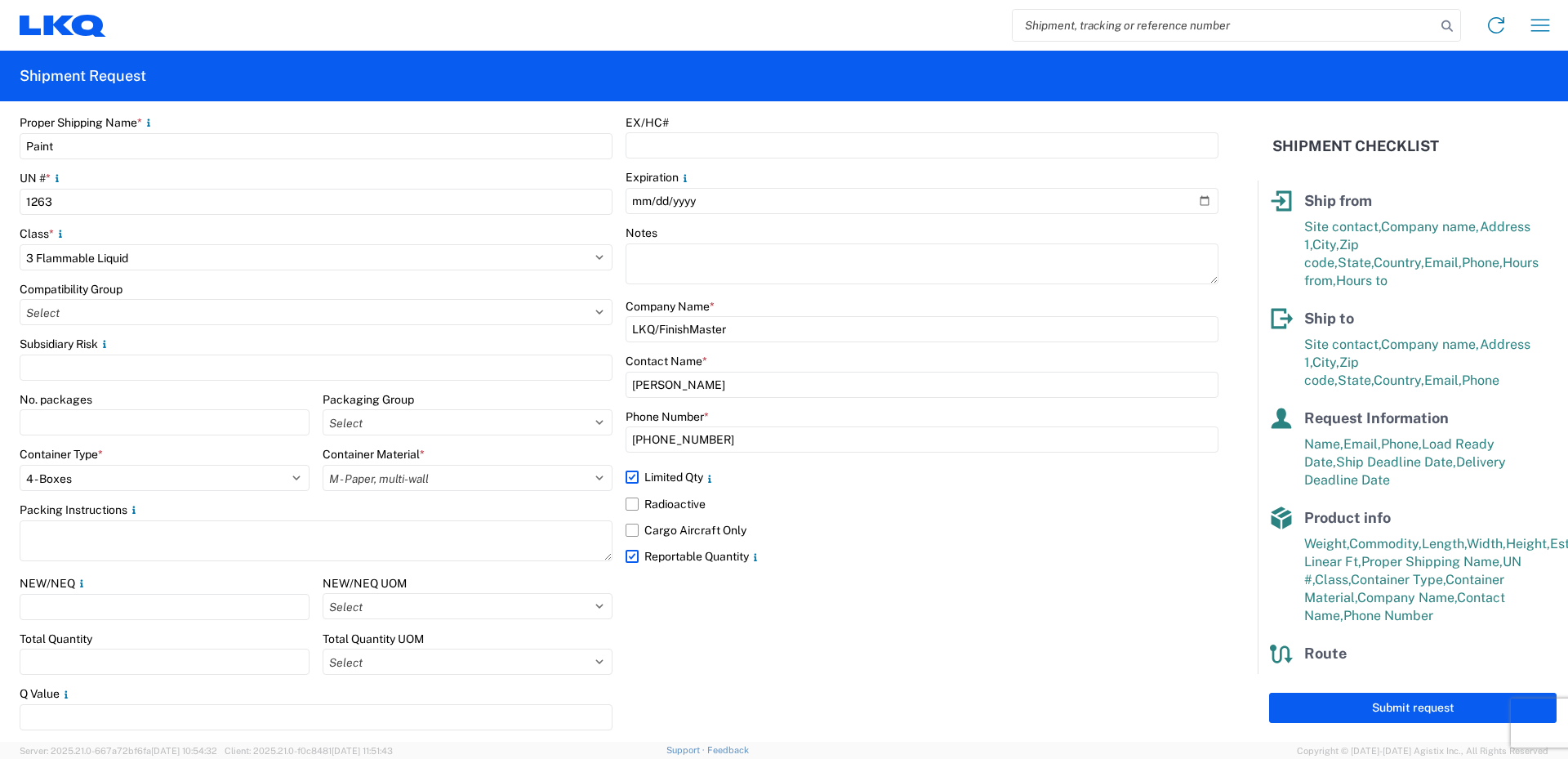
scroll to position [142, 0]
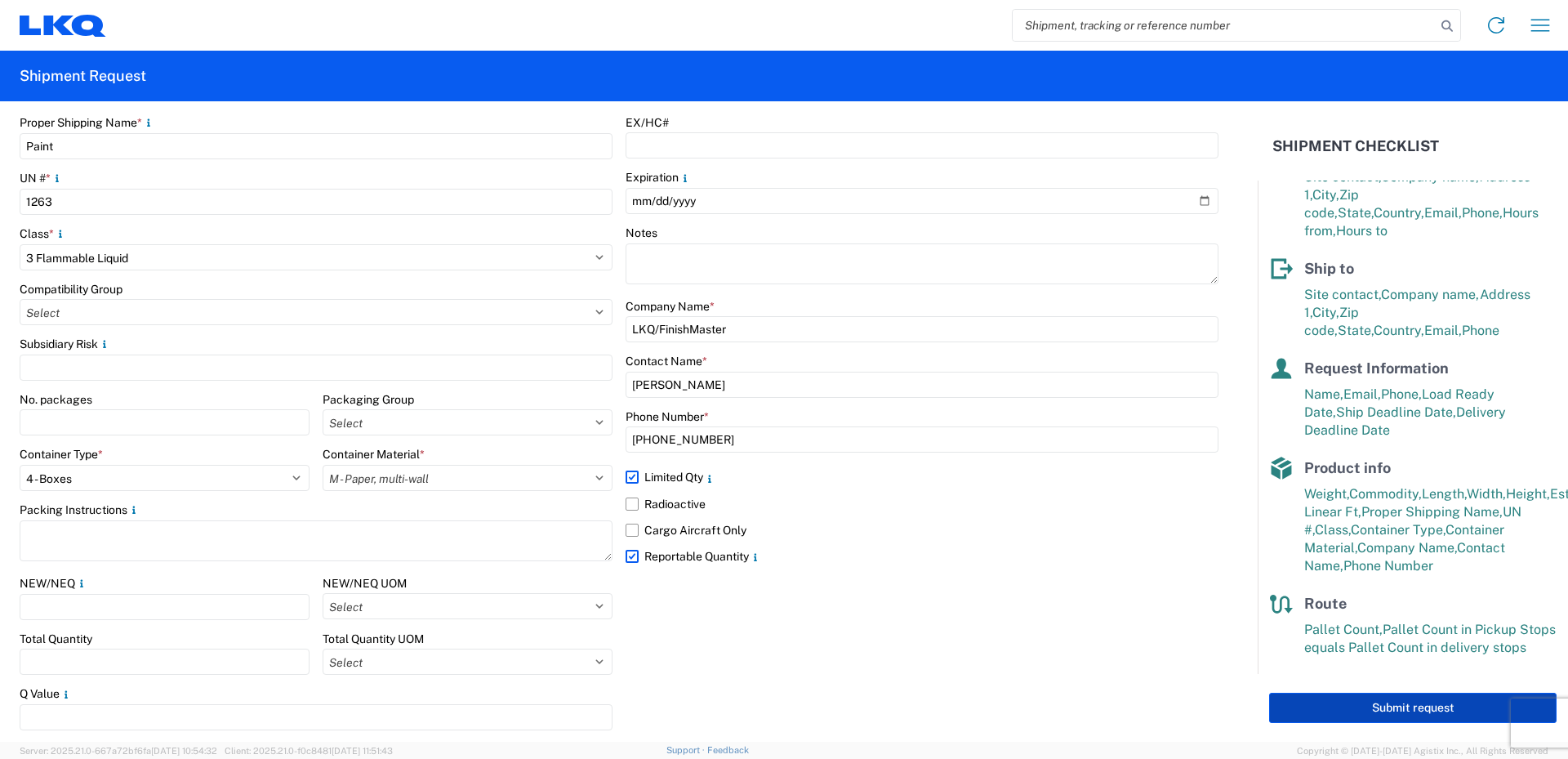
click at [1415, 712] on button "Submit request" at bounding box center [1413, 707] width 288 height 30
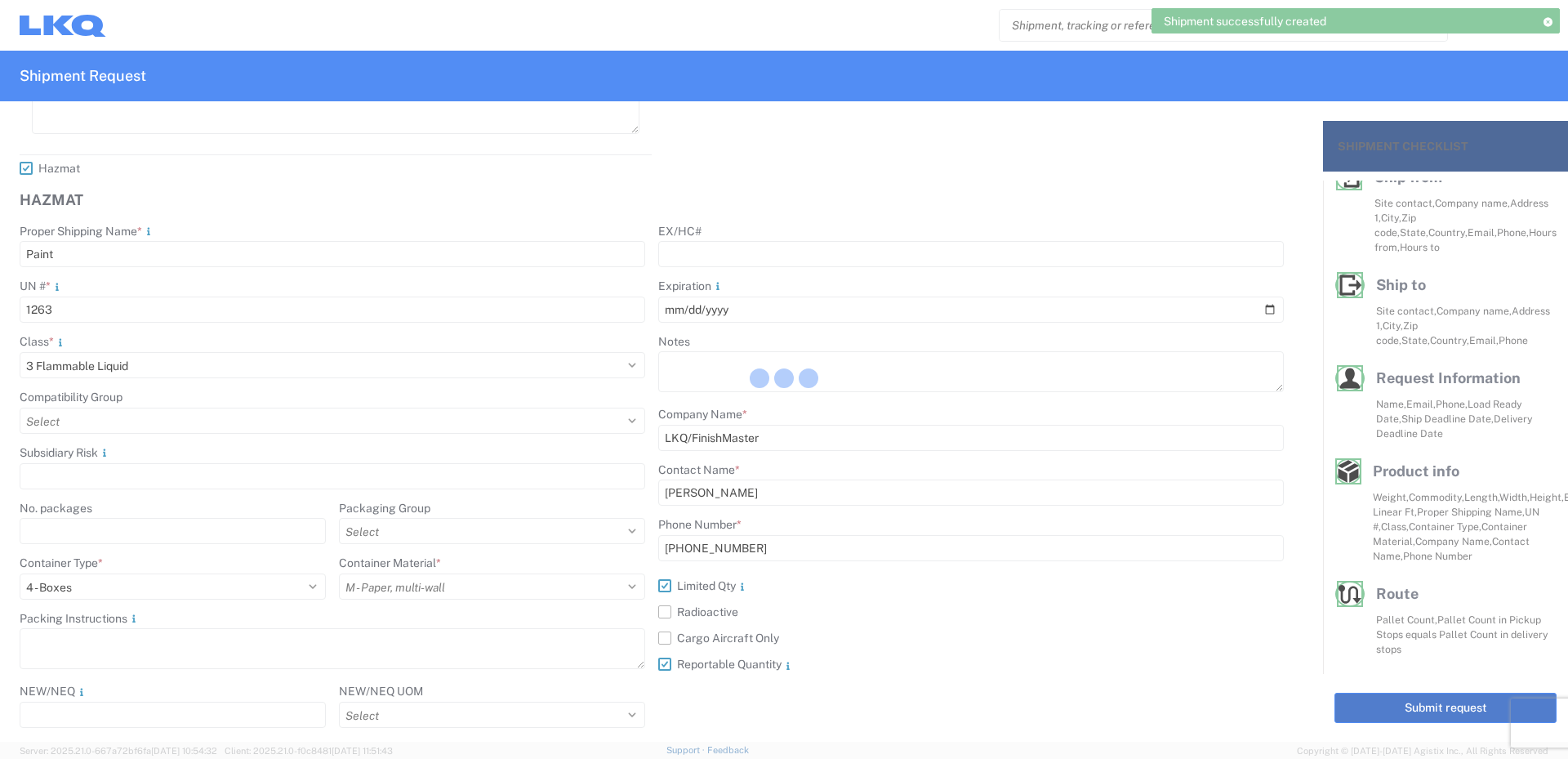
scroll to position [2194, 0]
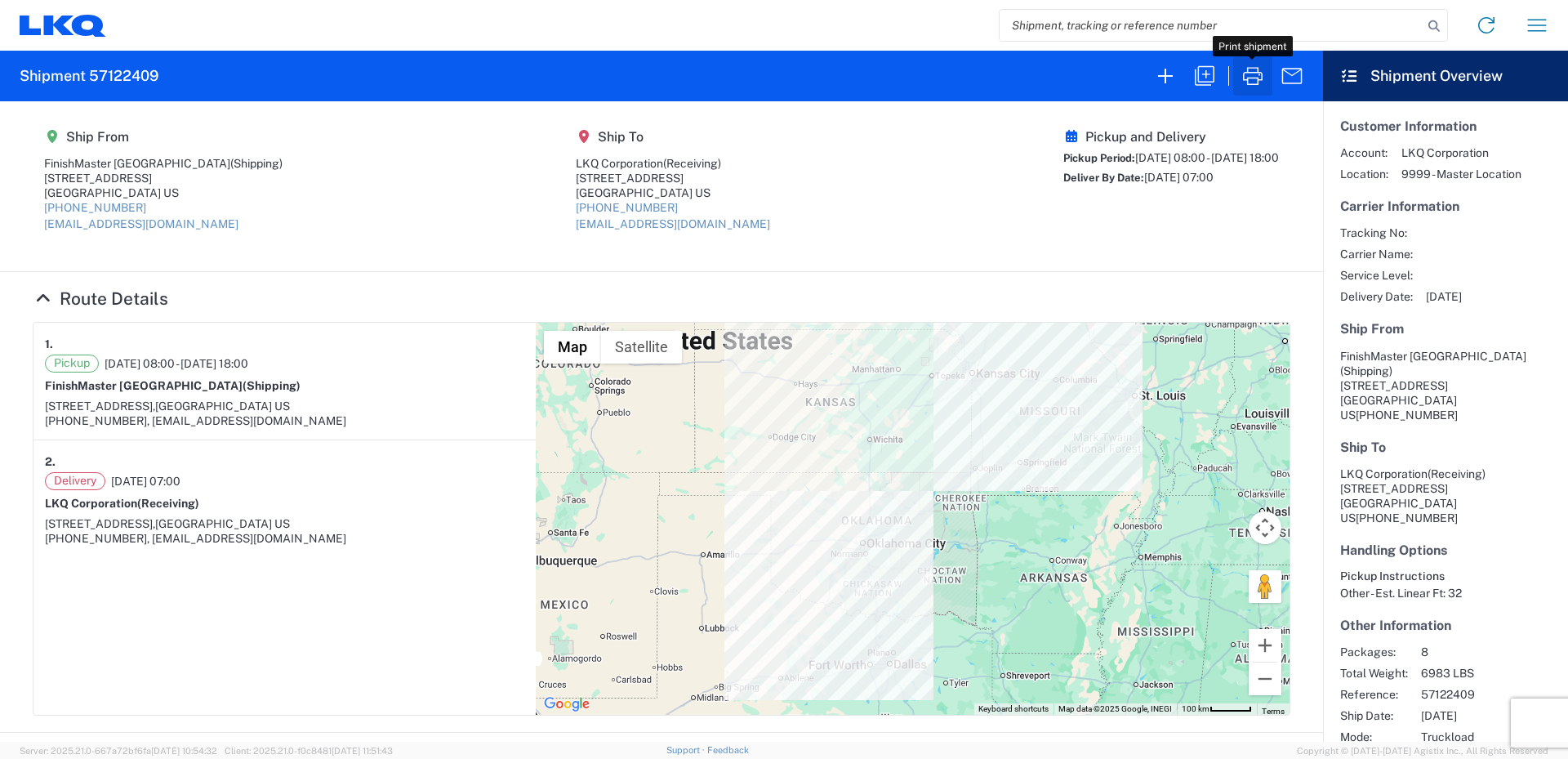
click at [1248, 84] on icon "button" at bounding box center [1253, 76] width 19 height 18
click at [950, 229] on agx-shipment-main-routing-info "Ship From FinishMaster Grand Prairie (Shipping) 4003 Grand Lakes Way, Suite 200…" at bounding box center [662, 186] width 1258 height 137
